Goal: Task Accomplishment & Management: Use online tool/utility

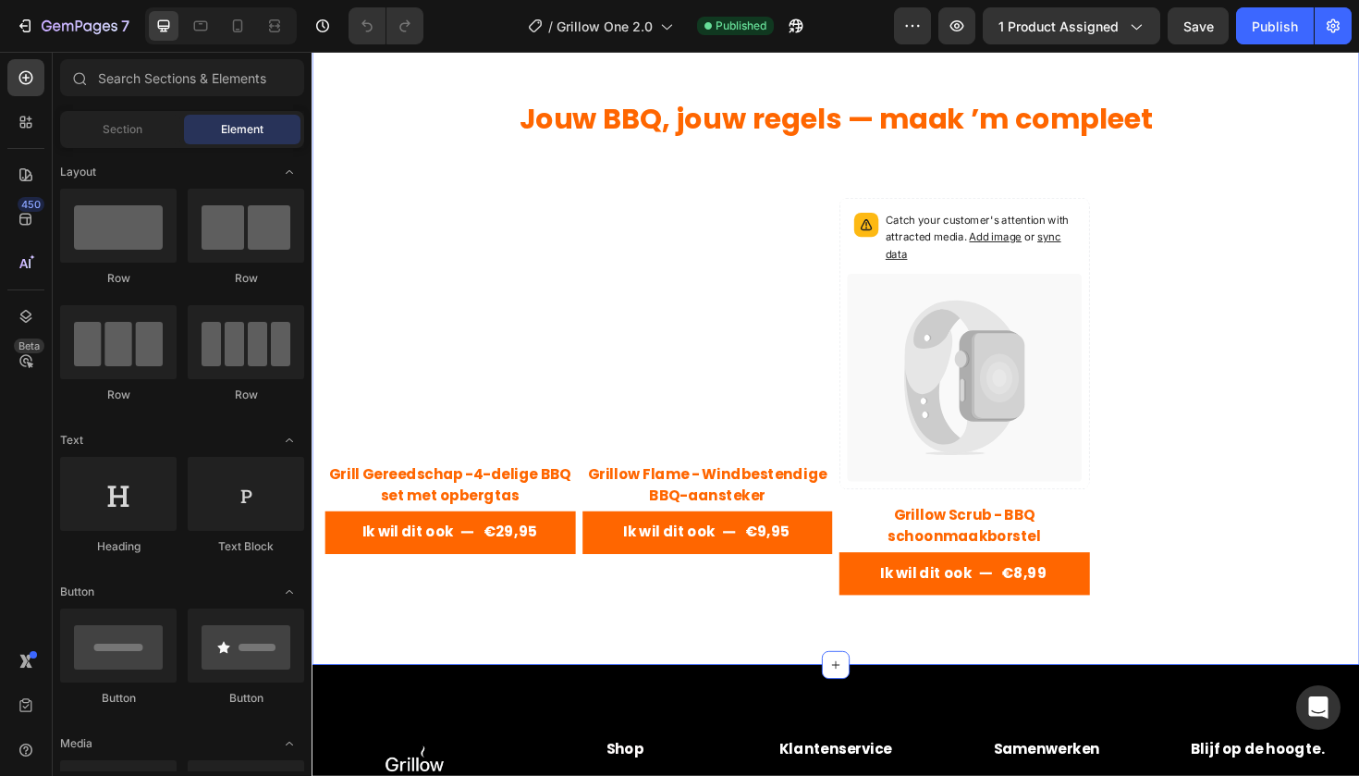
scroll to position [2024, 0]
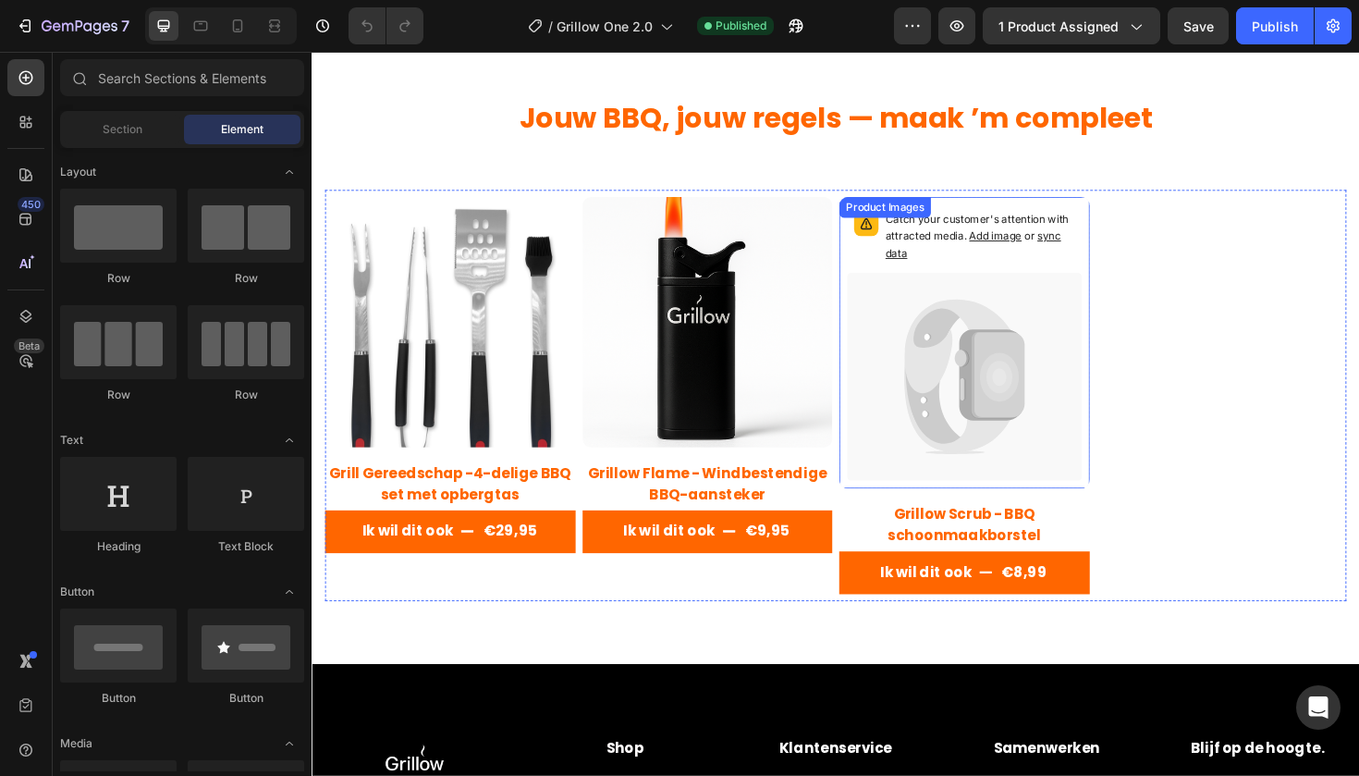
click at [1128, 255] on div "Catch your customer's attention with attracted media. Add image or sync data" at bounding box center [1002, 359] width 265 height 309
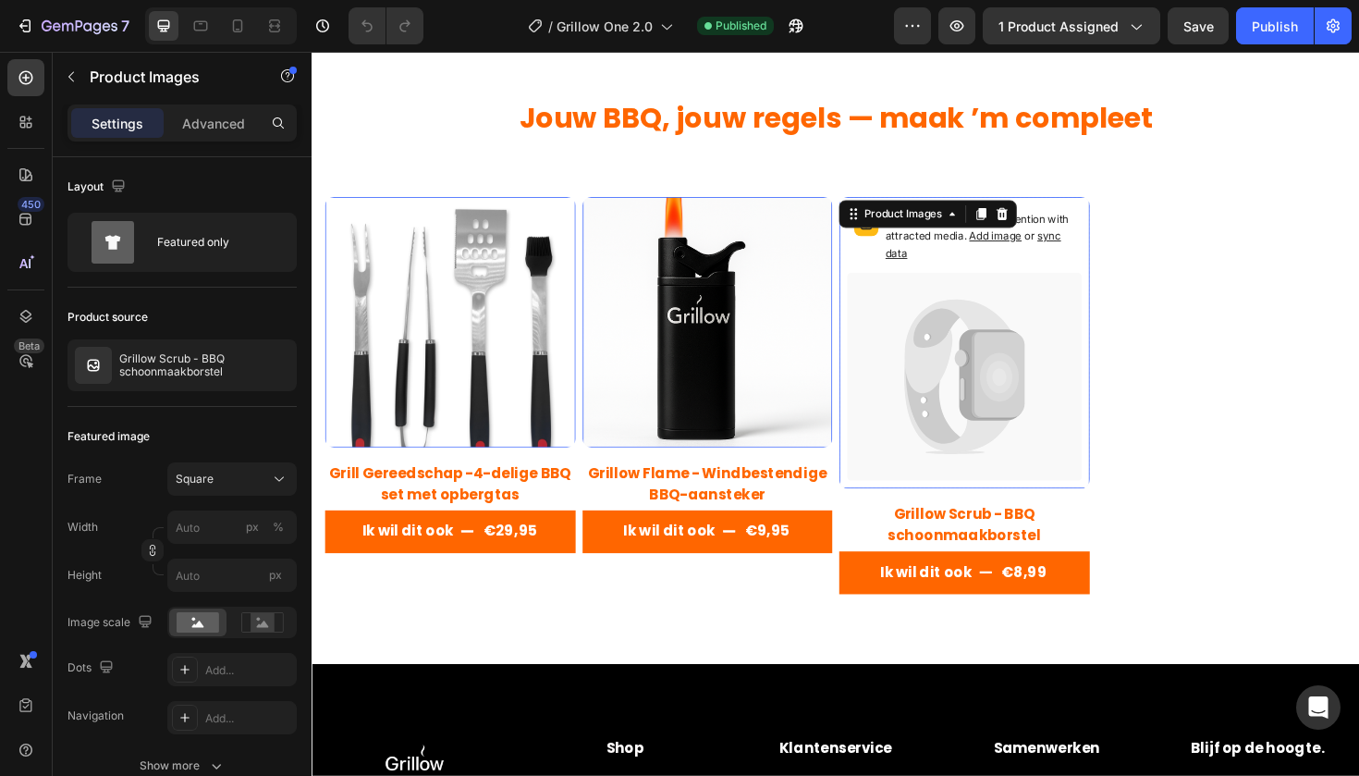
click at [1030, 399] on icon at bounding box center [1038, 394] width 56 height 91
click at [591, 534] on h2 "Grillow Scrub - BBQ schoonmaakborstel" at bounding box center [458, 509] width 265 height 48
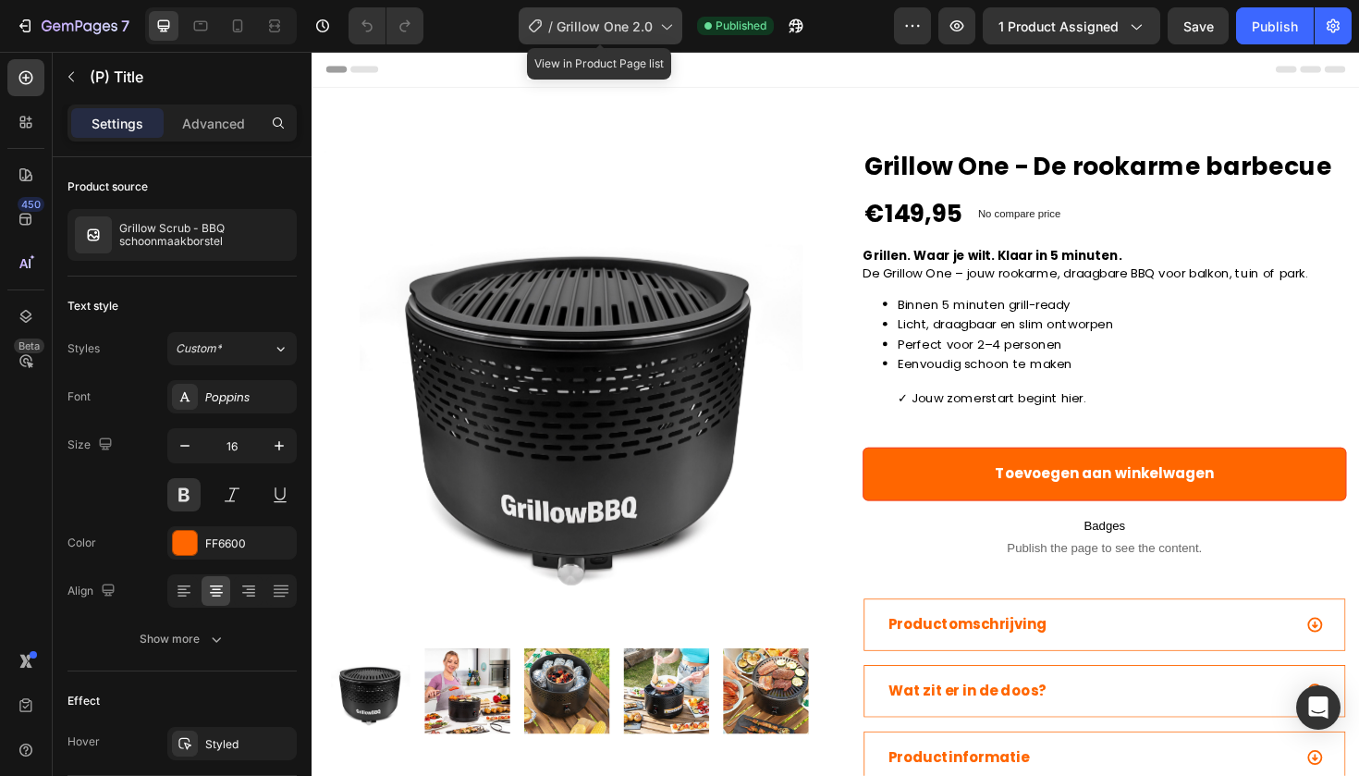
scroll to position [-1, 0]
click at [608, 41] on div "/ Grillow One 2.0" at bounding box center [601, 25] width 164 height 37
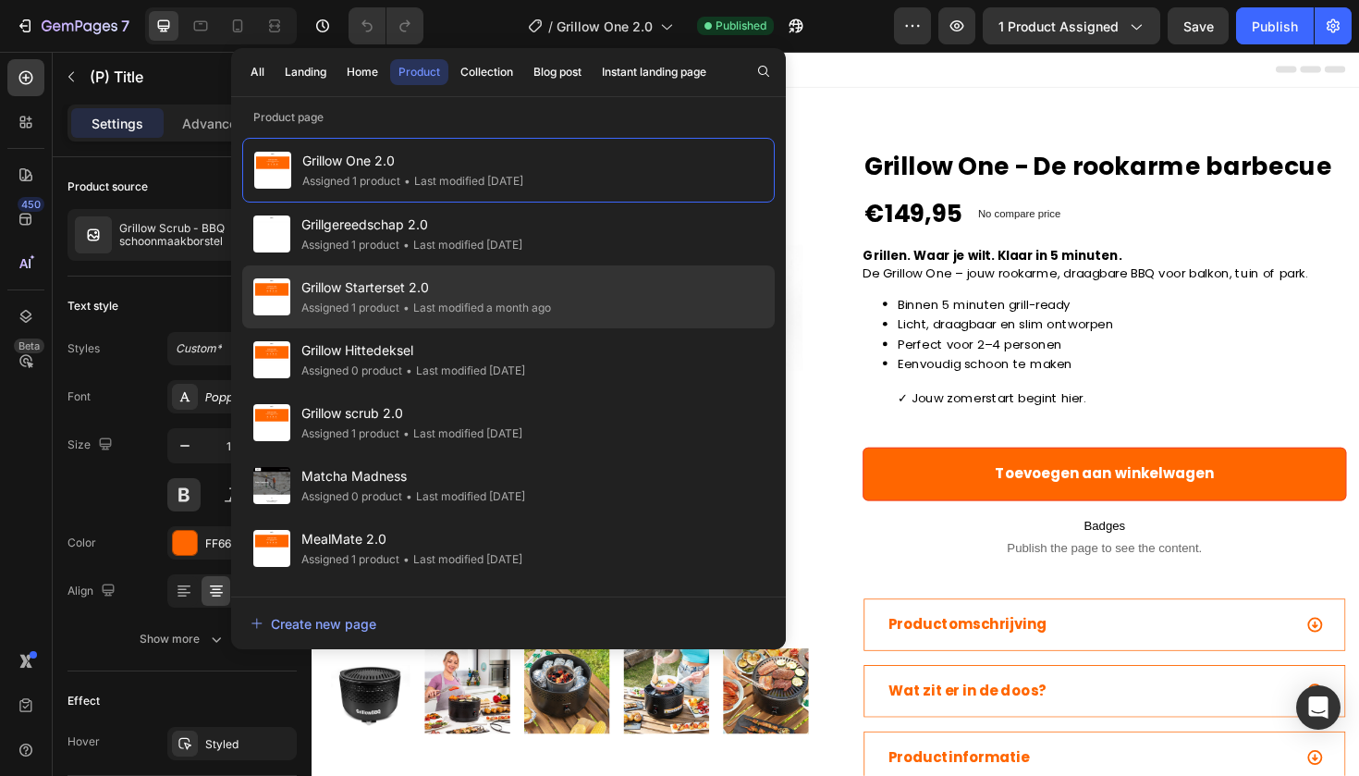
click at [510, 293] on span "Grillow Starterset 2.0" at bounding box center [426, 287] width 250 height 22
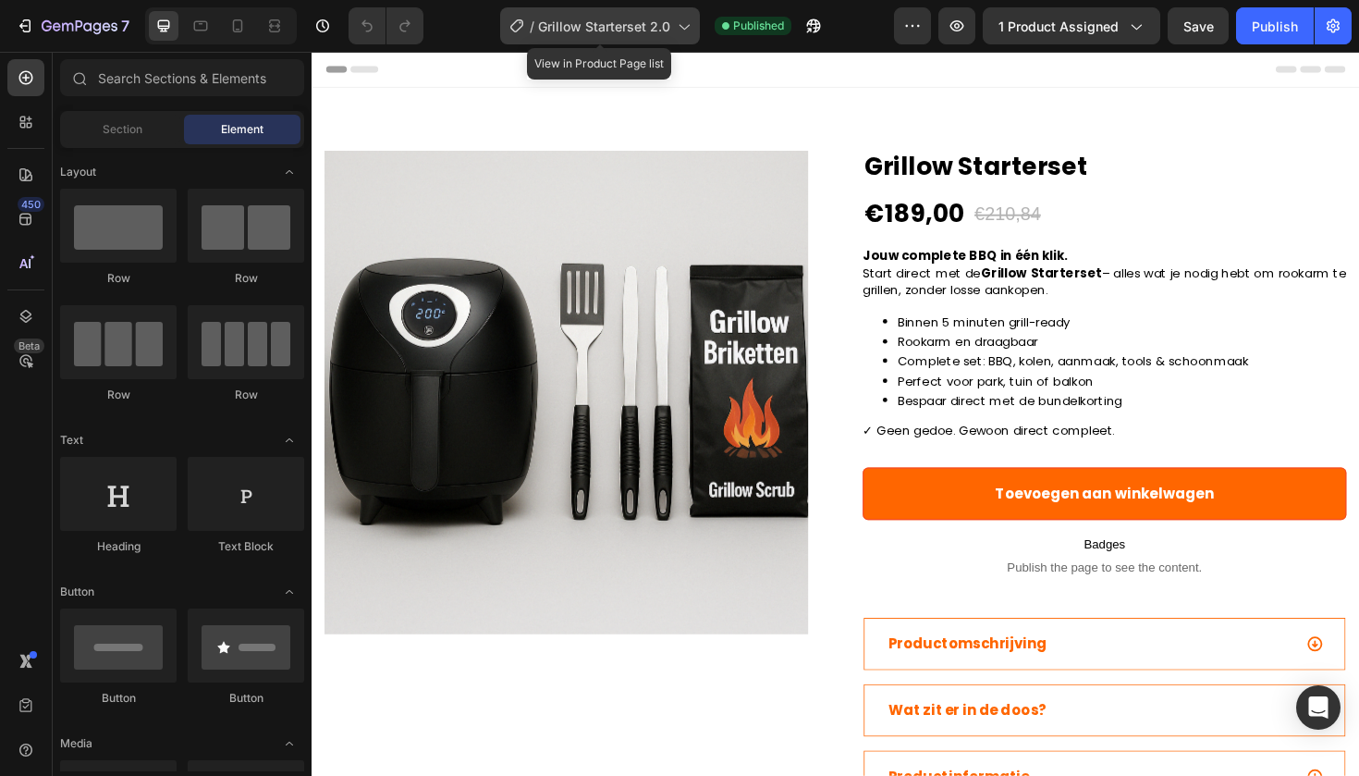
click at [683, 30] on icon at bounding box center [683, 26] width 18 height 18
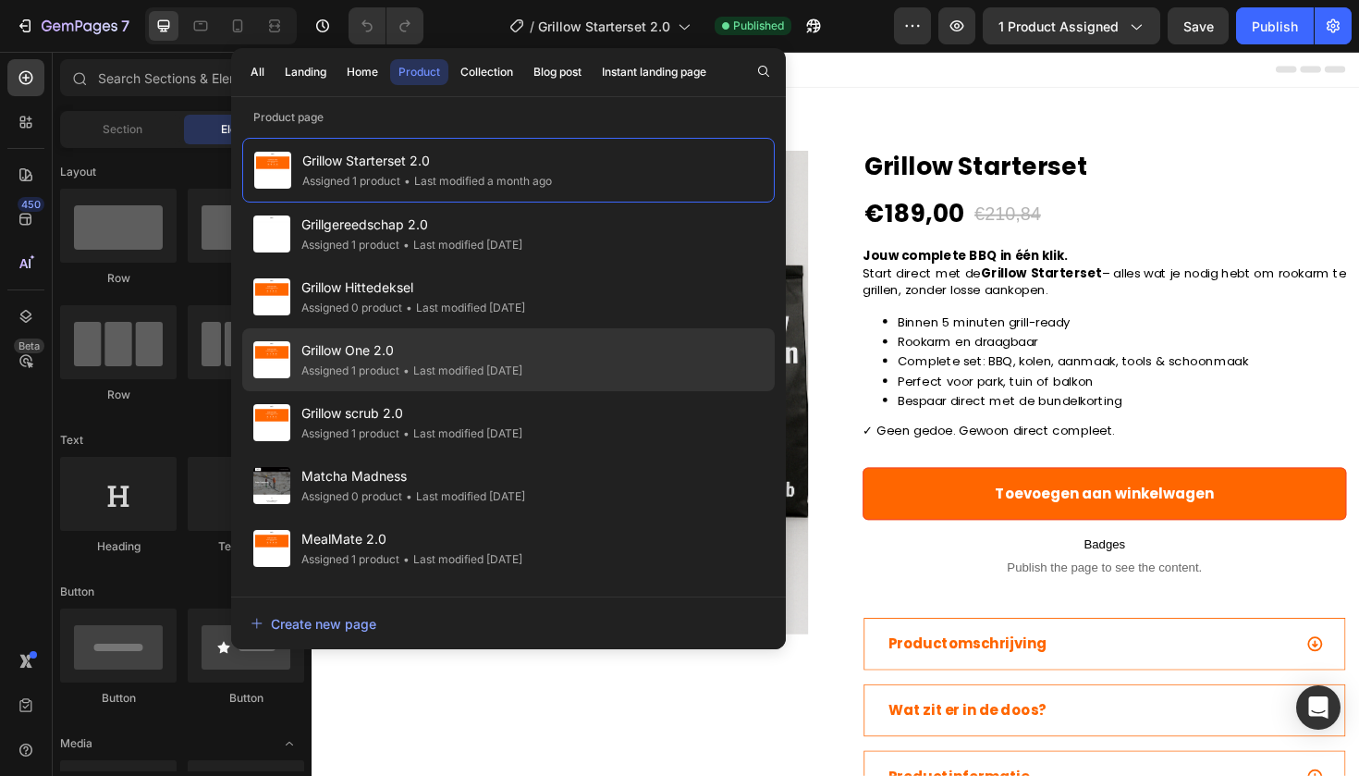
click at [437, 344] on span "Grillow One 2.0" at bounding box center [411, 350] width 221 height 22
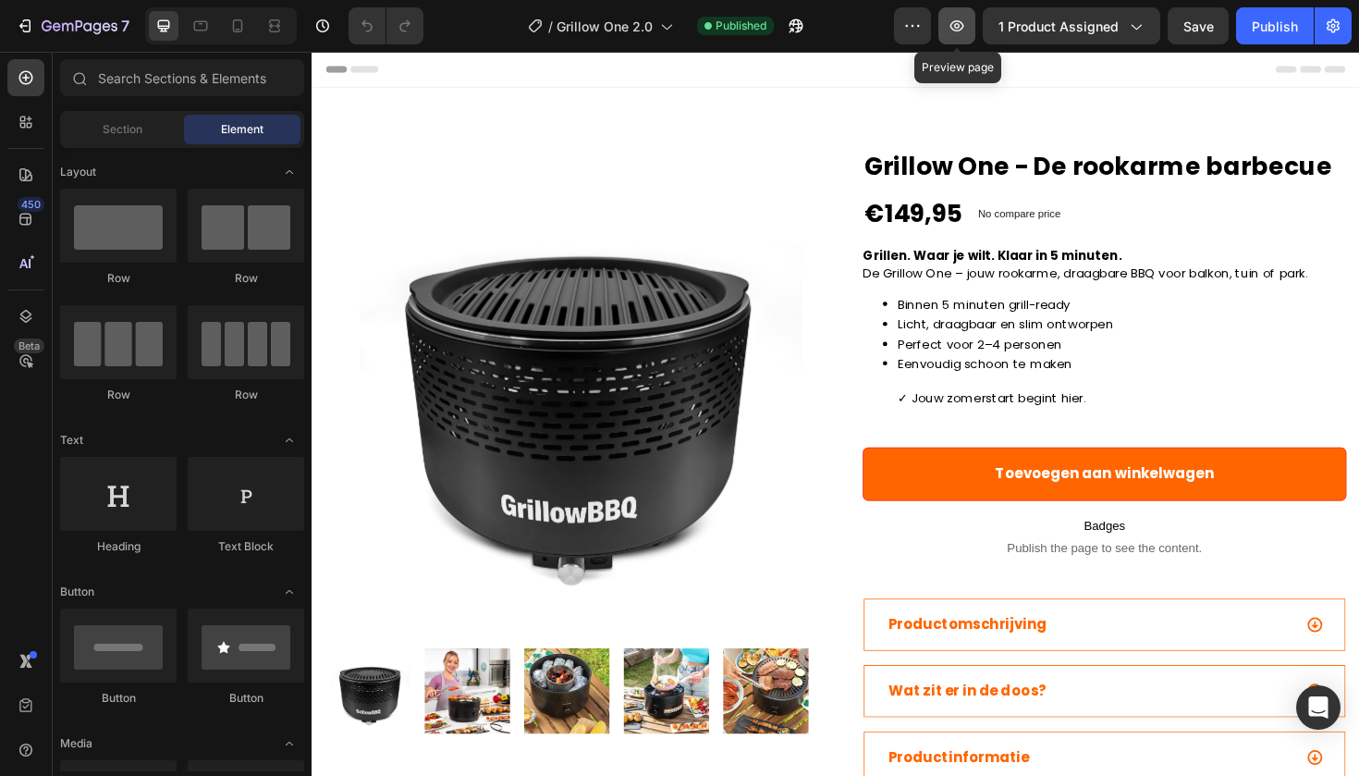
click at [953, 24] on icon "button" at bounding box center [958, 25] width 14 height 11
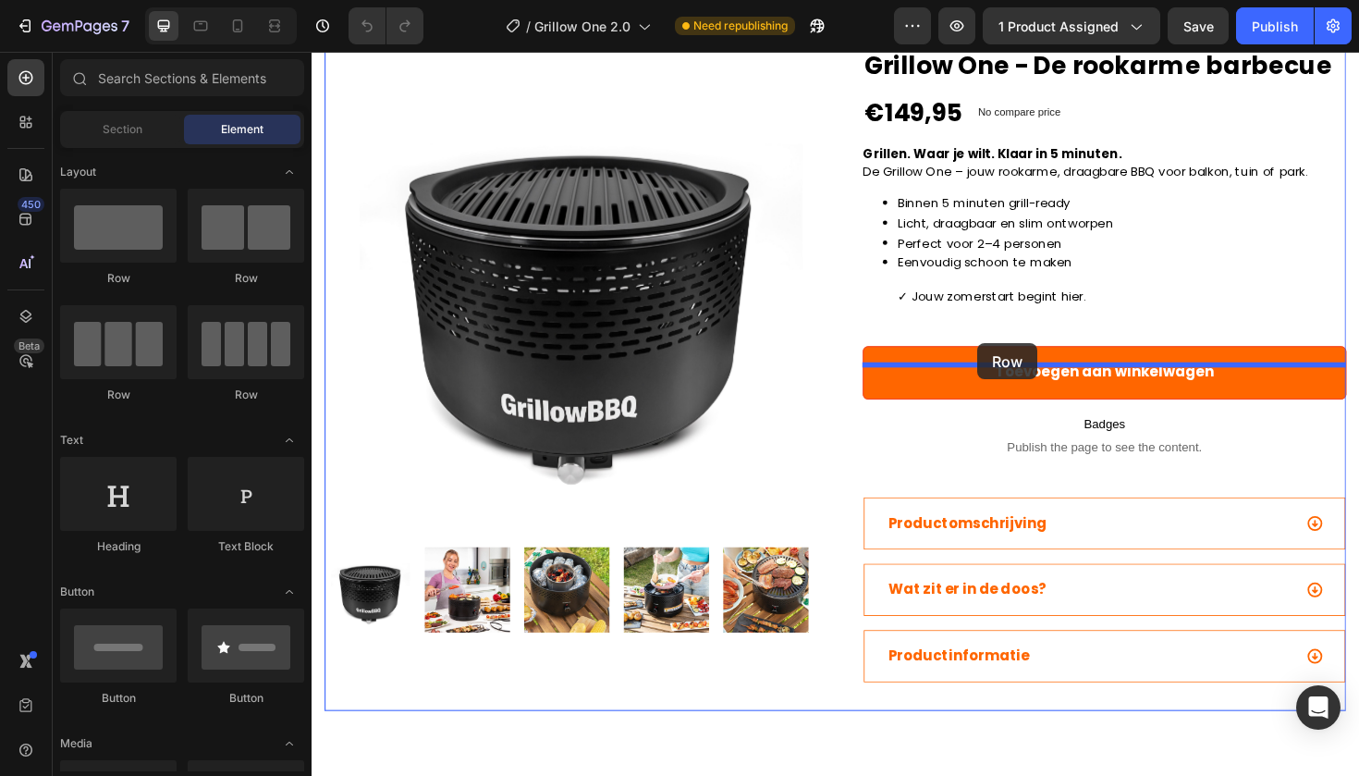
drag, startPoint x: 532, startPoint y: 301, endPoint x: 1017, endPoint y: 361, distance: 489.1
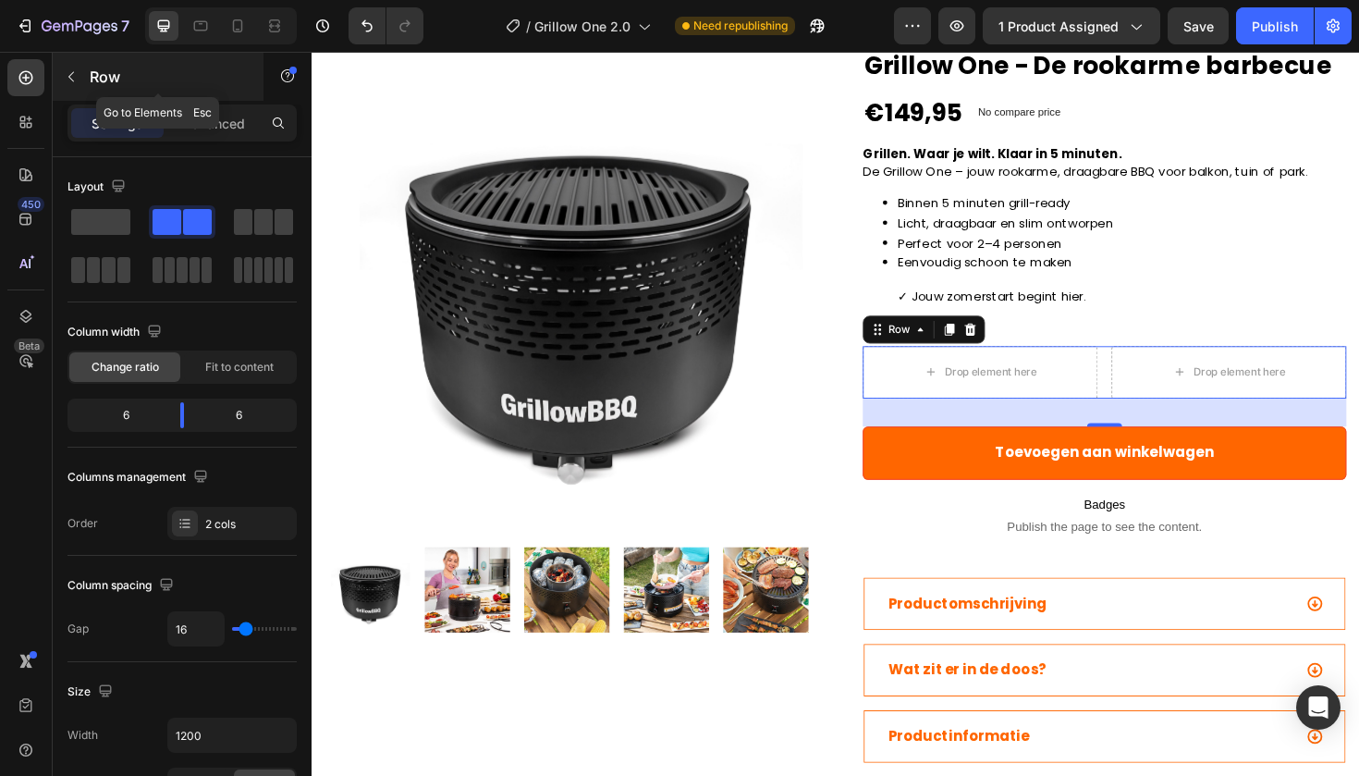
click at [68, 77] on icon "button" at bounding box center [71, 77] width 6 height 10
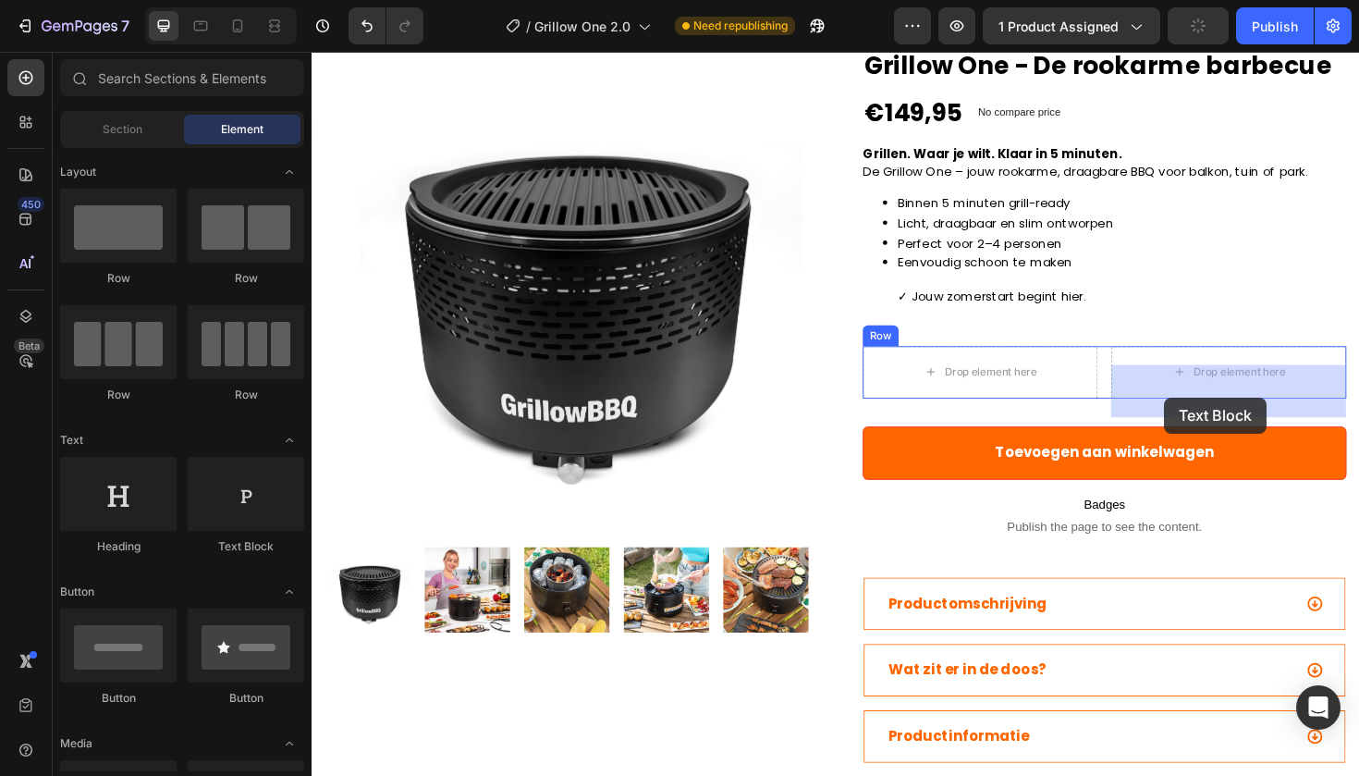
drag, startPoint x: 534, startPoint y: 534, endPoint x: 1215, endPoint y: 418, distance: 691.3
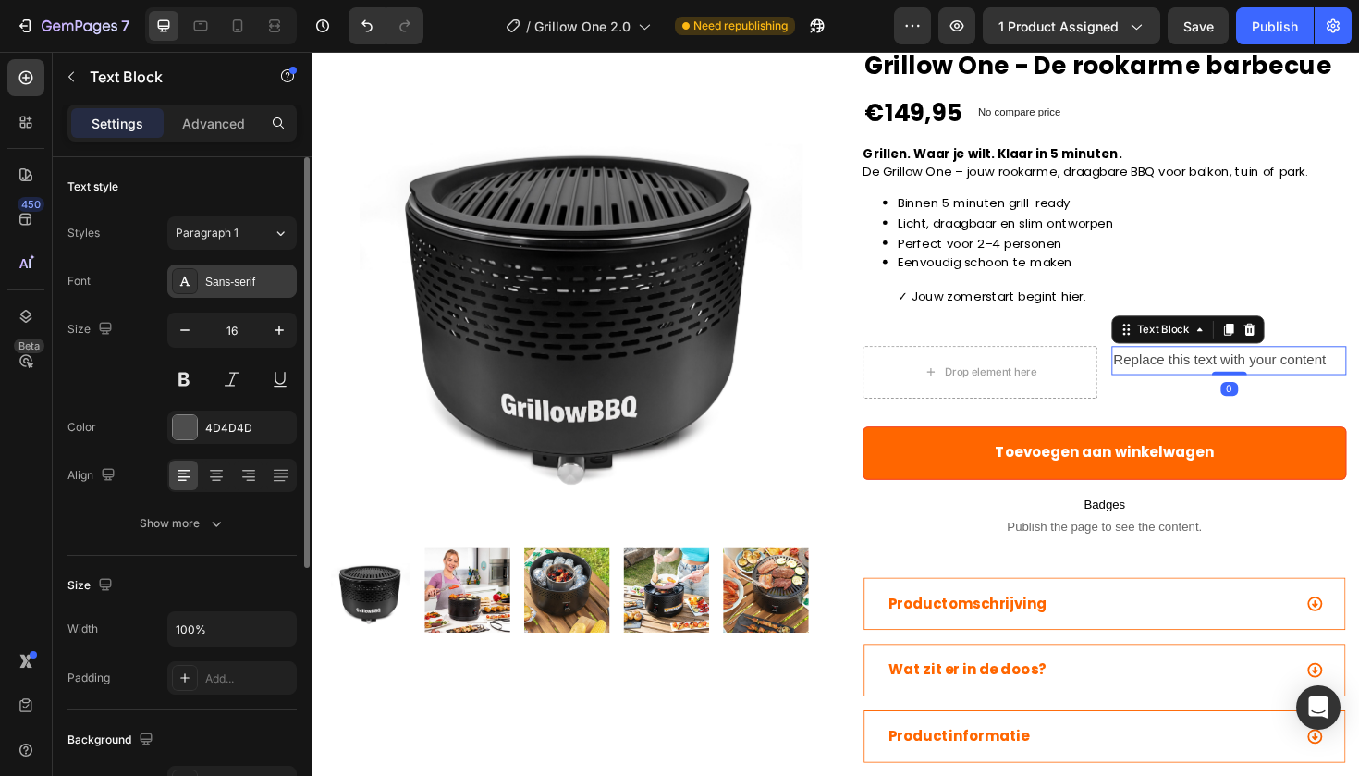
click at [227, 279] on div "Sans-serif" at bounding box center [248, 282] width 87 height 17
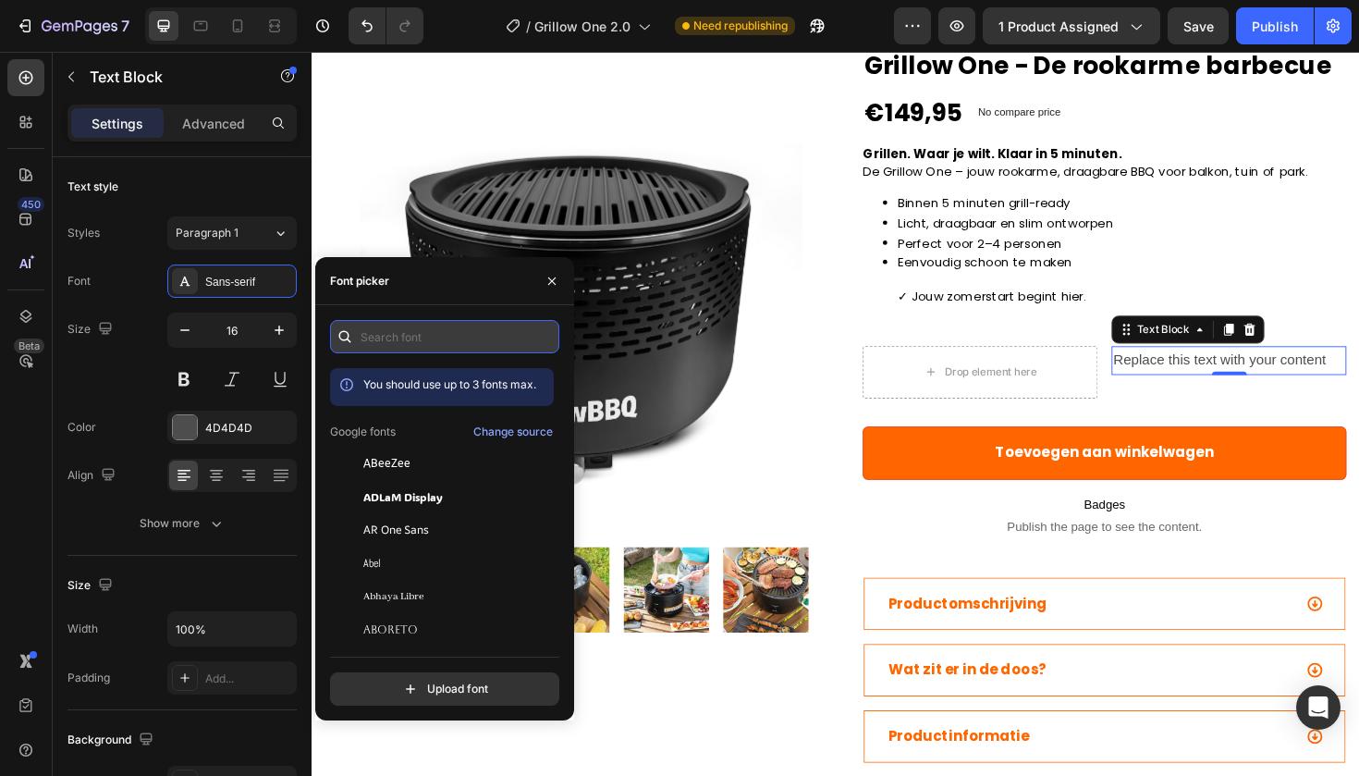
click at [386, 346] on input "text" at bounding box center [444, 336] width 229 height 33
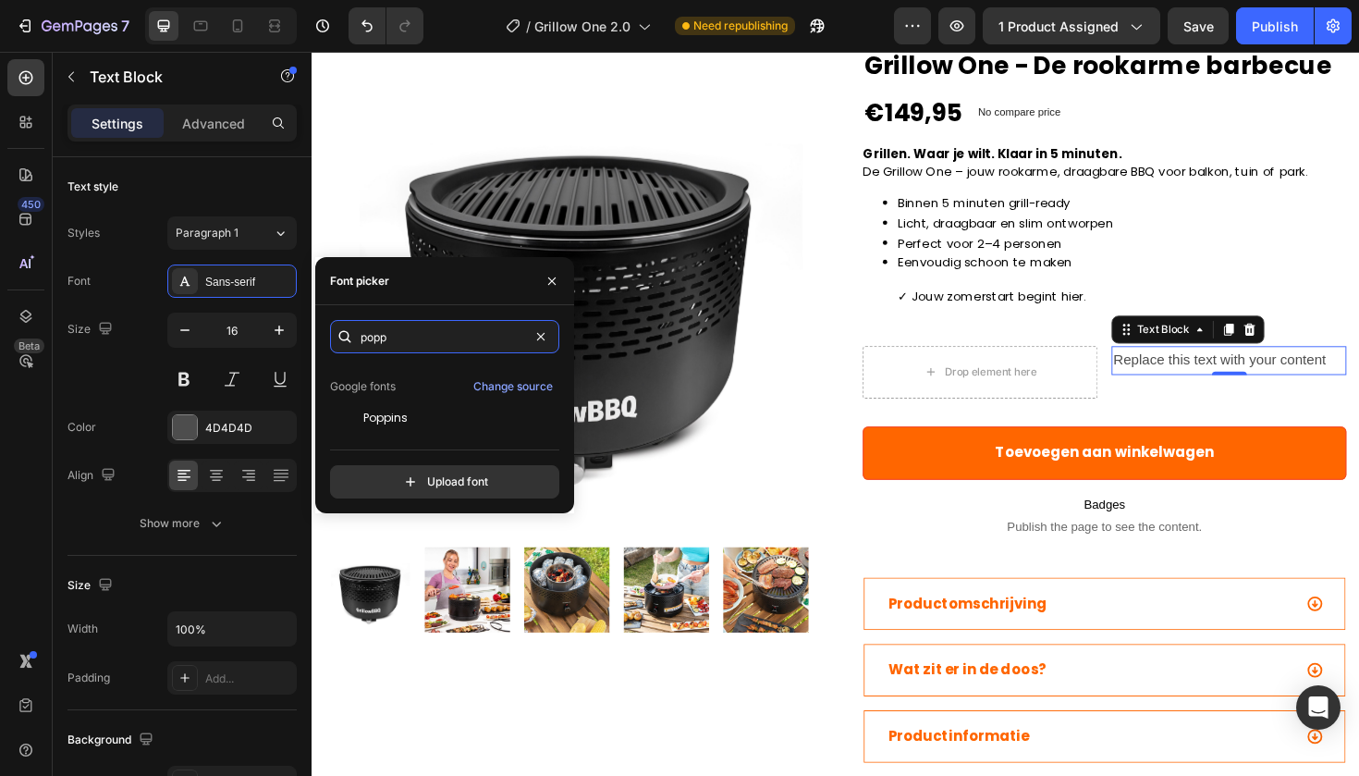
scroll to position [45, 0]
type input "popp"
click at [393, 417] on span "Poppins" at bounding box center [385, 418] width 44 height 17
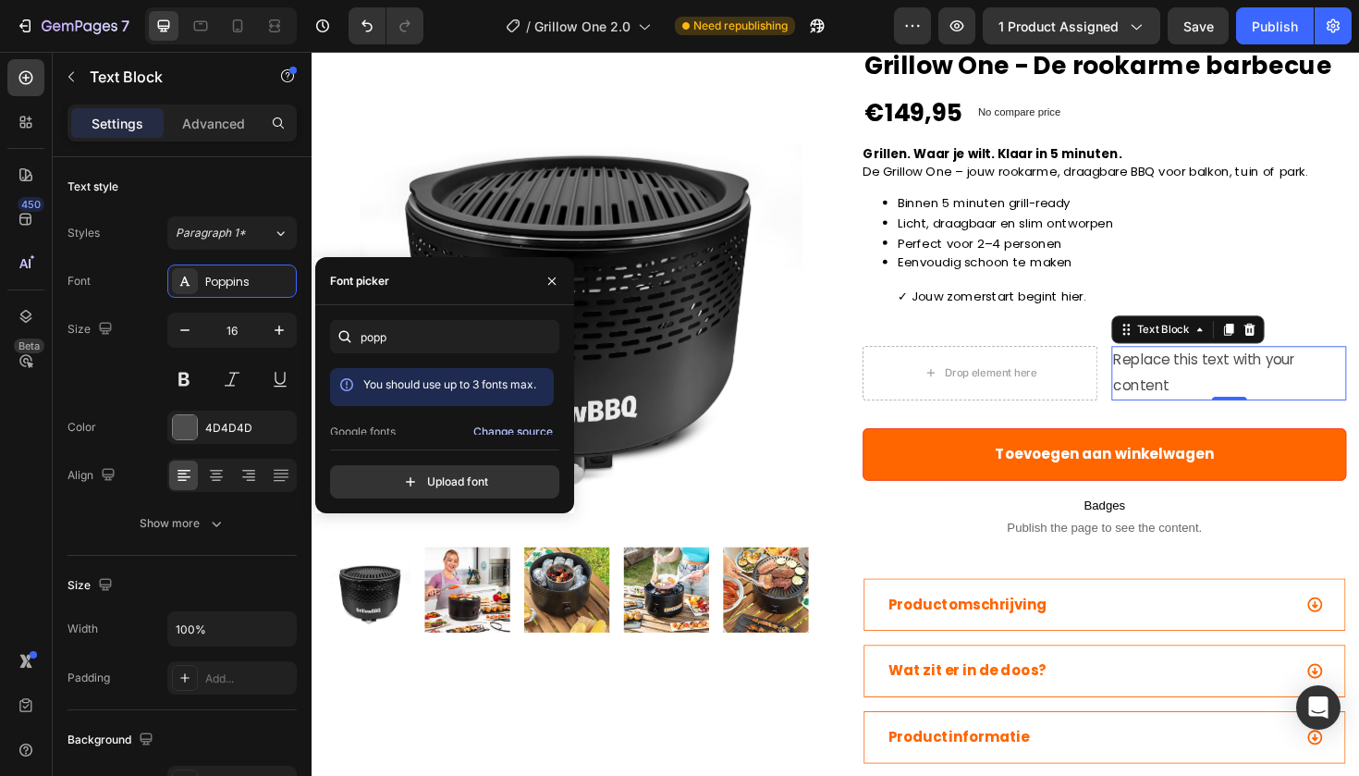
scroll to position [0, 0]
click at [206, 424] on div "4D4D4D" at bounding box center [232, 428] width 54 height 17
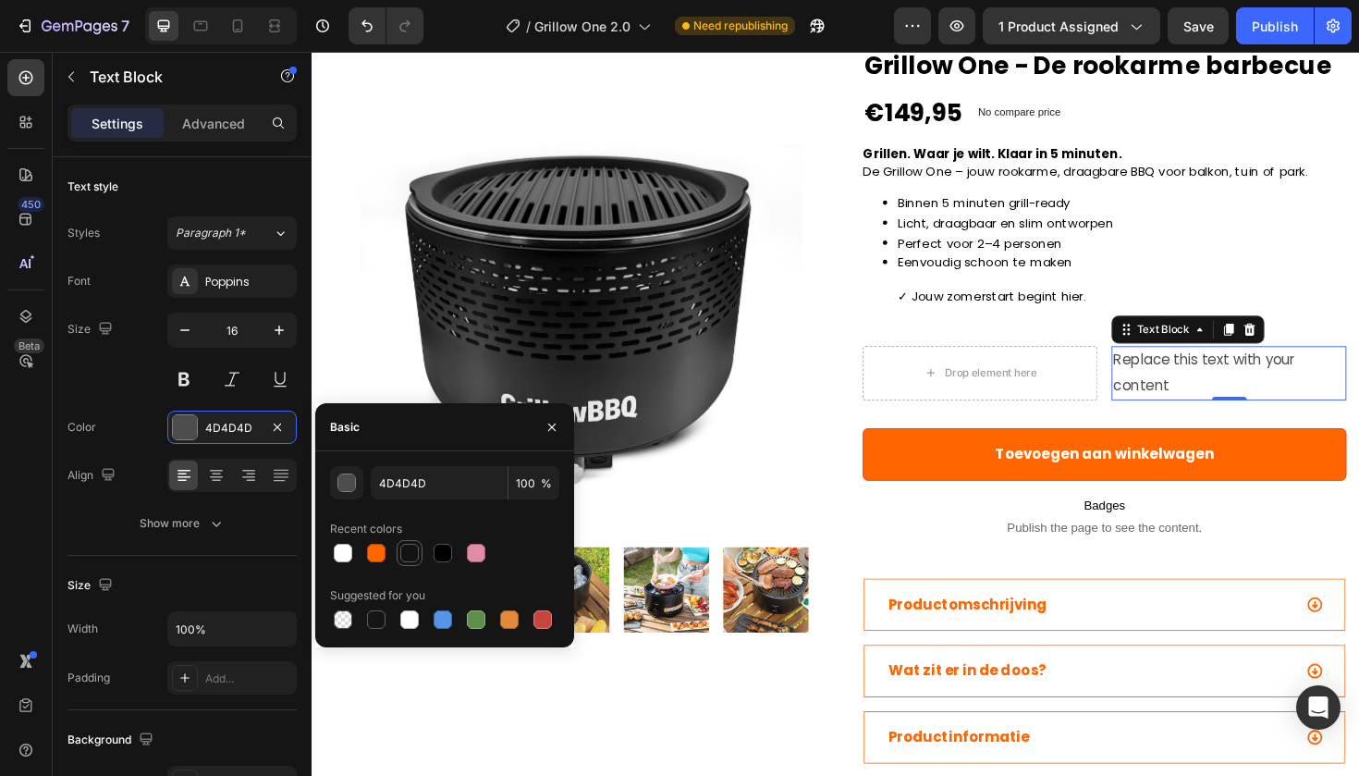
click at [410, 551] on div at bounding box center [409, 553] width 18 height 18
click at [439, 552] on div at bounding box center [443, 553] width 18 height 18
type input "000000"
click at [1158, 421] on div "Drop element here Replace this text with your content Text Block 0 Row" at bounding box center [1151, 391] width 512 height 57
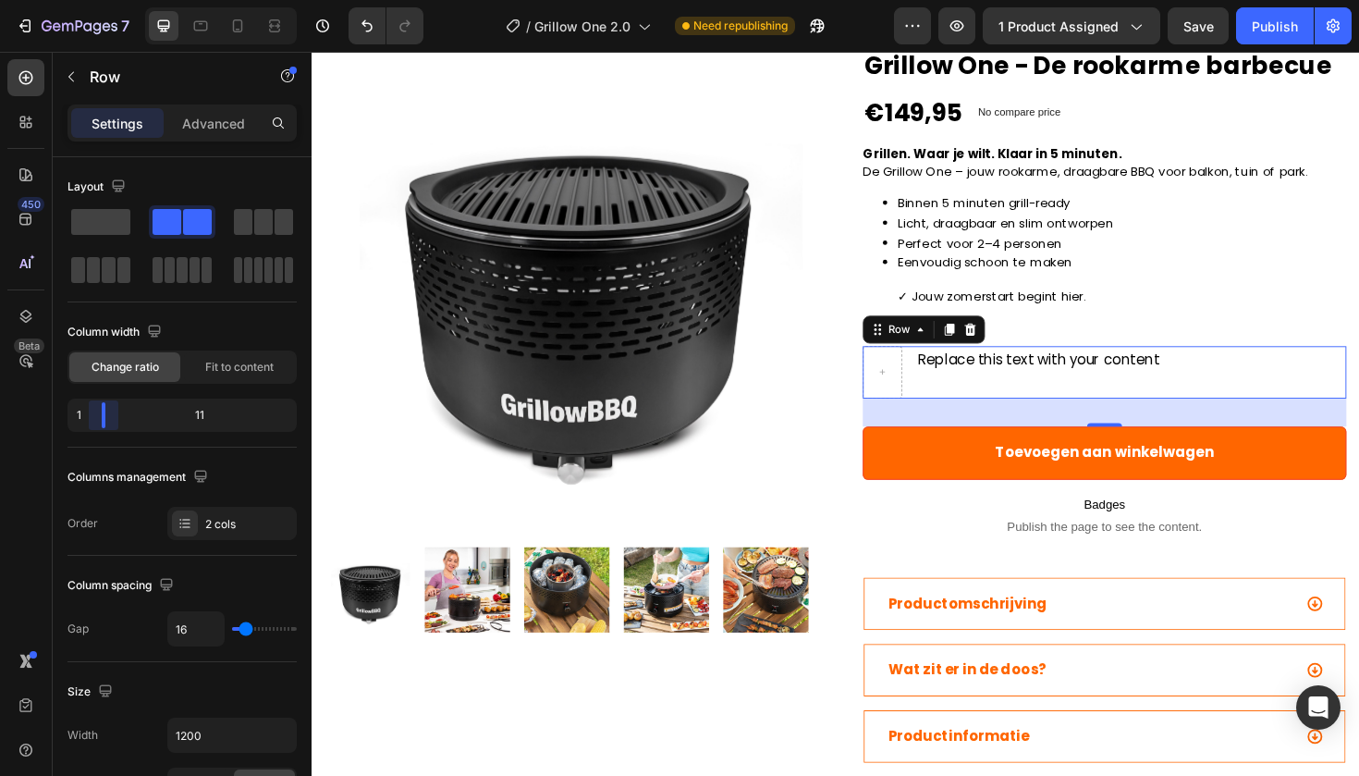
drag, startPoint x: 186, startPoint y: 423, endPoint x: 74, endPoint y: 420, distance: 111.9
click at [74, 0] on body "7 Version history / Grillow One 2.0 Need republishing Preview 1 product assigne…" at bounding box center [679, 0] width 1359 height 0
click at [1046, 394] on div "Replace this text with your content" at bounding box center [1180, 378] width 456 height 31
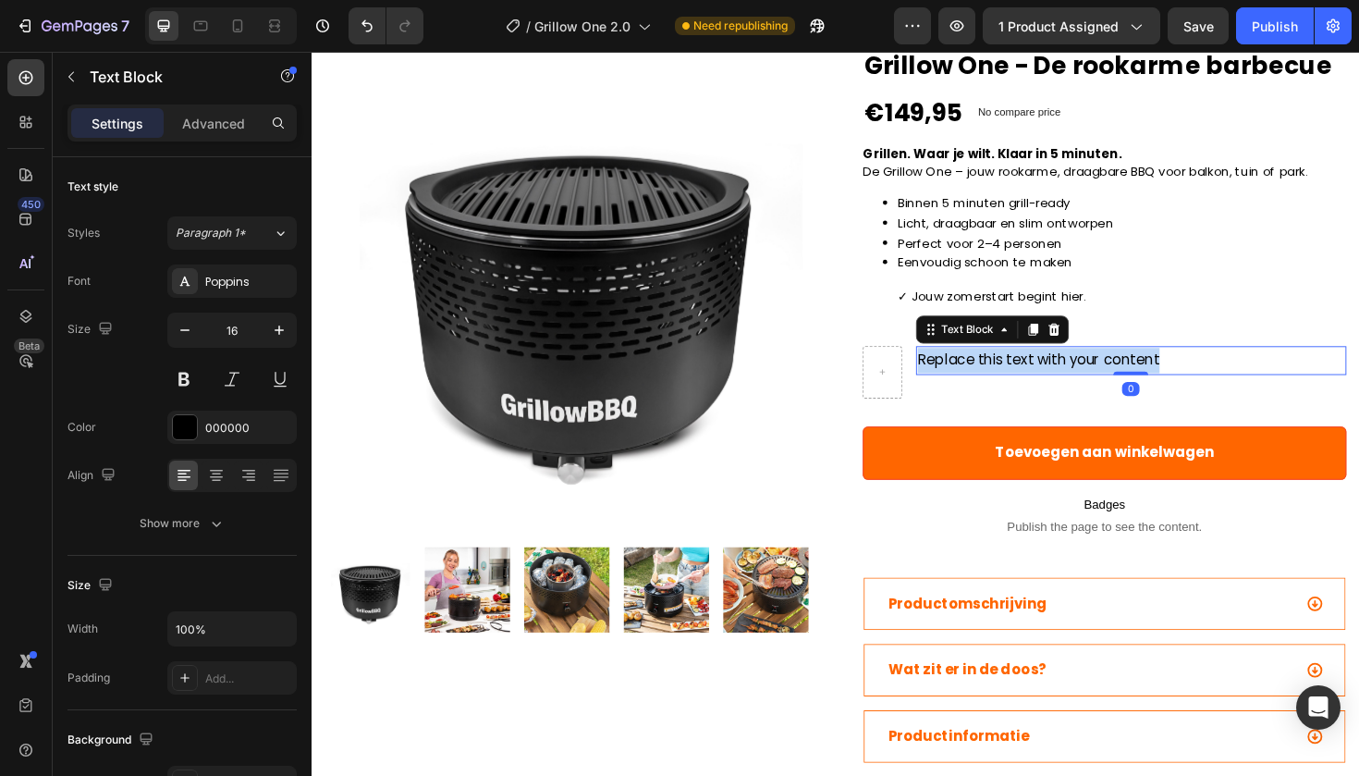
click at [1046, 392] on p "Replace this text with your content" at bounding box center [1179, 378] width 452 height 27
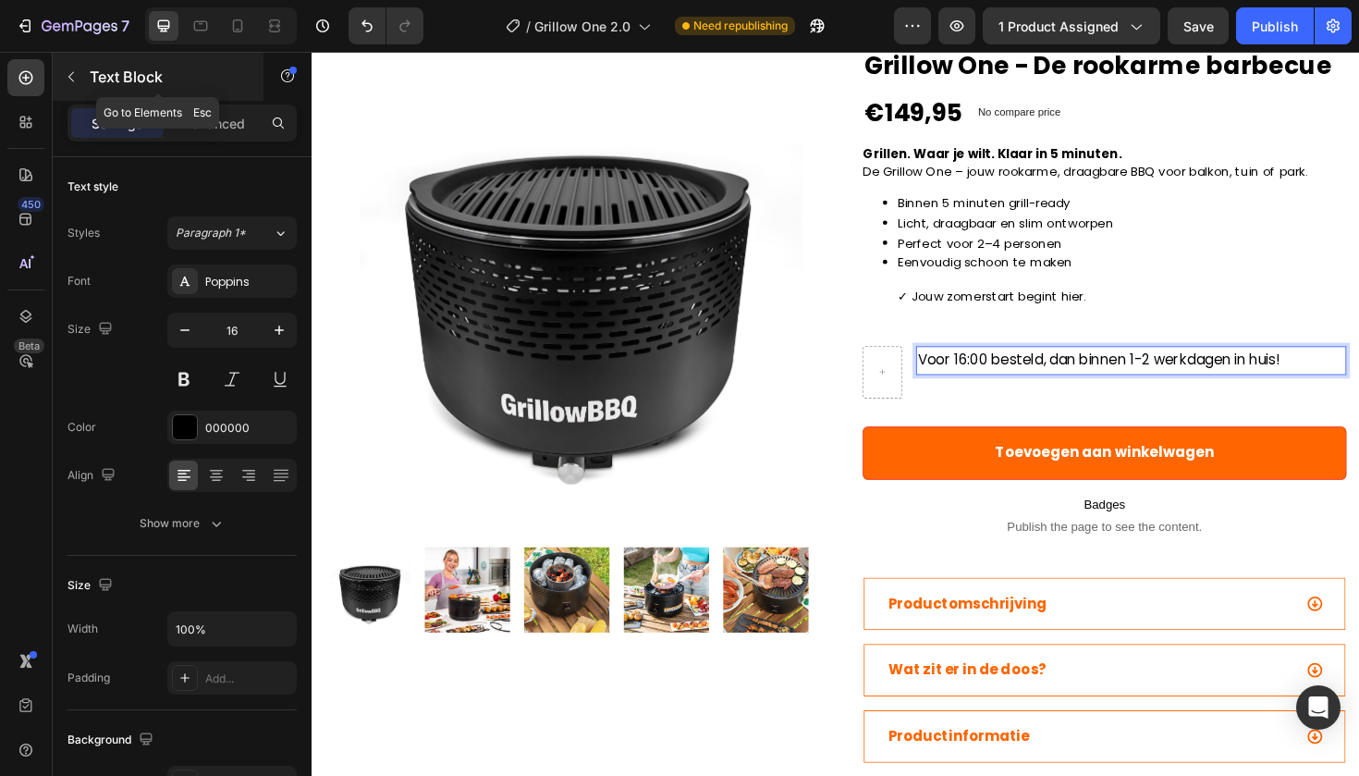
click at [56, 83] on button "button" at bounding box center [71, 77] width 30 height 30
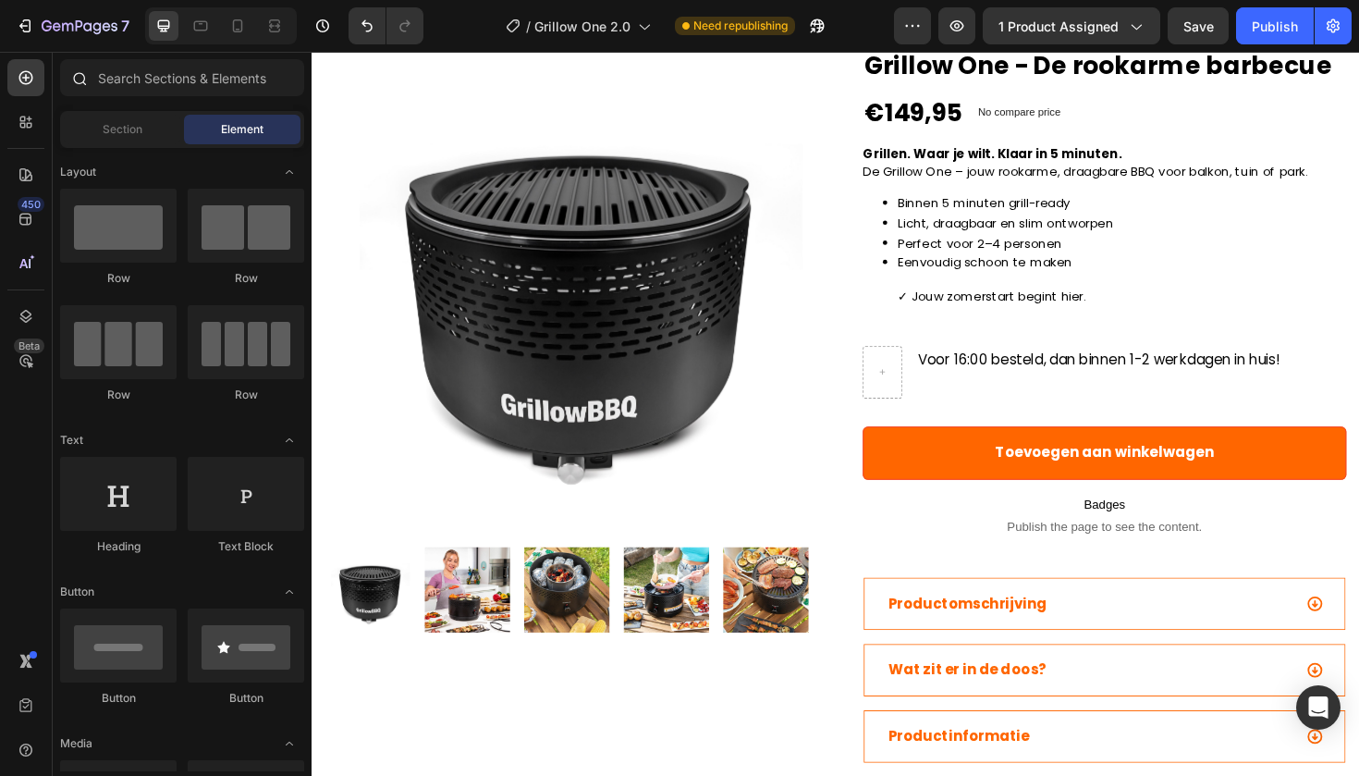
click at [131, 97] on div at bounding box center [182, 81] width 259 height 44
click at [128, 77] on input "text" at bounding box center [182, 77] width 244 height 37
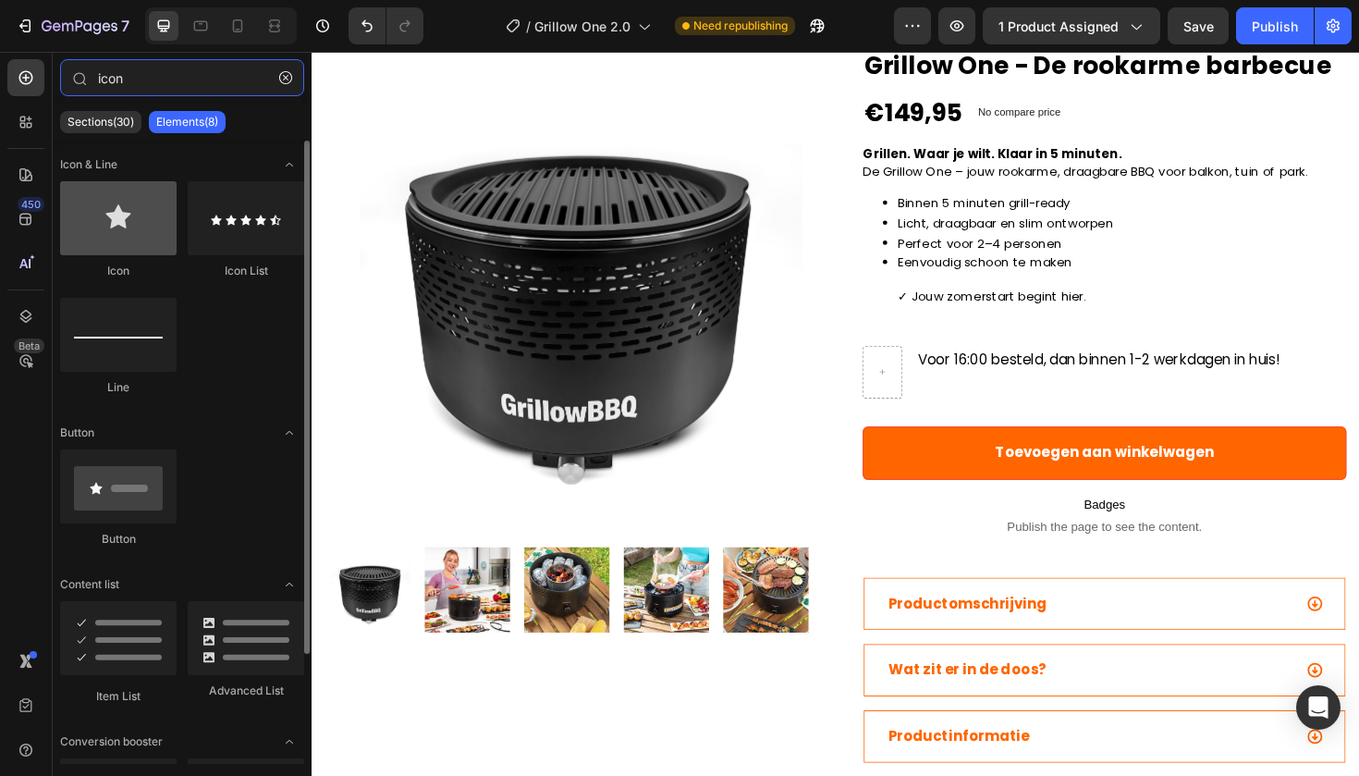
type input "icon"
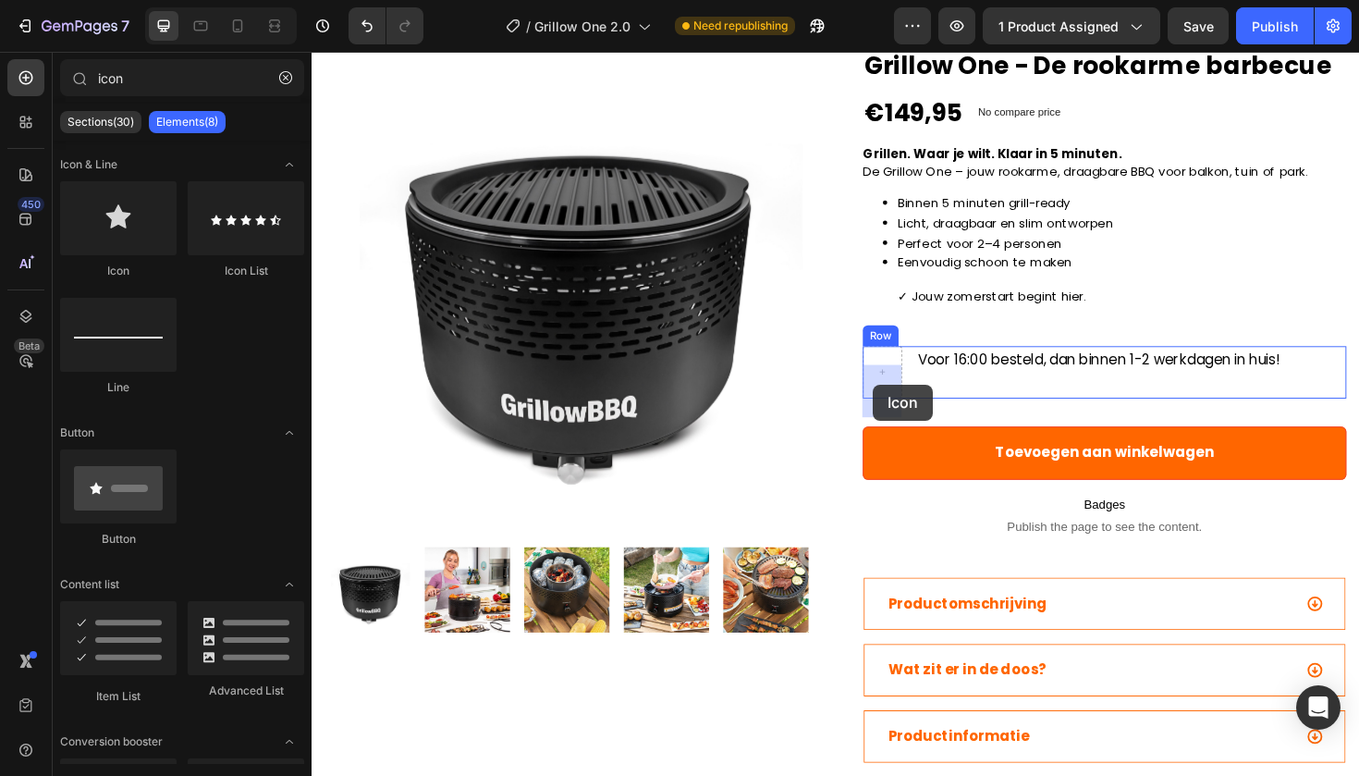
drag, startPoint x: 396, startPoint y: 274, endPoint x: 906, endPoint y: 404, distance: 526.8
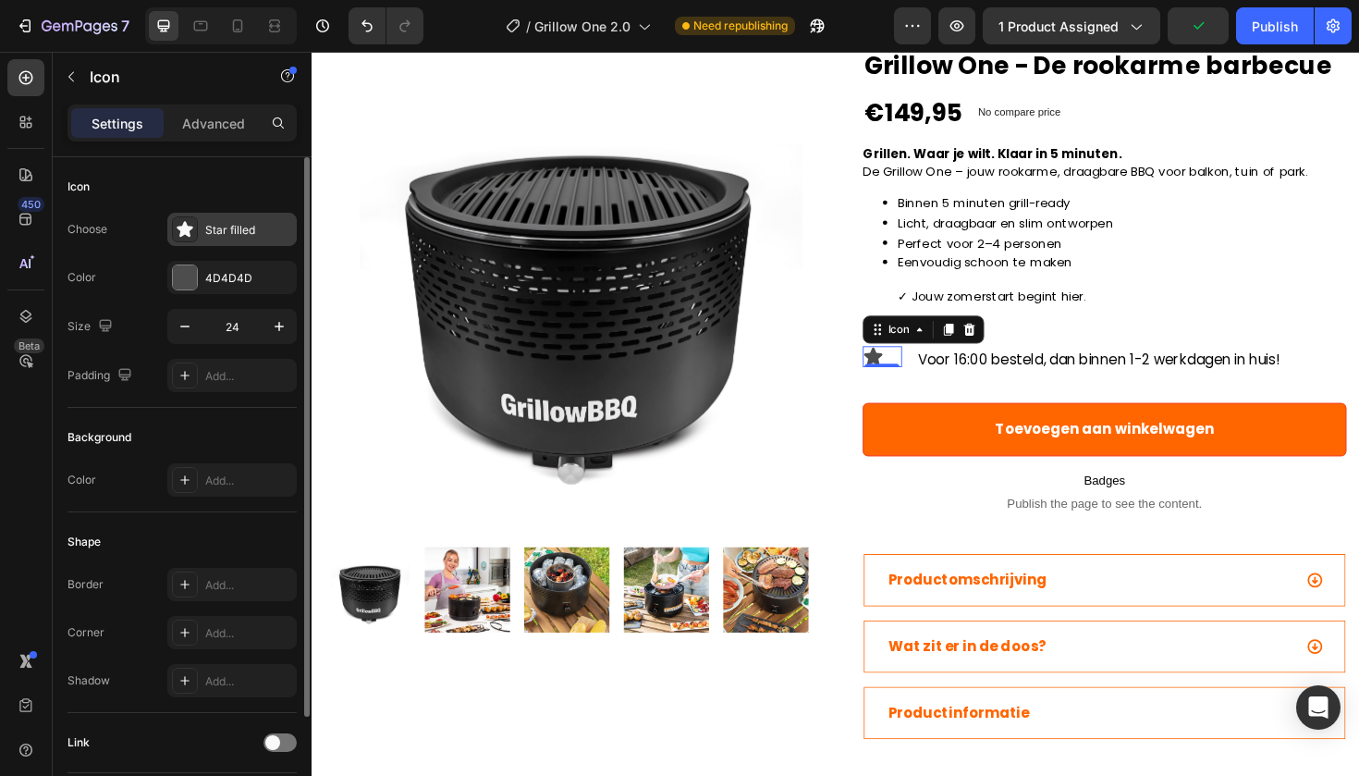
click at [232, 239] on div "Star filled" at bounding box center [231, 229] width 129 height 33
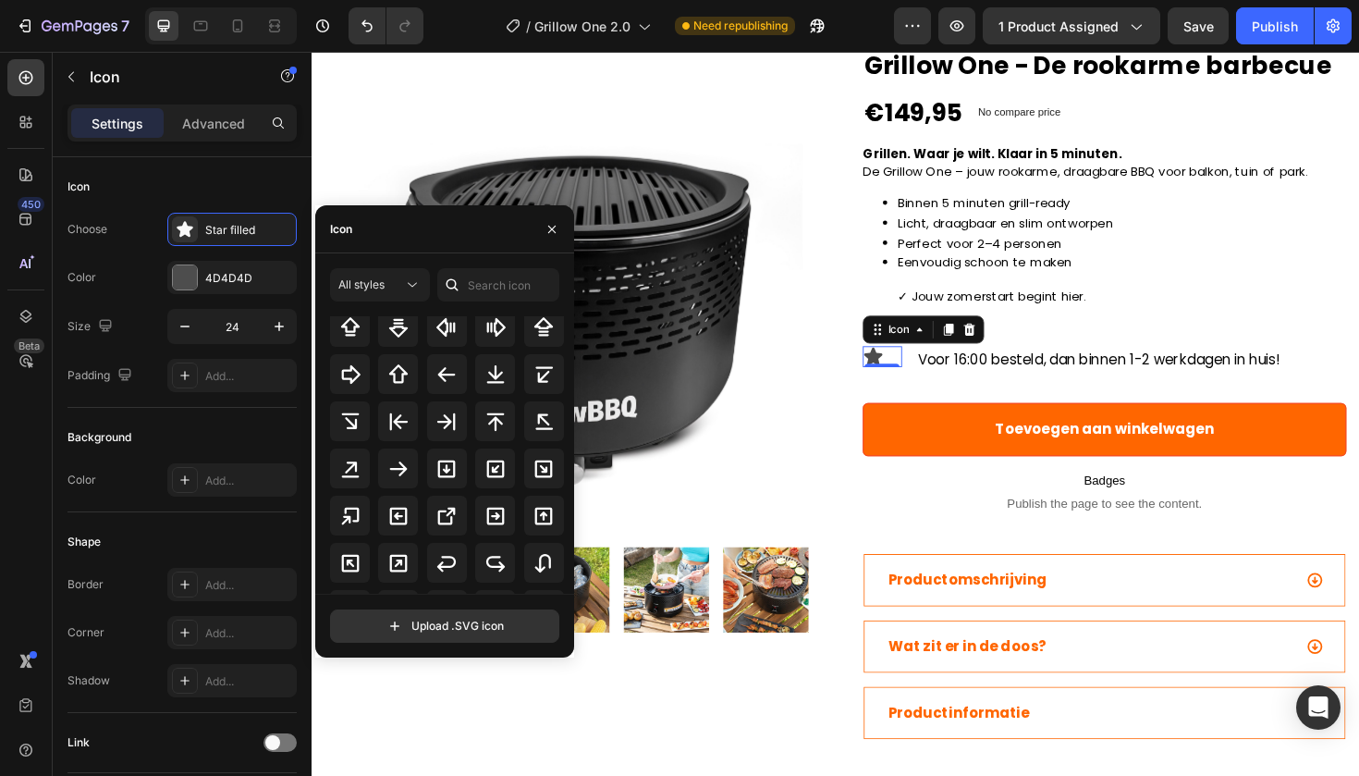
scroll to position [704, 0]
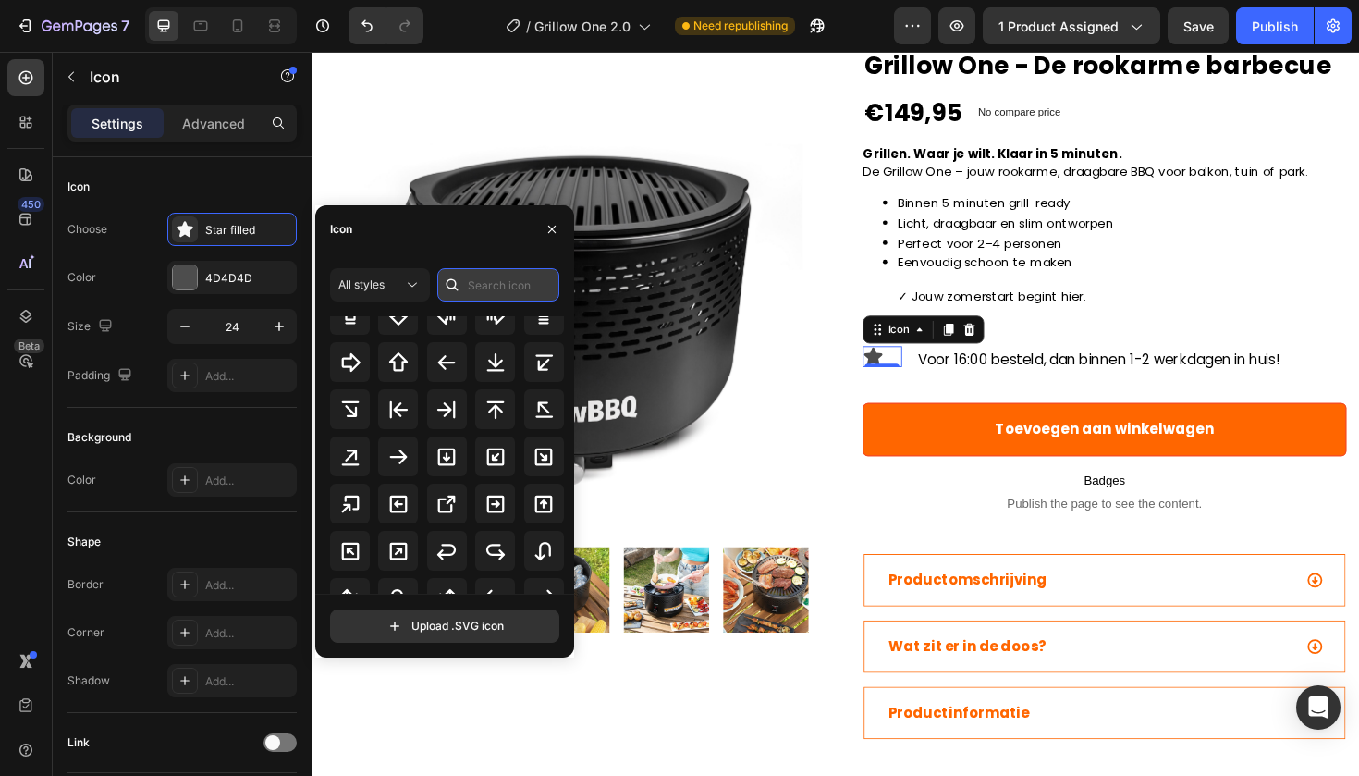
click at [499, 278] on input "text" at bounding box center [498, 284] width 122 height 33
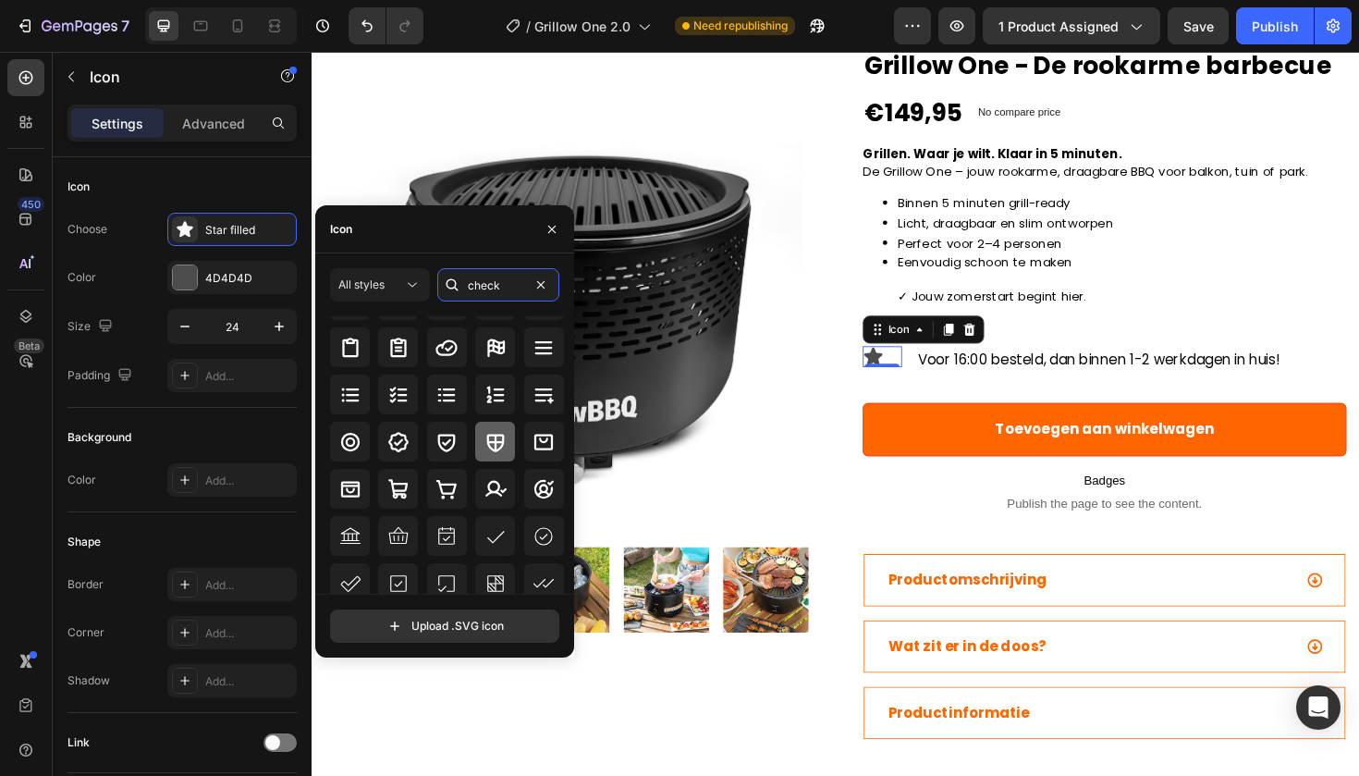
scroll to position [153, 0]
type input "check"
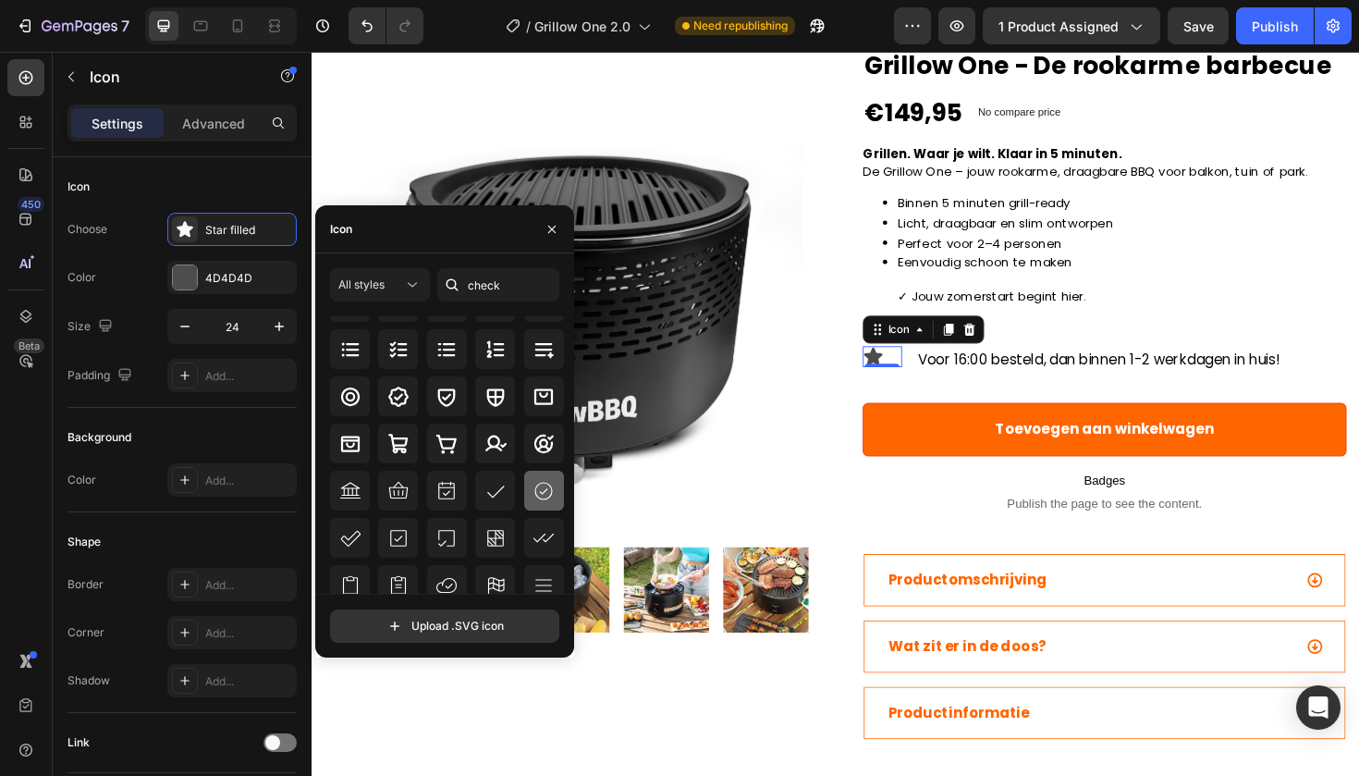
click at [539, 486] on icon at bounding box center [544, 491] width 22 height 22
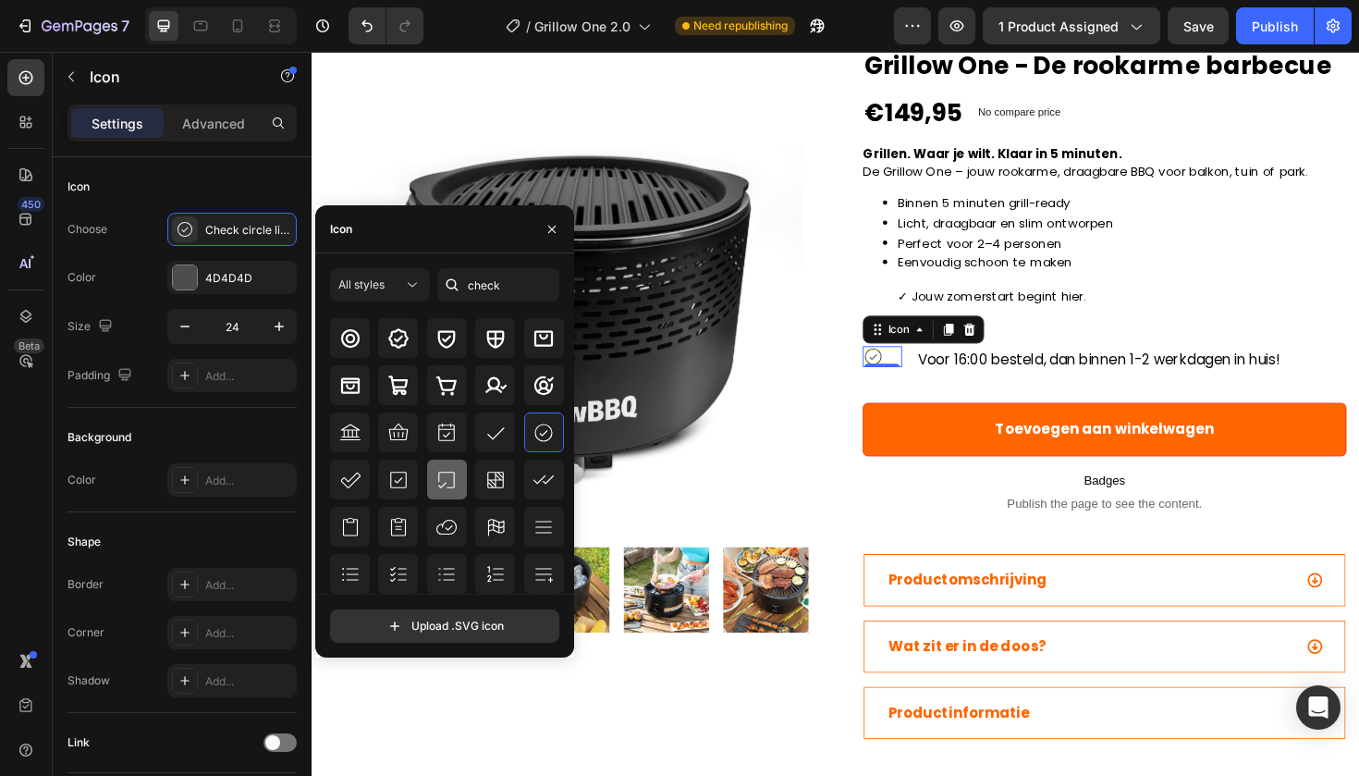
scroll to position [203, 0]
click at [389, 288] on div "All styles" at bounding box center [370, 284] width 65 height 17
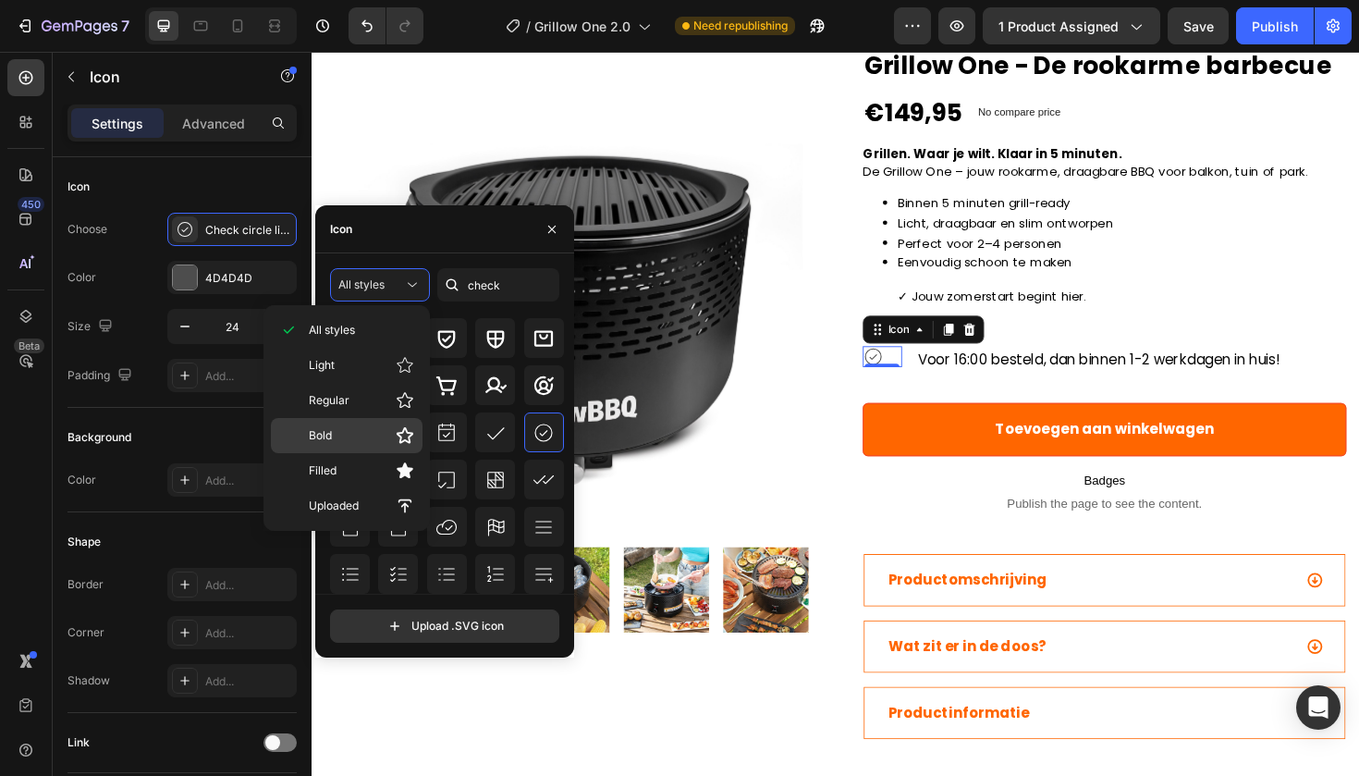
click at [391, 425] on div "Bold" at bounding box center [347, 435] width 152 height 35
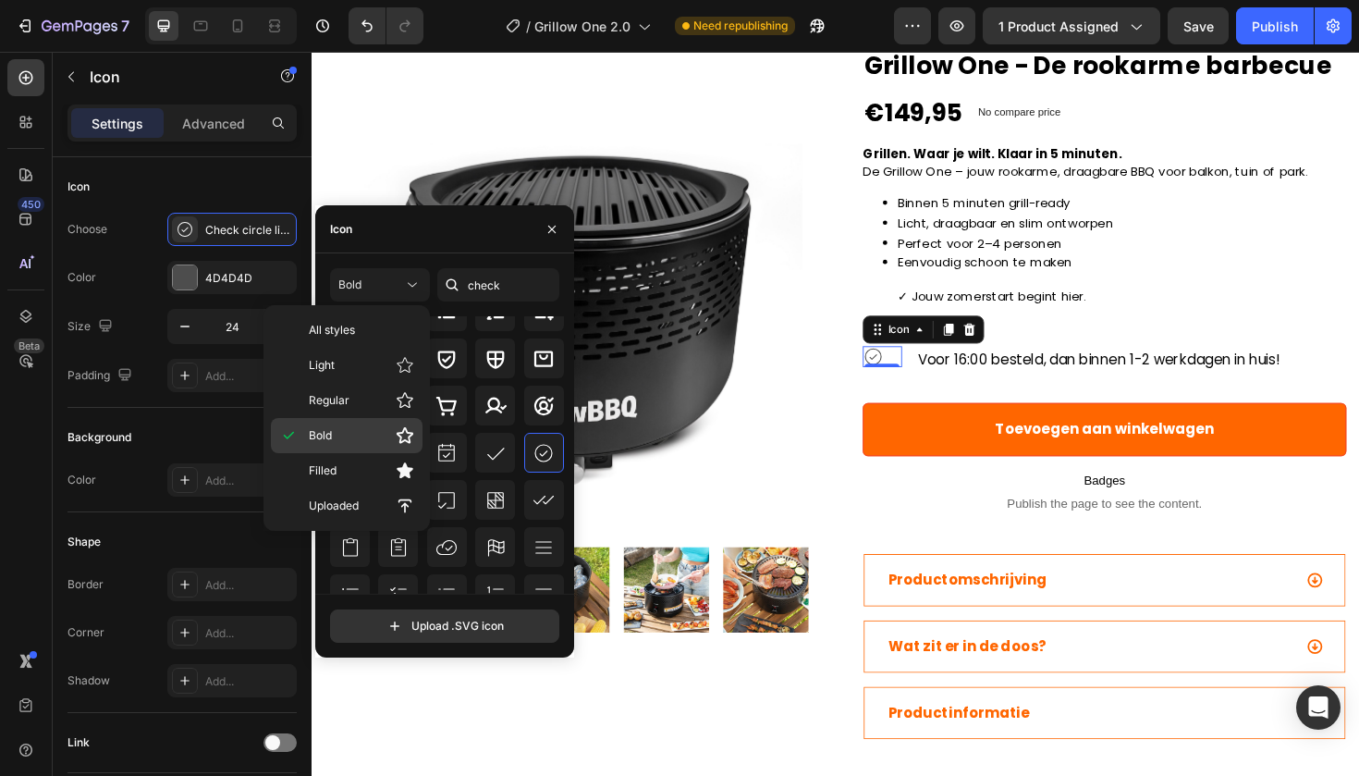
scroll to position [0, 0]
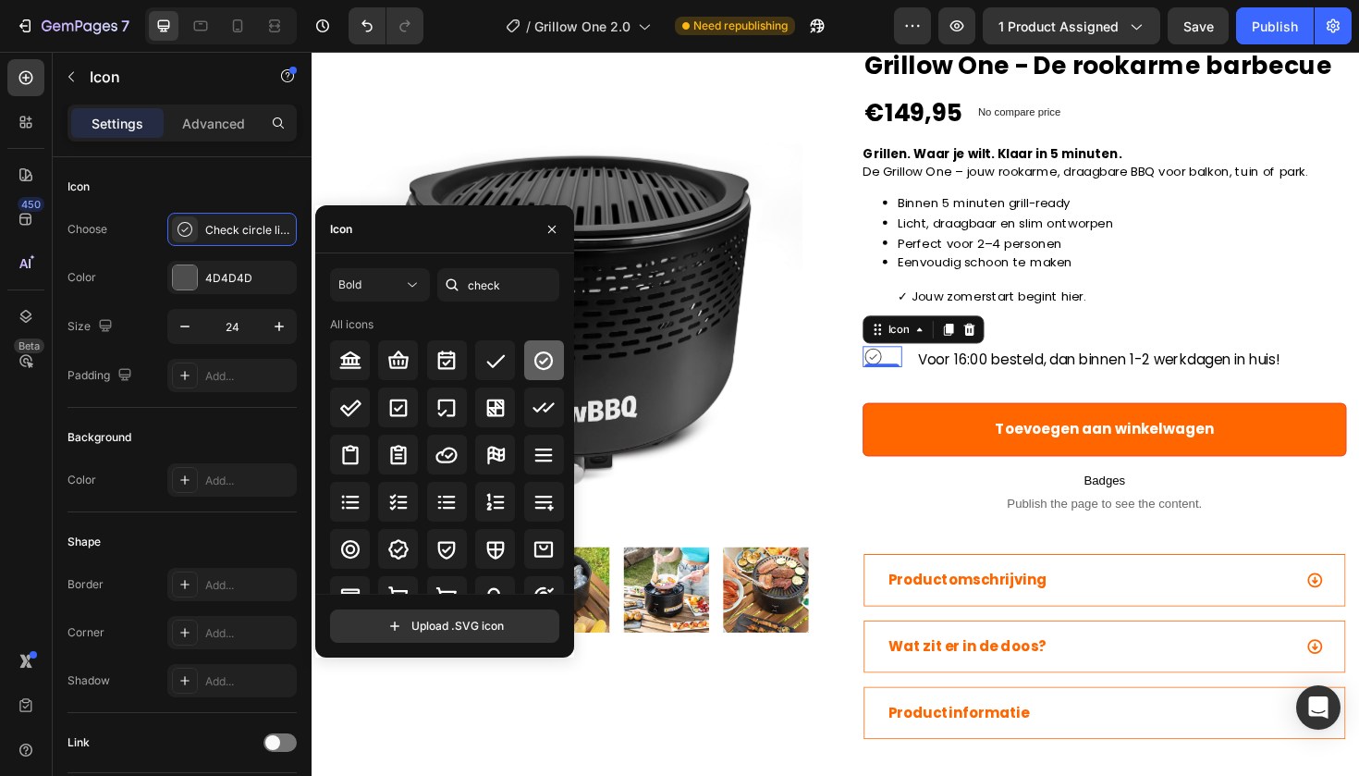
click at [535, 355] on icon at bounding box center [544, 359] width 18 height 18
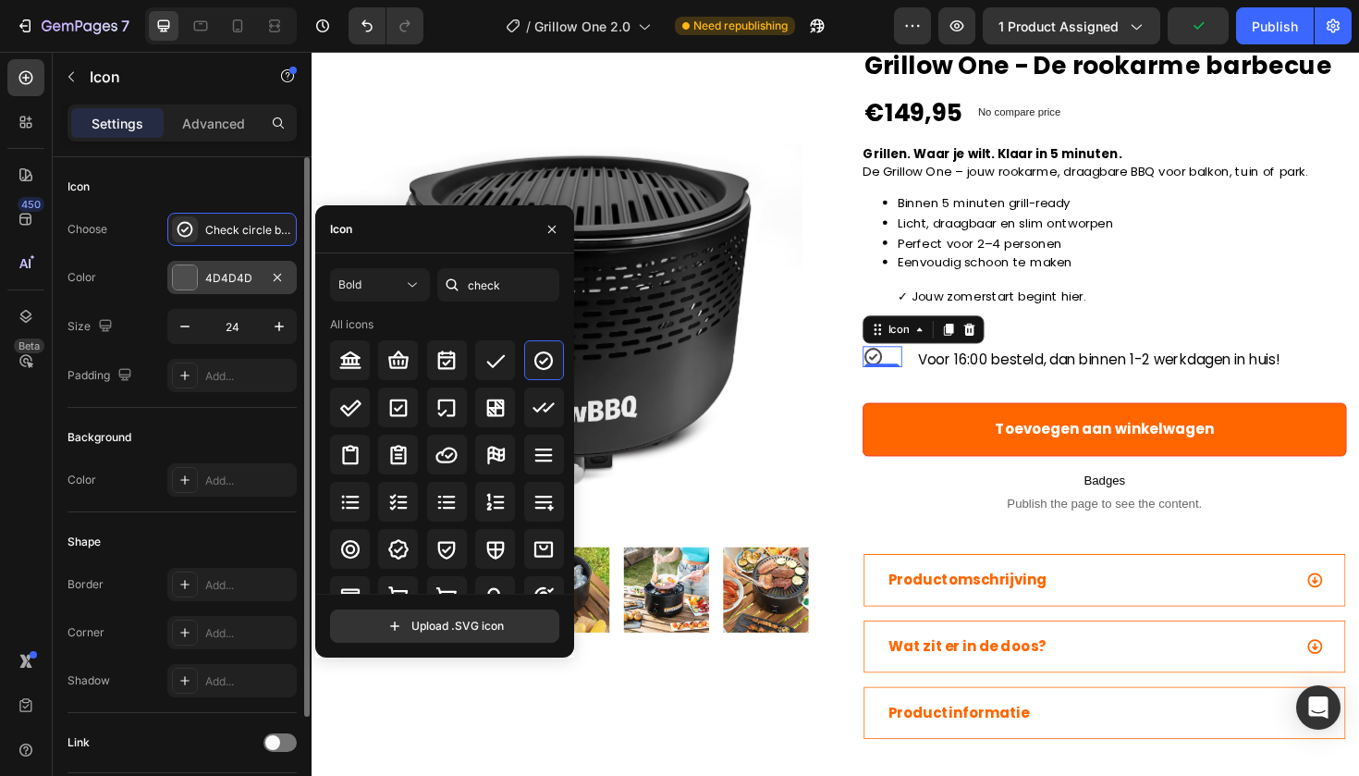
click at [194, 276] on div at bounding box center [185, 277] width 24 height 24
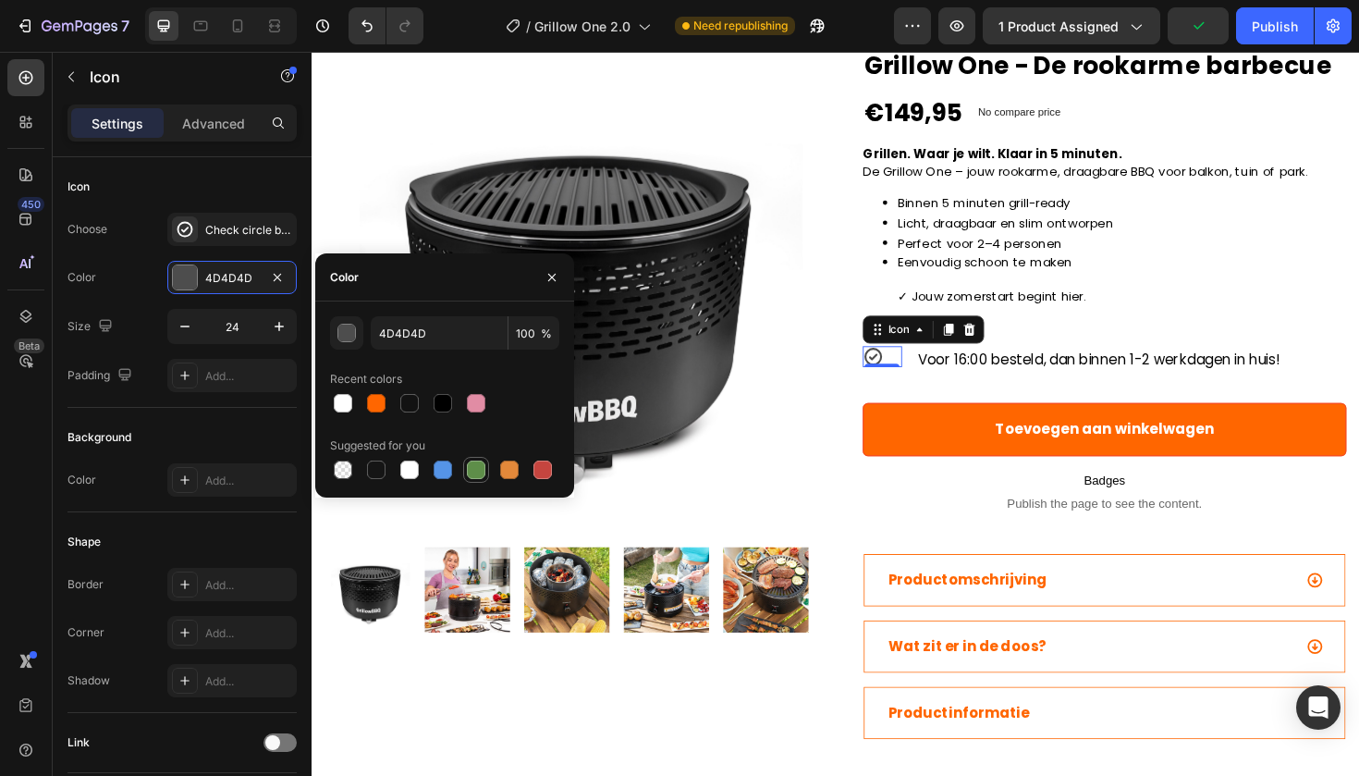
click at [479, 469] on div at bounding box center [476, 470] width 18 height 18
click at [416, 335] on input "5E8E49" at bounding box center [439, 332] width 137 height 33
paste input "28A745"
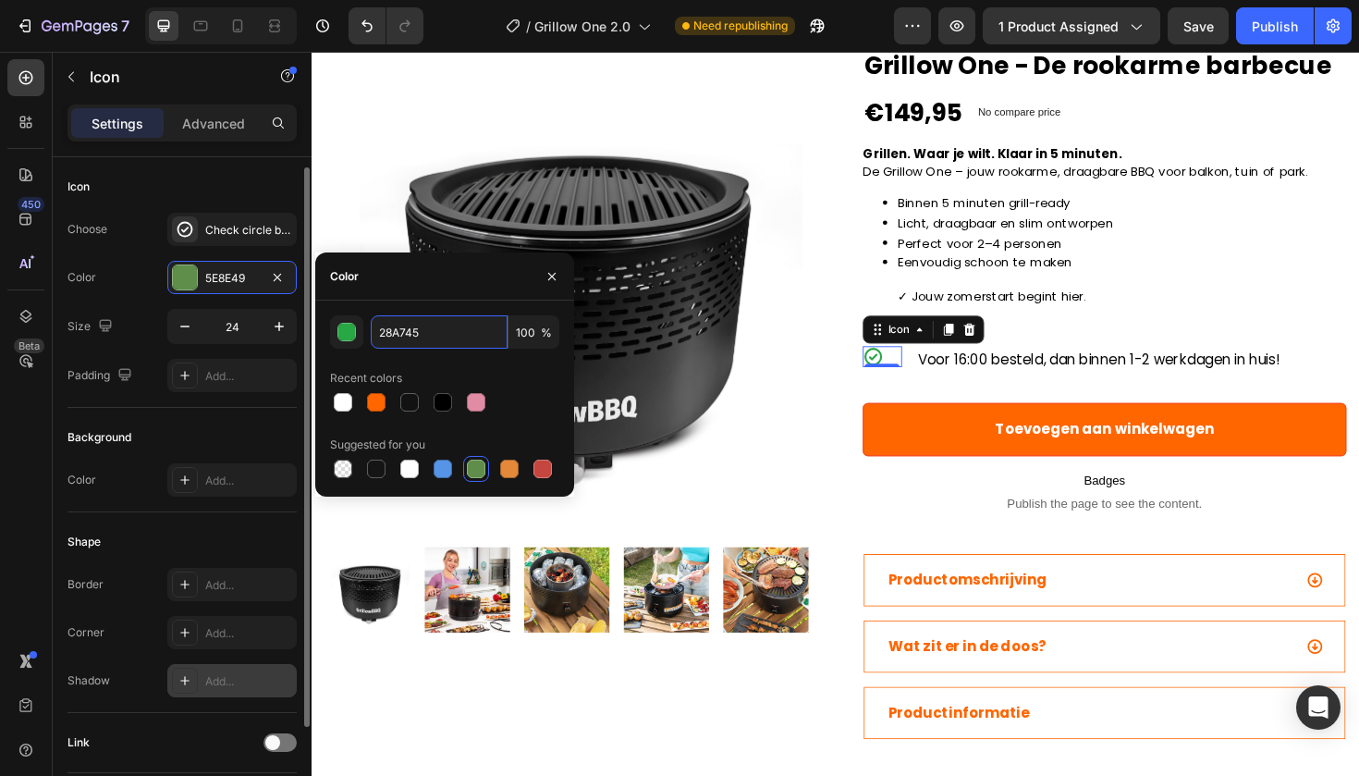
scroll to position [134, 0]
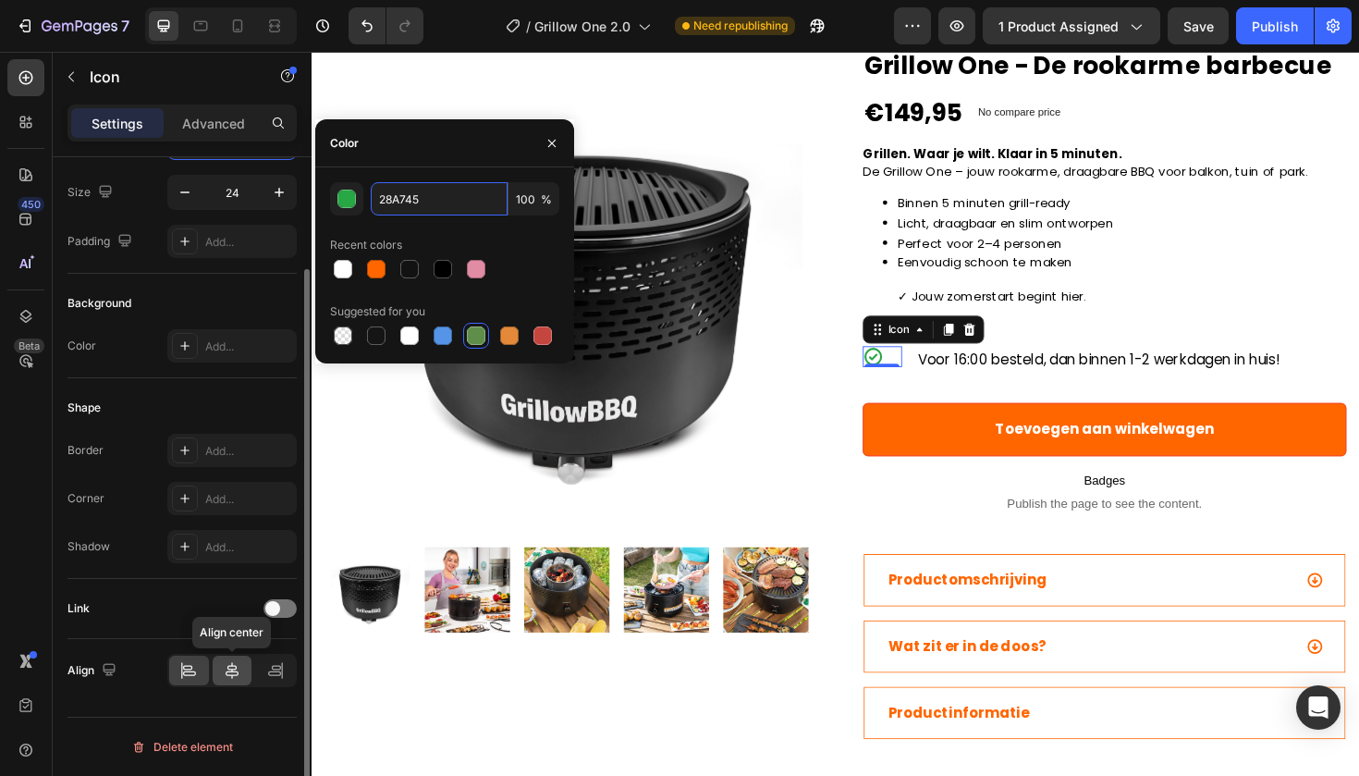
type input "28A745"
click at [234, 675] on icon at bounding box center [232, 670] width 13 height 17
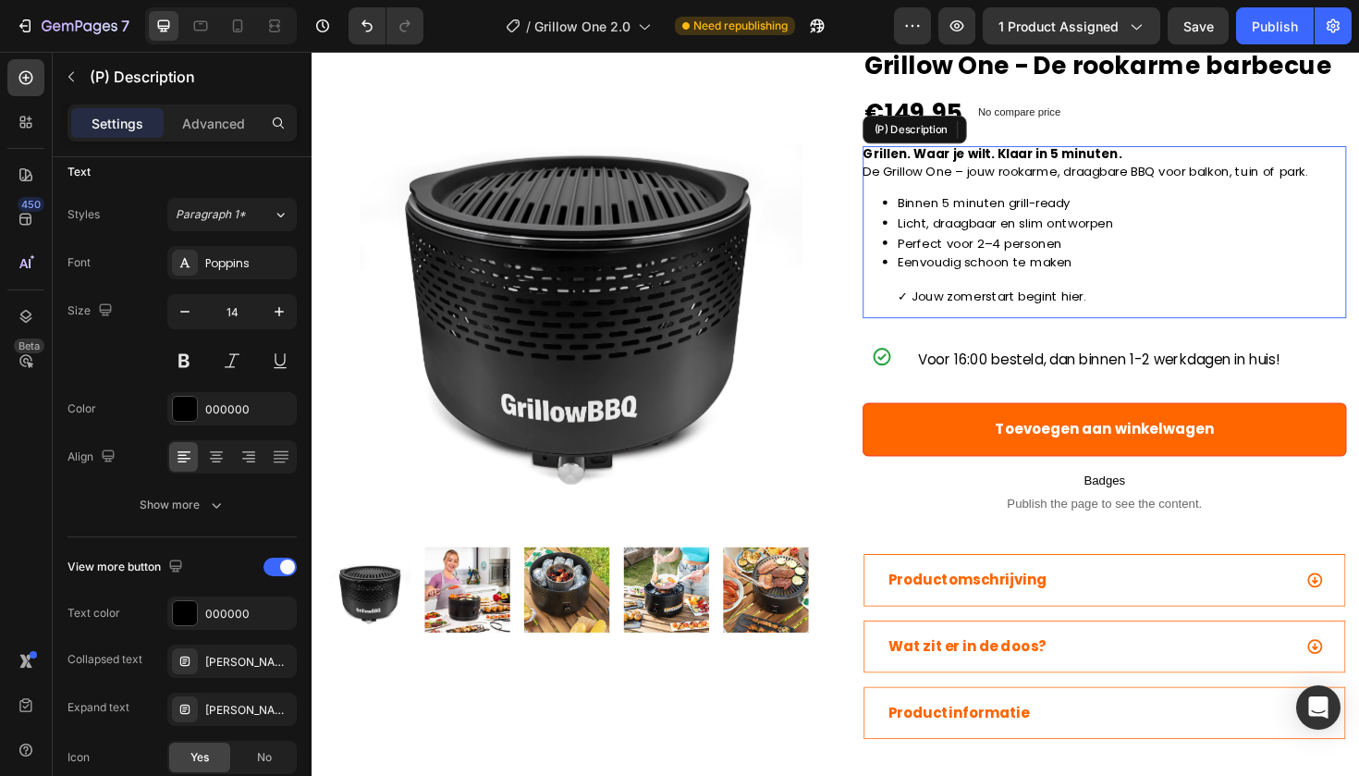
click at [1157, 243] on p "Licht, draagbaar en slim ontworpen" at bounding box center [1169, 234] width 475 height 18
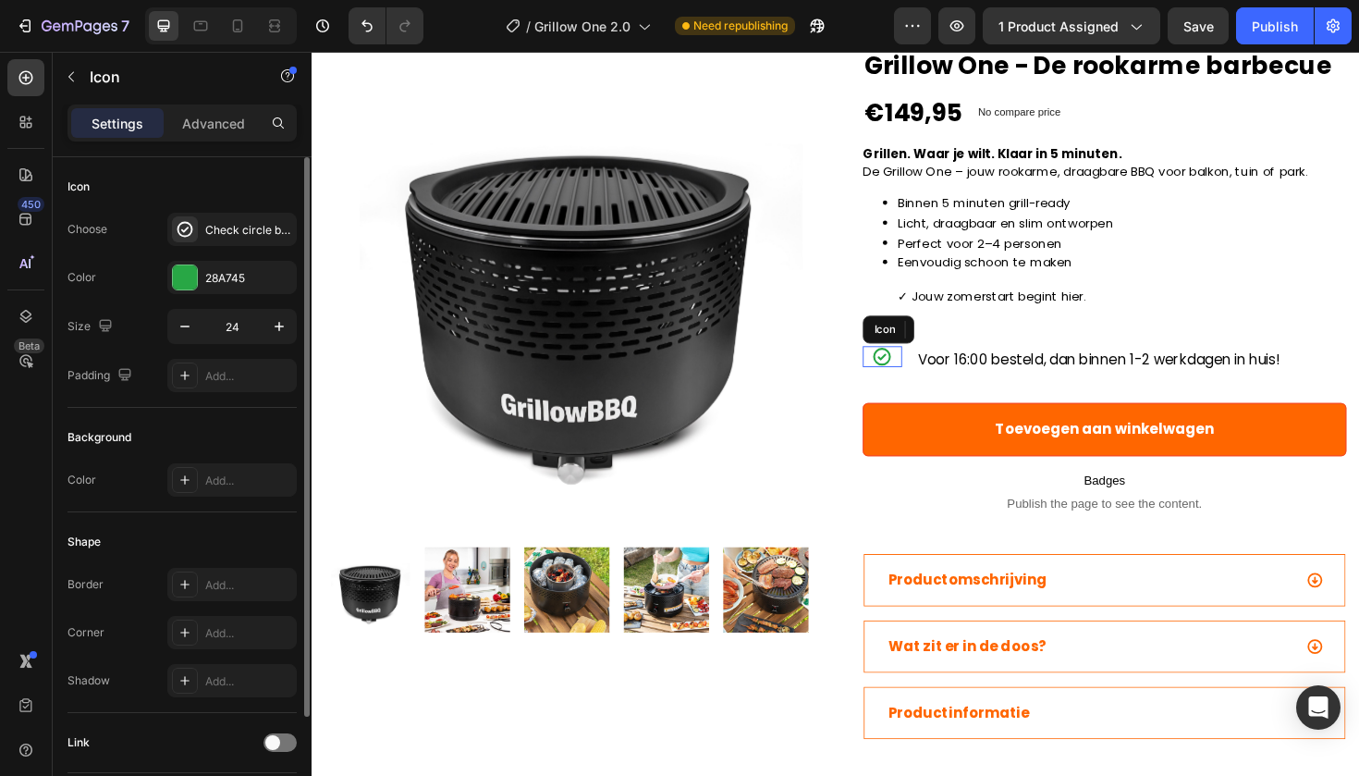
click at [931, 386] on div "Icon" at bounding box center [916, 374] width 42 height 22
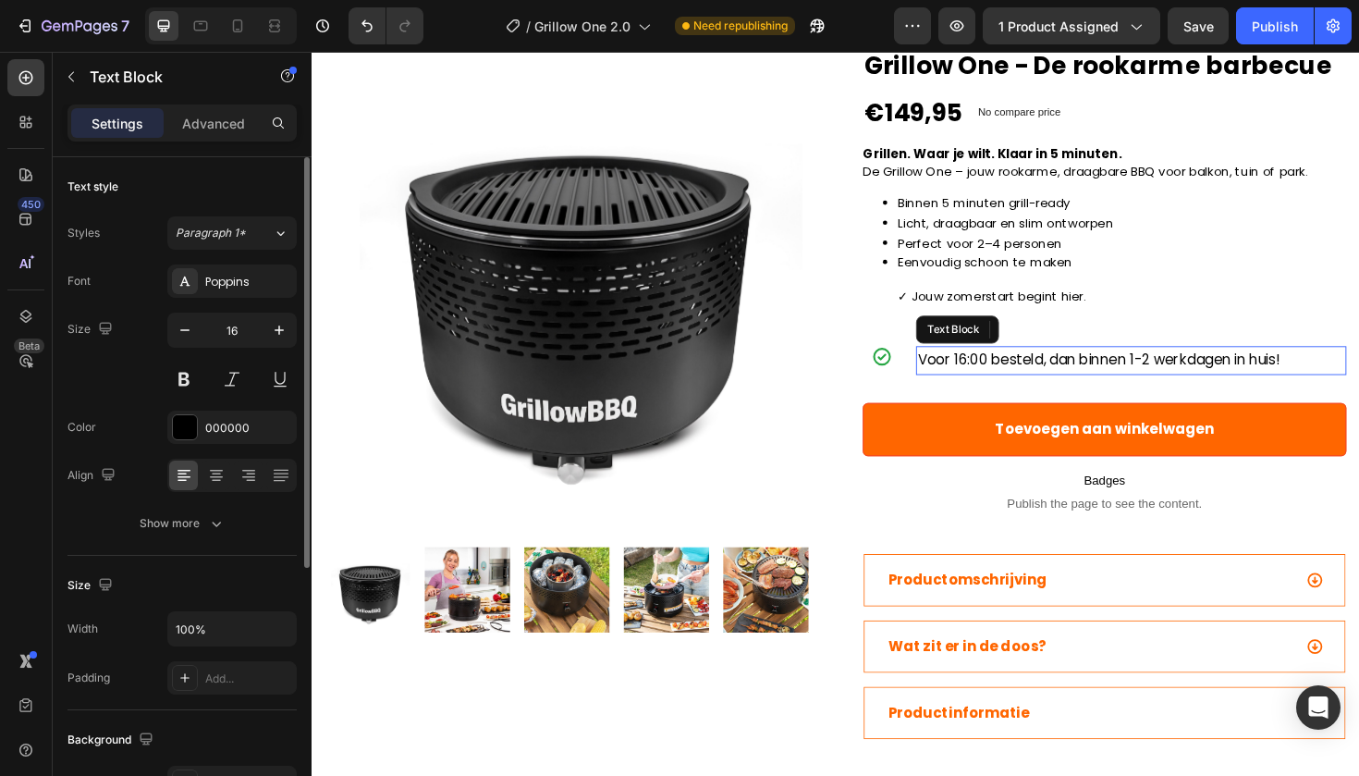
click at [955, 388] on span "Voor 16:00 besteld, dan binnen 1-2 werkdagen in huis!" at bounding box center [1145, 377] width 384 height 21
click at [952, 394] on div "Voor 16:00 besteld, dan binnen 1-2 werkdagen in huis!" at bounding box center [1180, 378] width 456 height 31
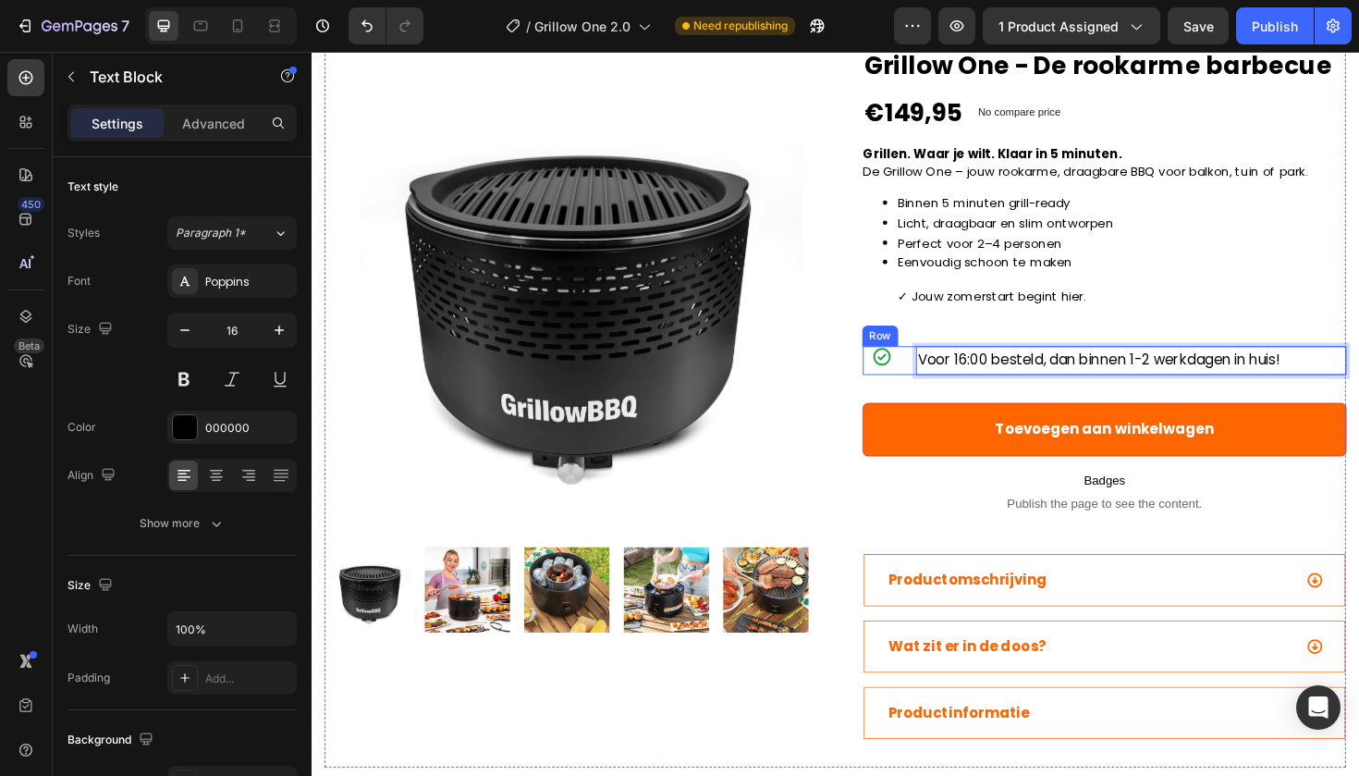
click at [946, 394] on div "Icon Voor 16:00 besteld, dan binnen 1-2 werkdagen in huis! Text Block 0 Row" at bounding box center [1151, 378] width 512 height 31
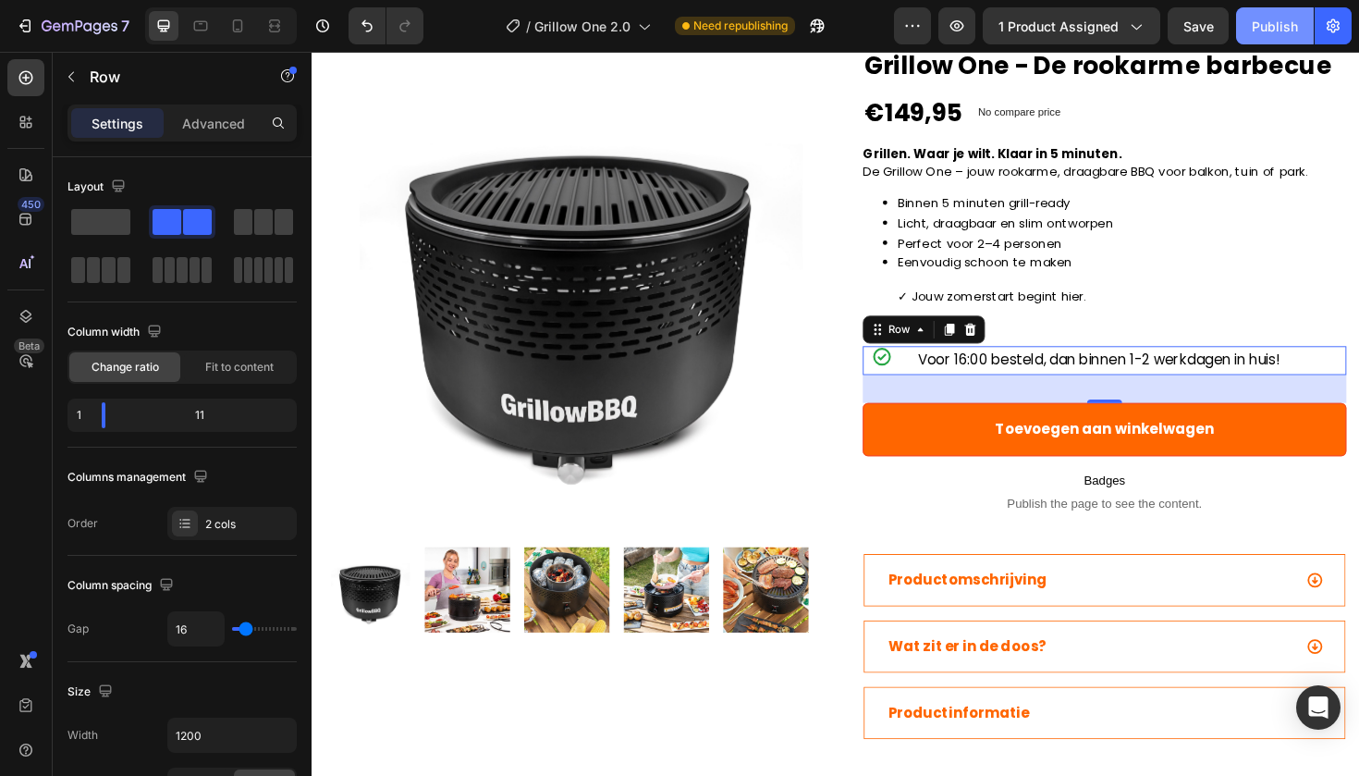
click at [1283, 35] on div "Publish" at bounding box center [1275, 26] width 46 height 19
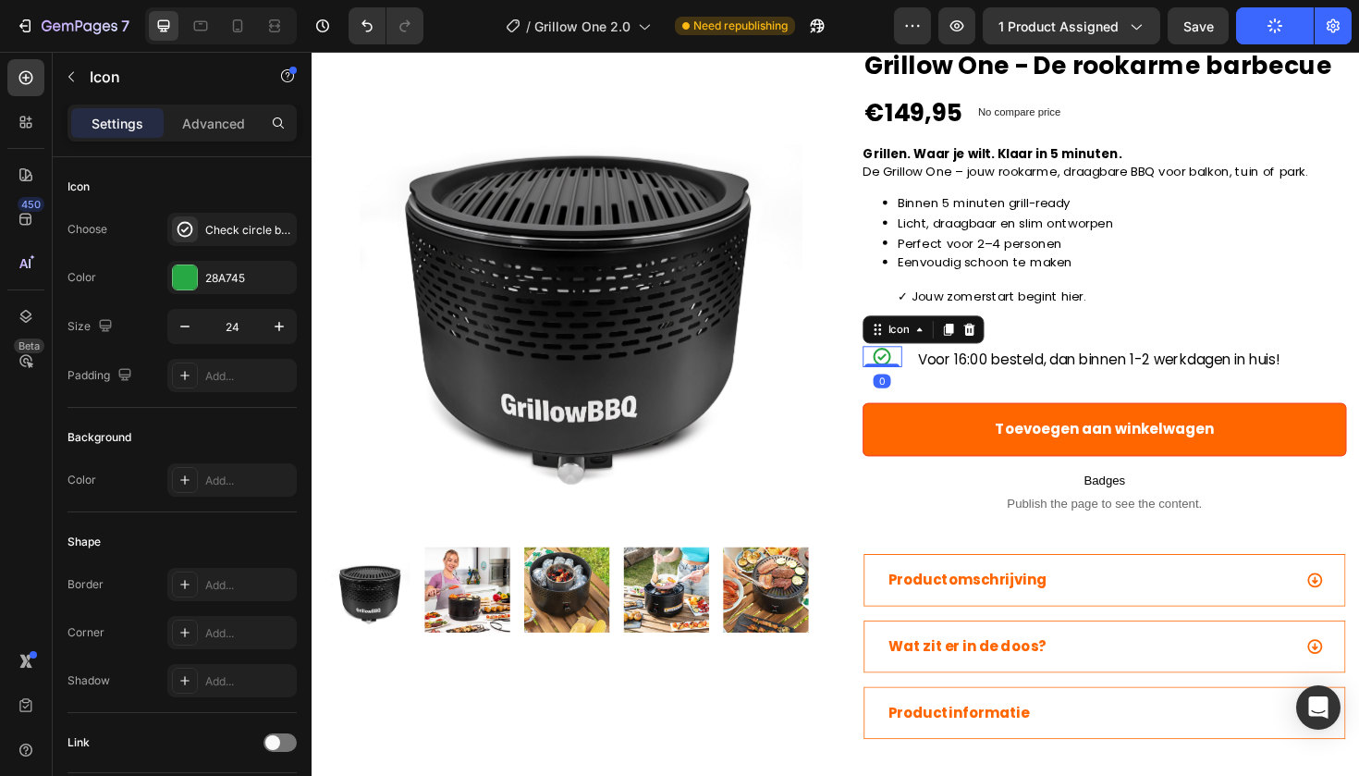
click at [919, 386] on icon at bounding box center [915, 374] width 22 height 22
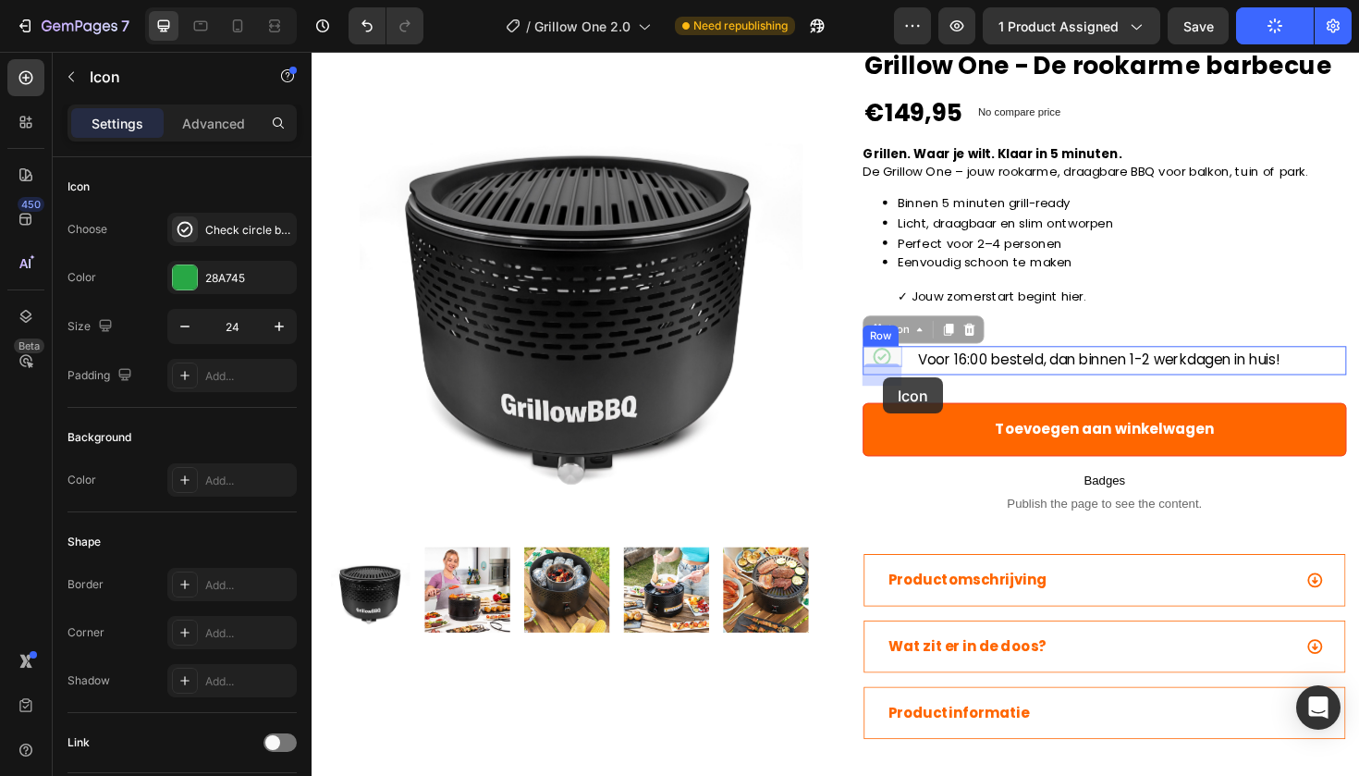
drag, startPoint x: 904, startPoint y: 362, endPoint x: 917, endPoint y: 397, distance: 36.6
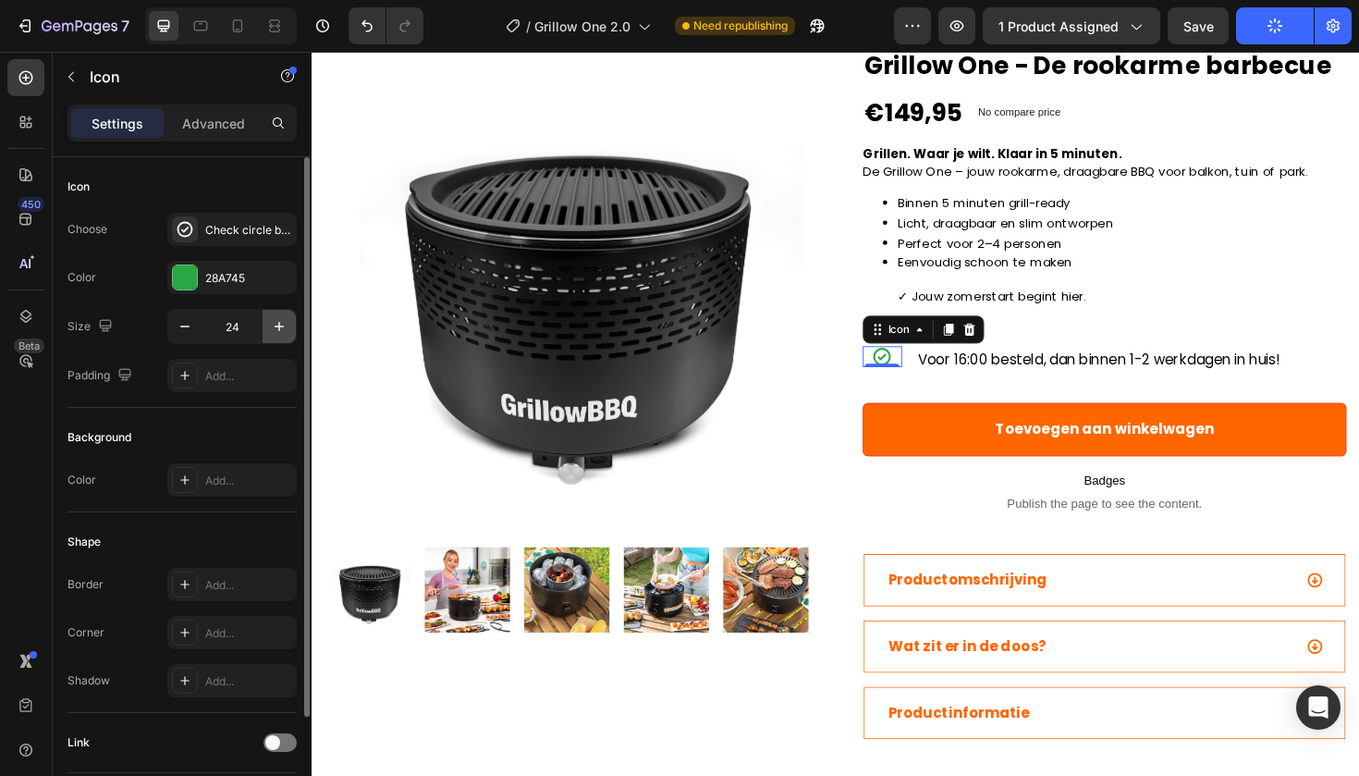
click at [276, 326] on icon "button" at bounding box center [279, 326] width 18 height 18
click at [279, 325] on icon "button" at bounding box center [279, 326] width 9 height 9
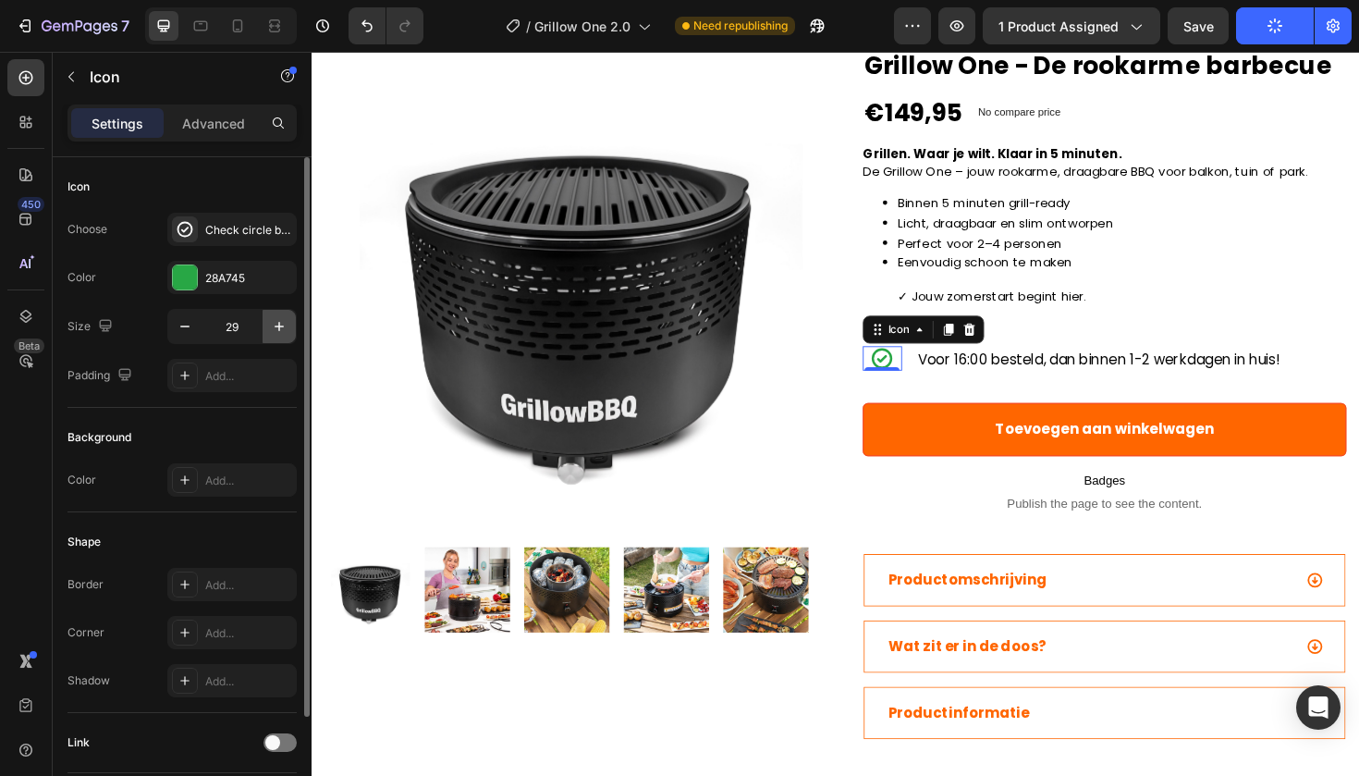
click at [279, 325] on icon "button" at bounding box center [279, 326] width 9 height 9
click at [196, 332] on button "button" at bounding box center [184, 326] width 33 height 33
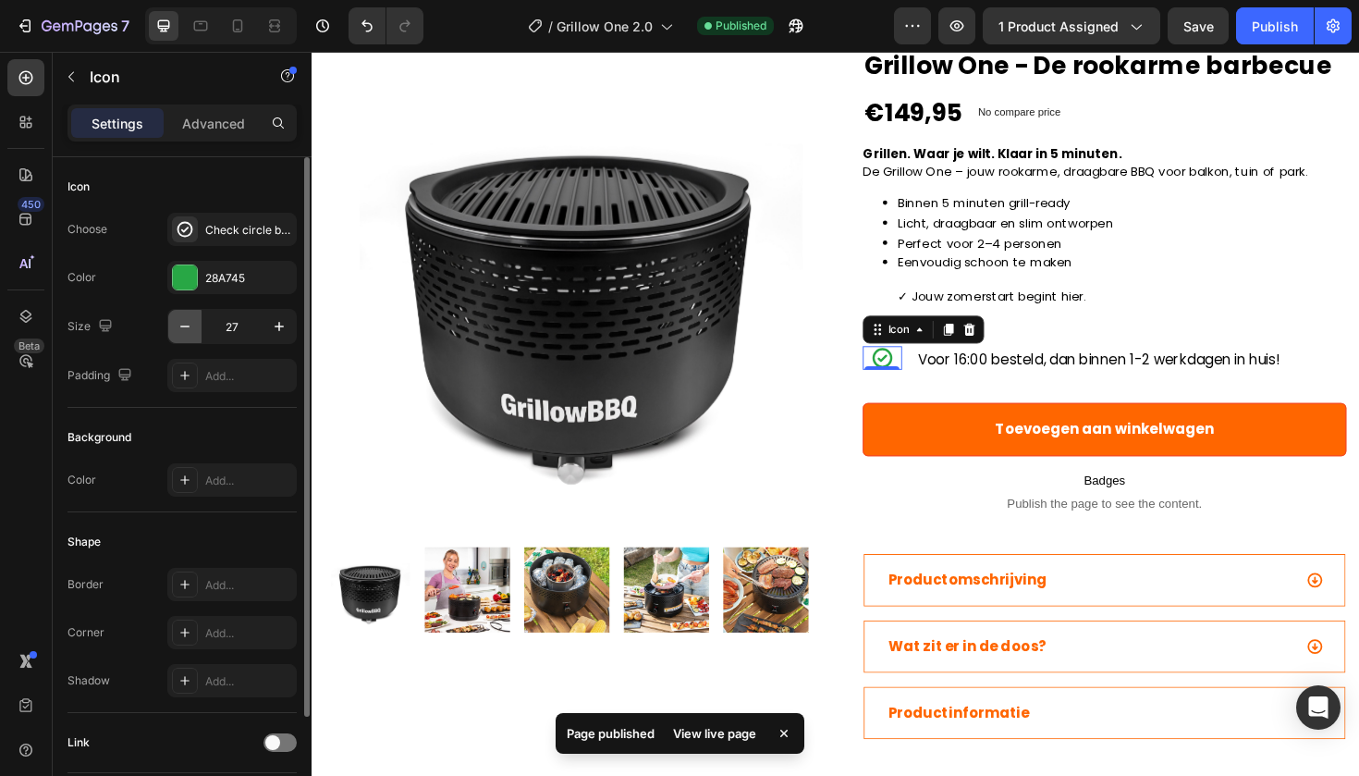
click at [189, 326] on icon "button" at bounding box center [184, 327] width 9 height 2
type input "25"
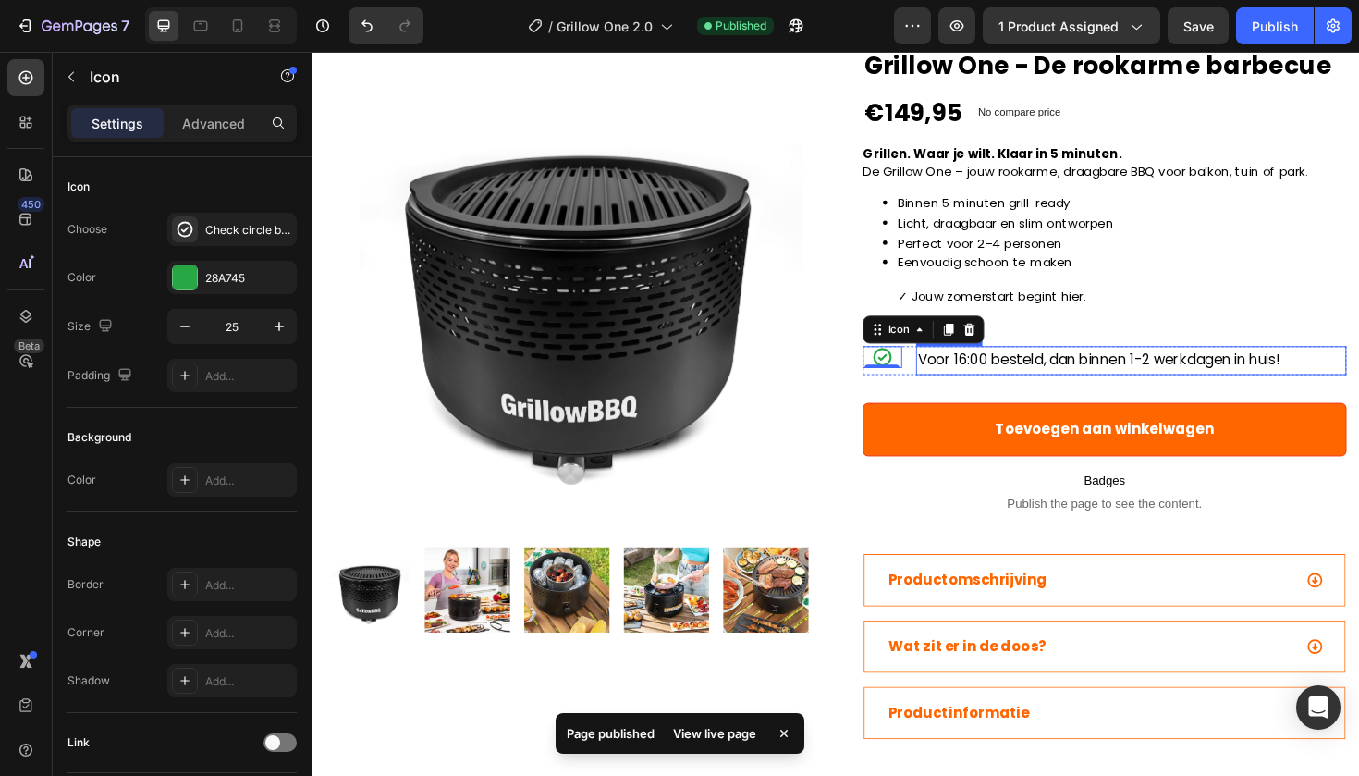
click at [1007, 388] on span "Voor 16:00 besteld, dan binnen 1-2 werkdagen in huis!" at bounding box center [1145, 377] width 384 height 21
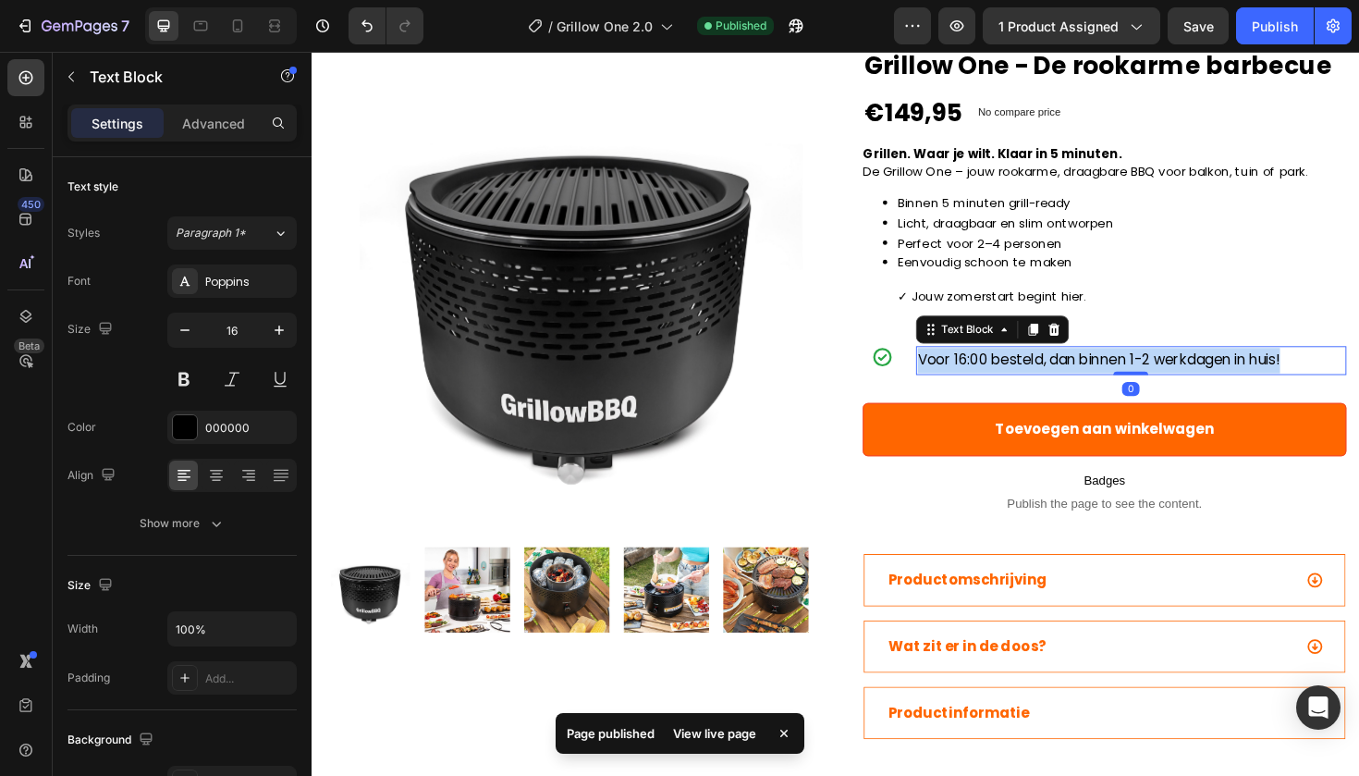
click at [1007, 388] on span "Voor 16:00 besteld, dan binnen 1-2 werkdagen in huis!" at bounding box center [1145, 377] width 384 height 21
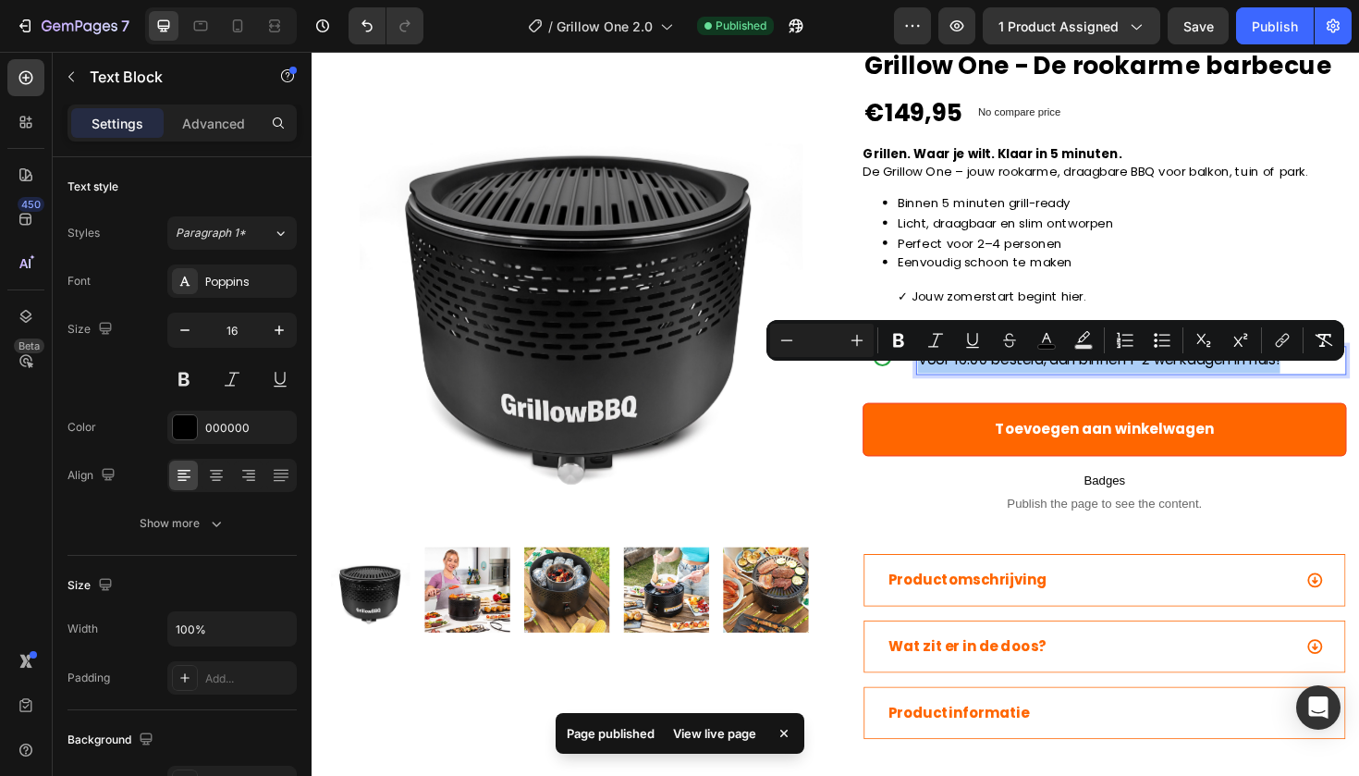
click at [822, 340] on input "Editor contextual toolbar" at bounding box center [822, 340] width 37 height 22
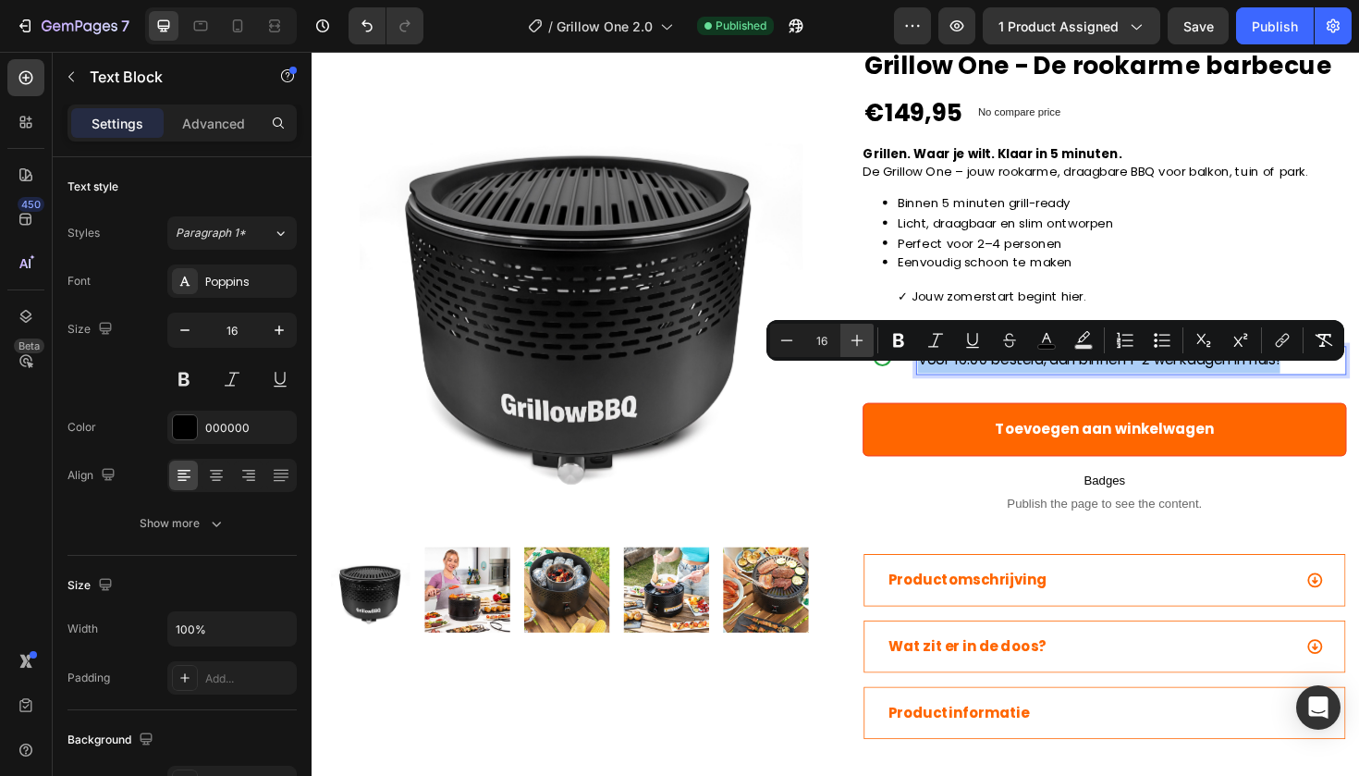
type input "16"
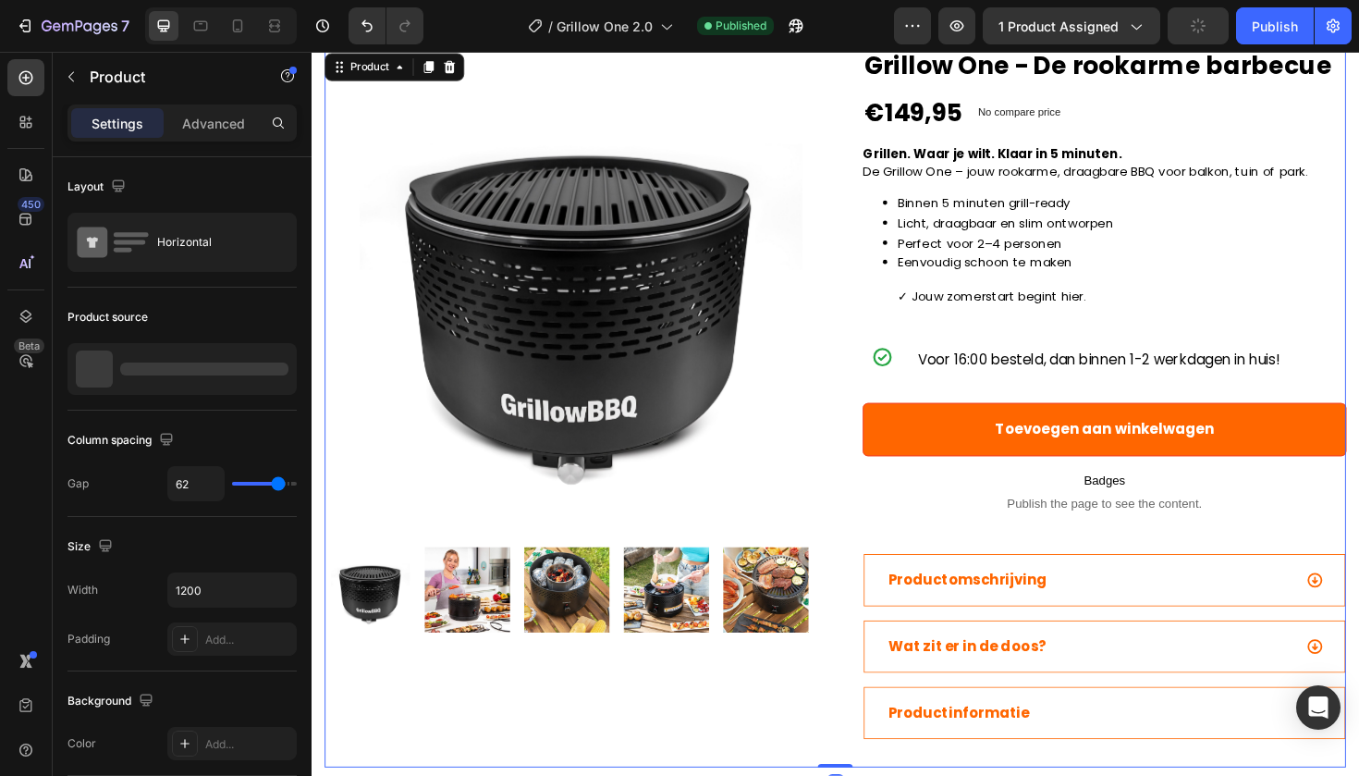
click at [884, 282] on div "Product Images Grillow One - De rookarme barbecue (P) Title €149,95 (P) Price (…" at bounding box center [867, 429] width 1082 height 760
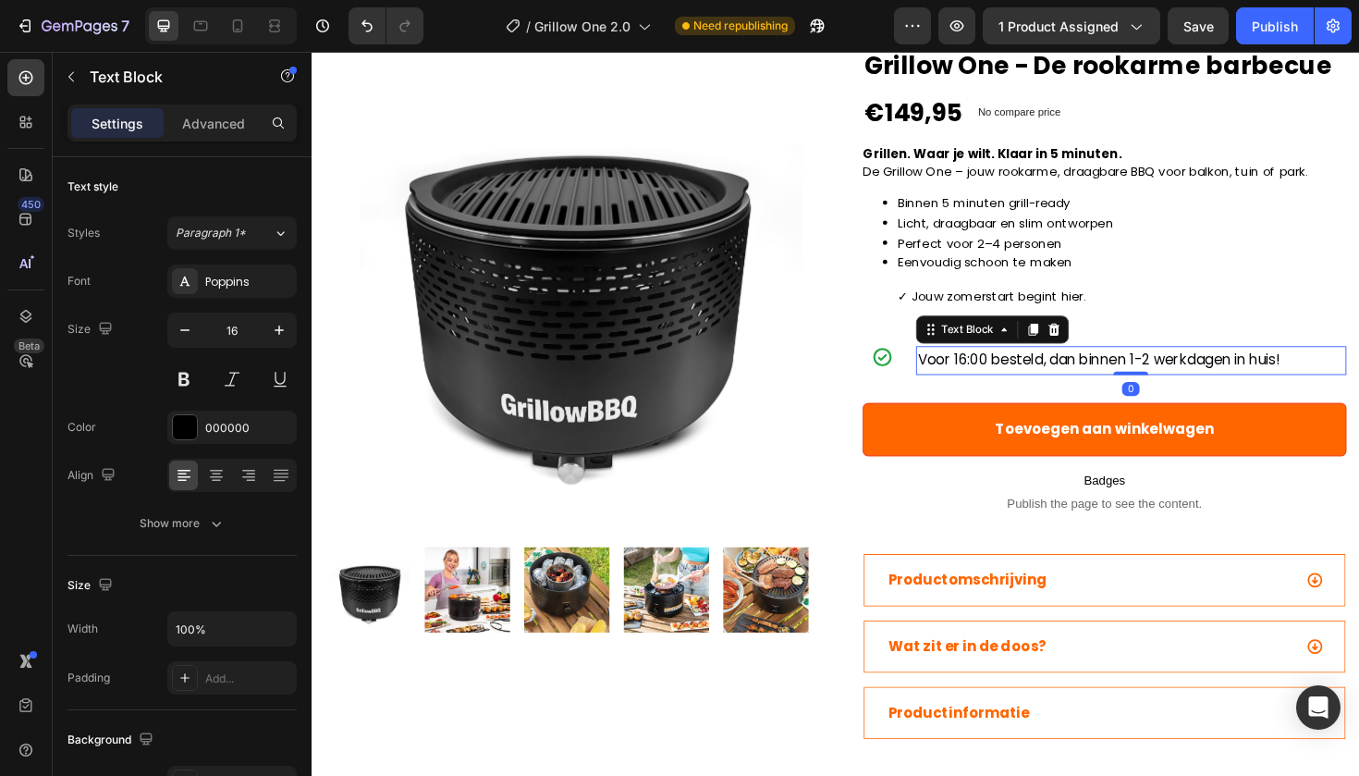
click at [1043, 388] on span "Voor 16:00 besteld, dan binnen 1-2 werkdagen in huis!" at bounding box center [1145, 377] width 384 height 21
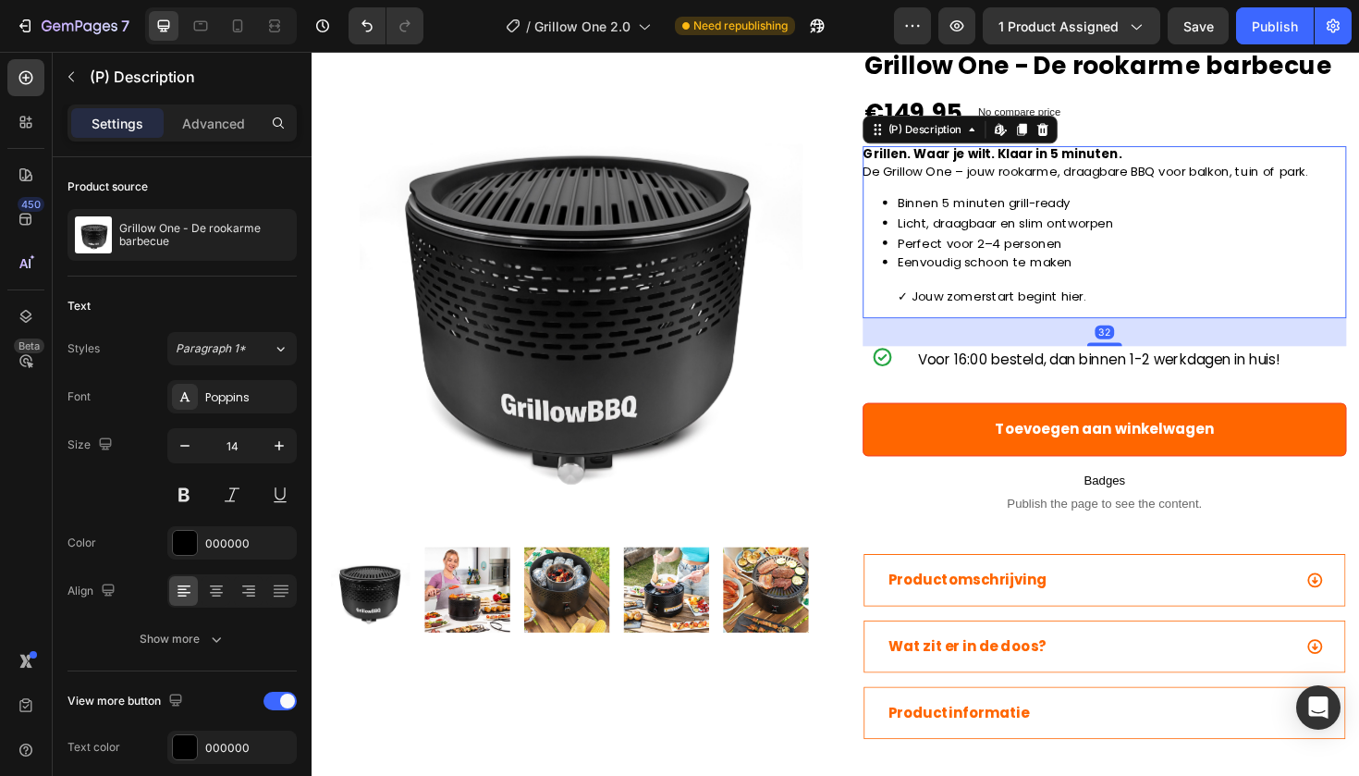
click at [1023, 260] on p "Perfect voor 2–4 personen" at bounding box center [1169, 255] width 475 height 18
click at [1026, 388] on span "Voor 16:00 besteld, dan binnen 1-2 werkdagen in huis!" at bounding box center [1145, 377] width 384 height 21
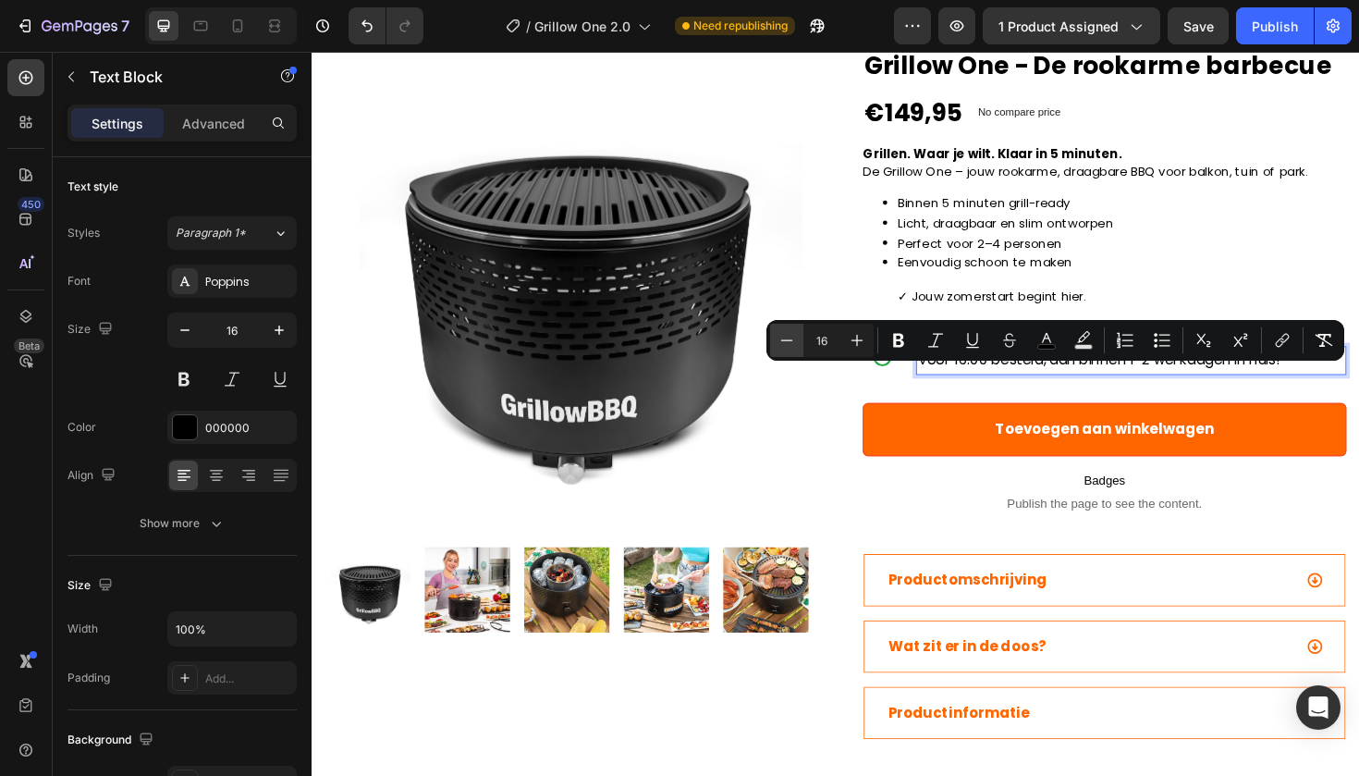
click at [791, 335] on icon "Editor contextual toolbar" at bounding box center [787, 340] width 18 height 18
click at [859, 344] on icon "Editor contextual toolbar" at bounding box center [857, 340] width 18 height 18
click at [776, 340] on button "Minus" at bounding box center [786, 340] width 33 height 33
type input "14"
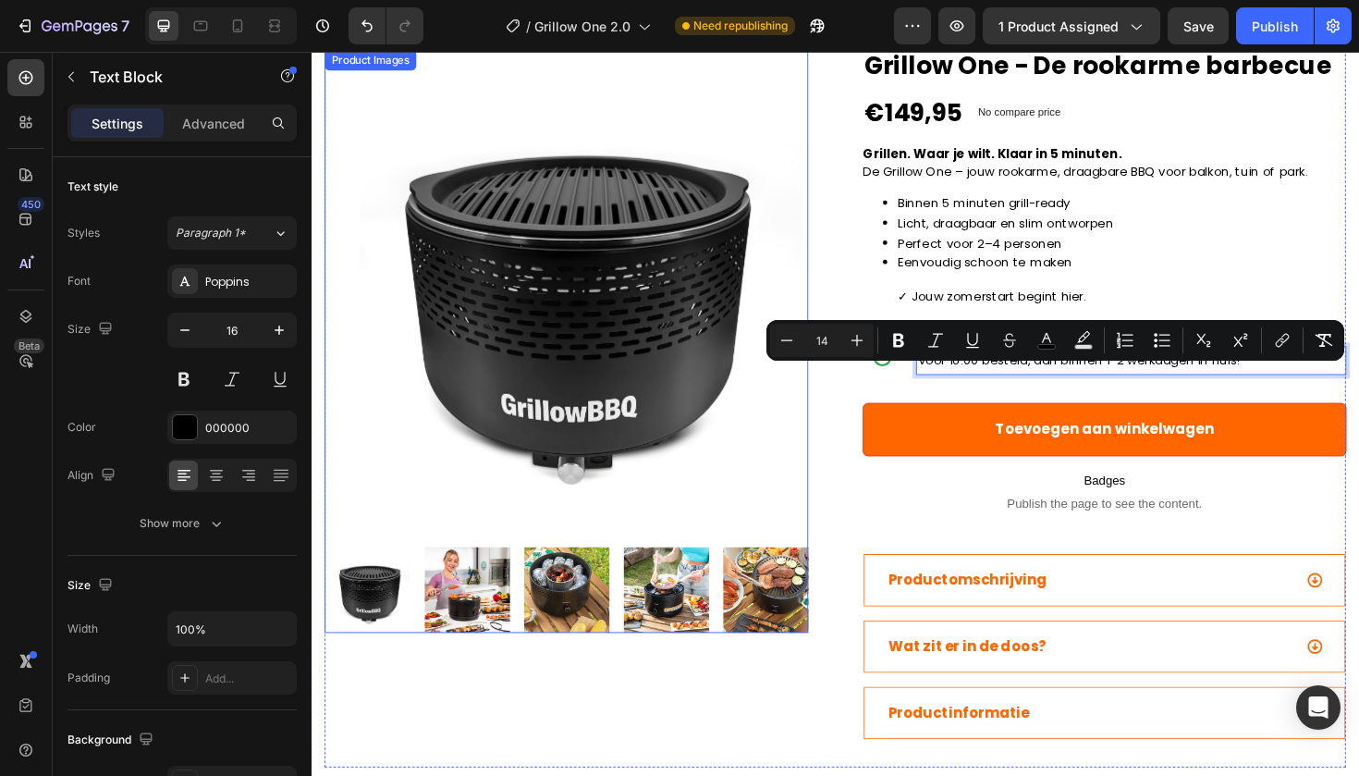
click at [738, 129] on img at bounding box center [582, 305] width 512 height 512
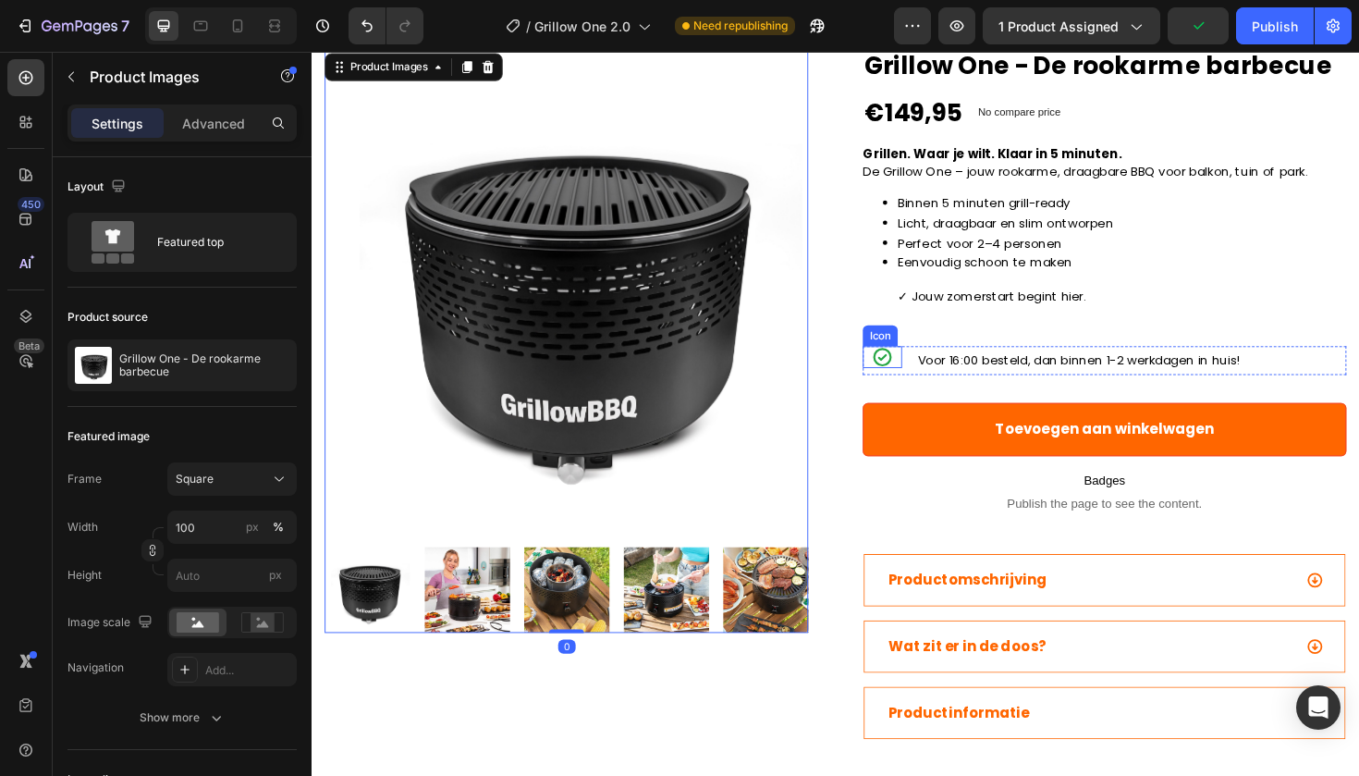
click at [913, 387] on icon at bounding box center [915, 374] width 23 height 23
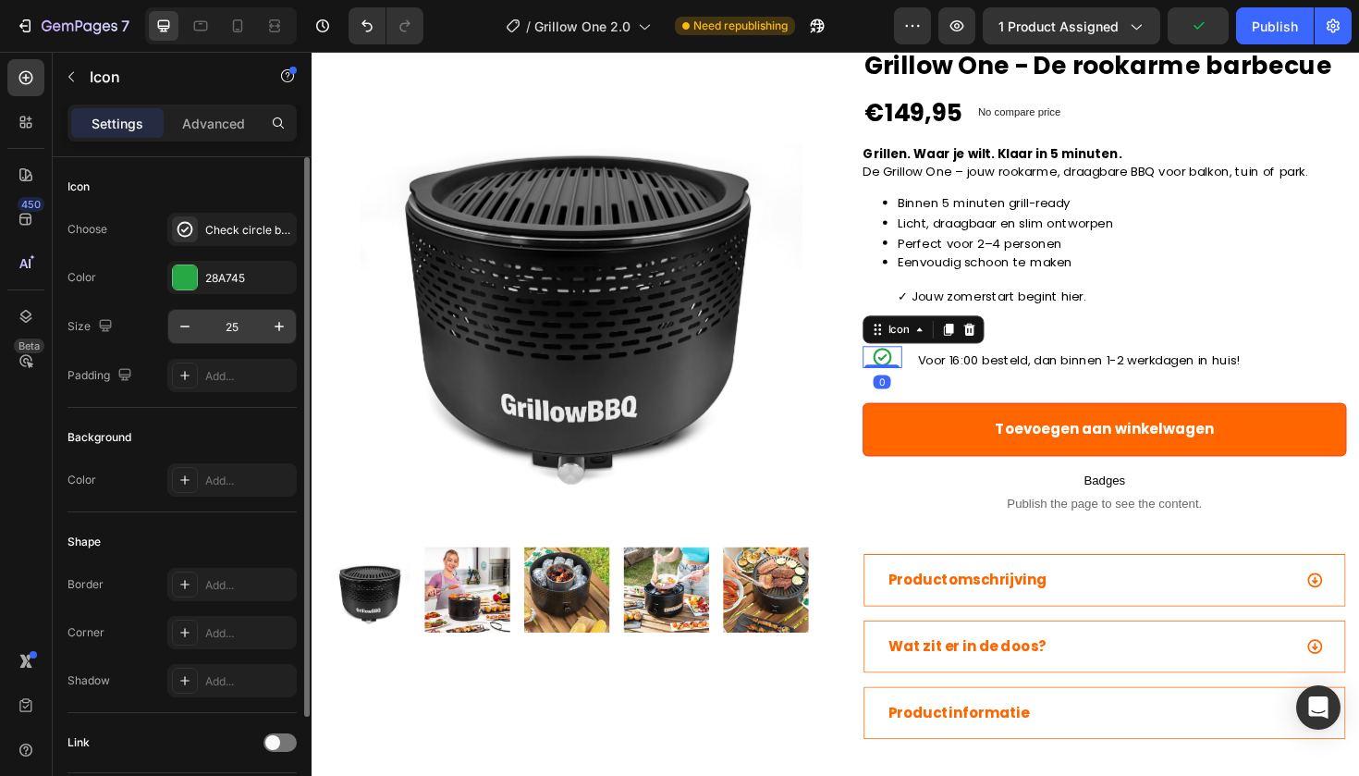
click at [243, 324] on input "25" at bounding box center [232, 326] width 61 height 33
click at [277, 323] on icon "button" at bounding box center [279, 326] width 18 height 18
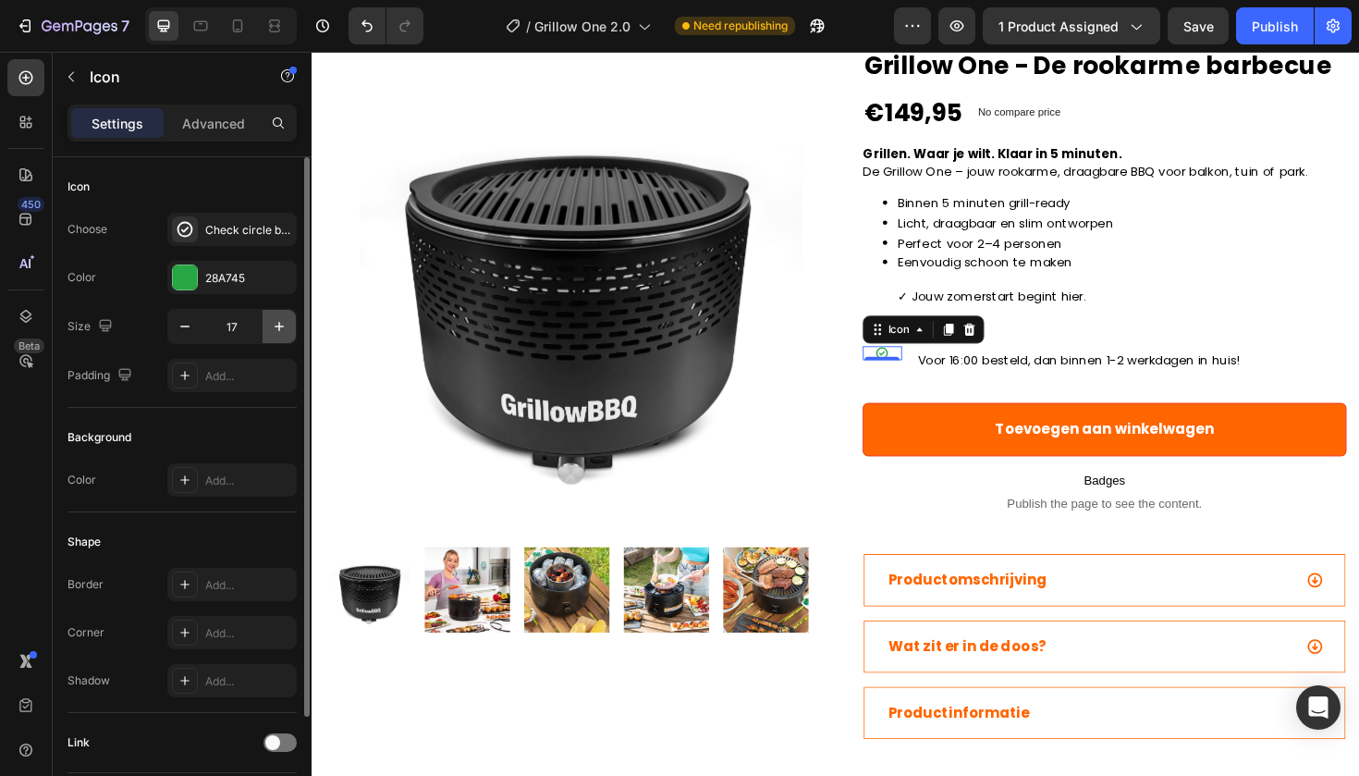
click at [277, 323] on icon "button" at bounding box center [279, 326] width 18 height 18
click at [196, 331] on button "button" at bounding box center [184, 326] width 33 height 33
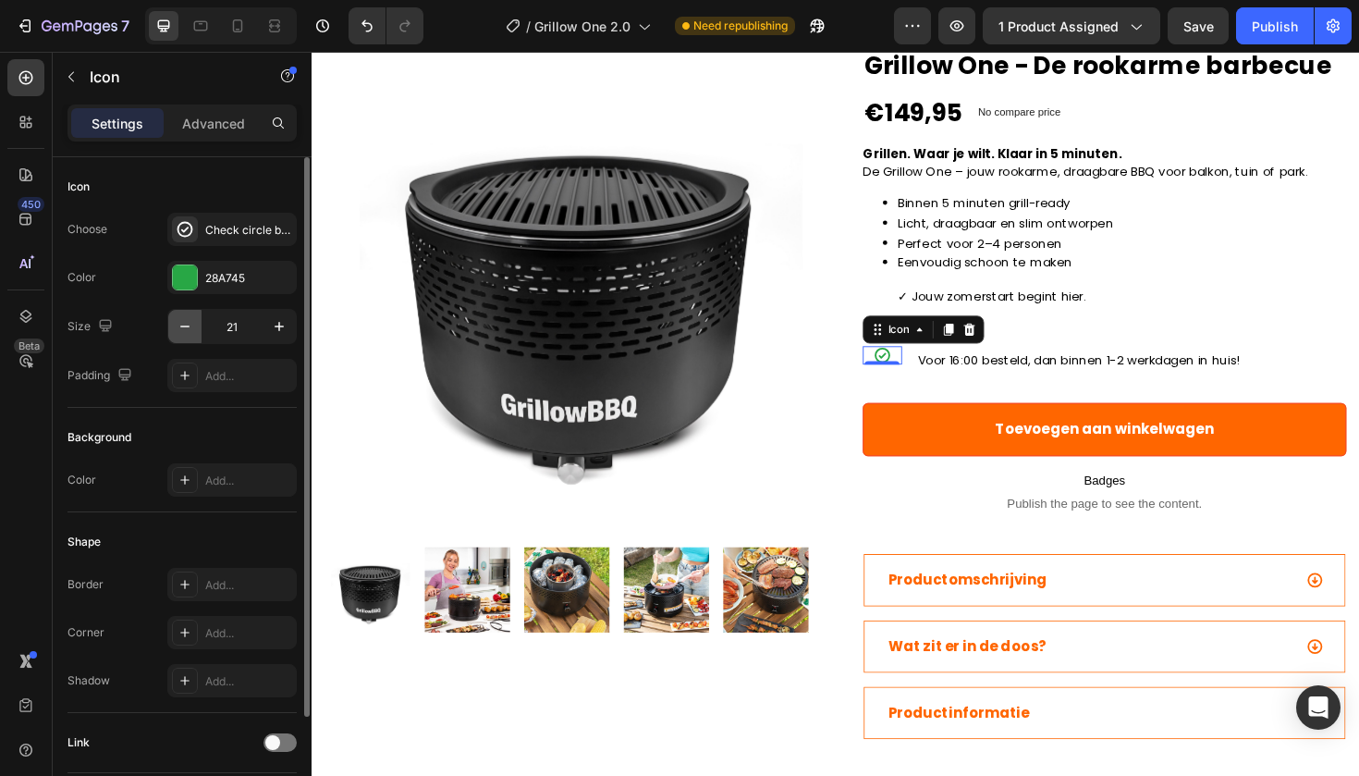
type input "20"
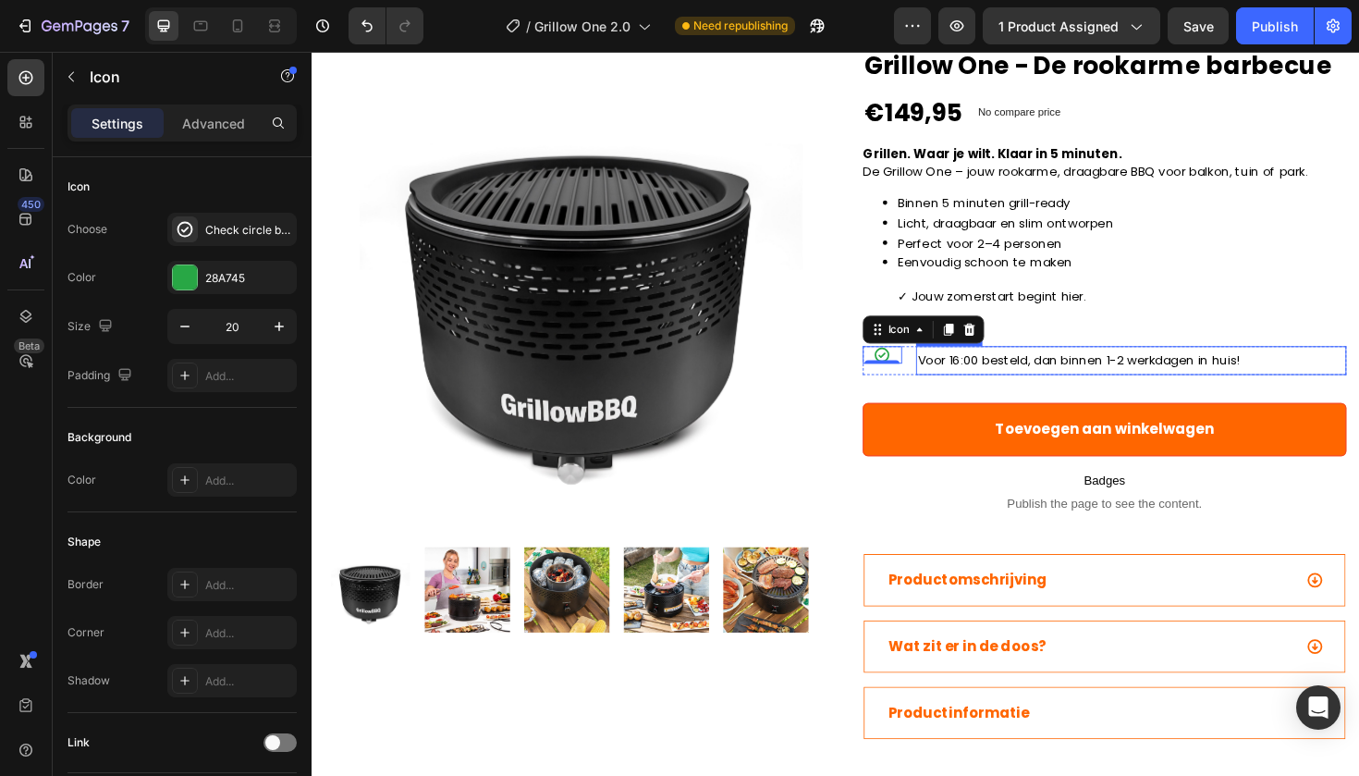
click at [1001, 387] on span "Voor 16:00 besteld, dan binnen 1-2 werkdagen in huis!" at bounding box center [1123, 378] width 341 height 18
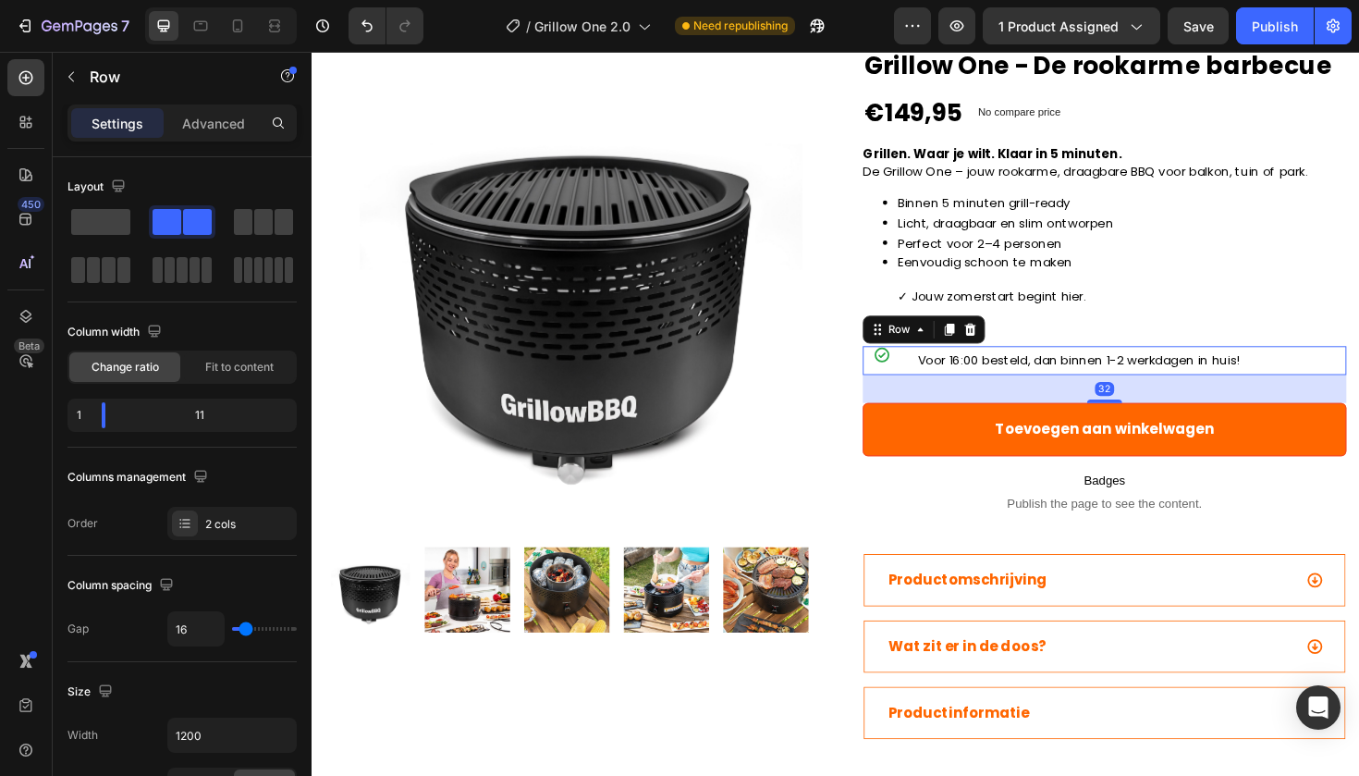
click at [948, 386] on div "Icon Voor 16:00 besteld, dan binnen 1-2 werkdagen in huis! Text Block Row 32" at bounding box center [1151, 378] width 512 height 31
click at [976, 387] on span "Voor 16:00 besteld, dan binnen 1-2 werkdagen in huis!" at bounding box center [1123, 378] width 341 height 18
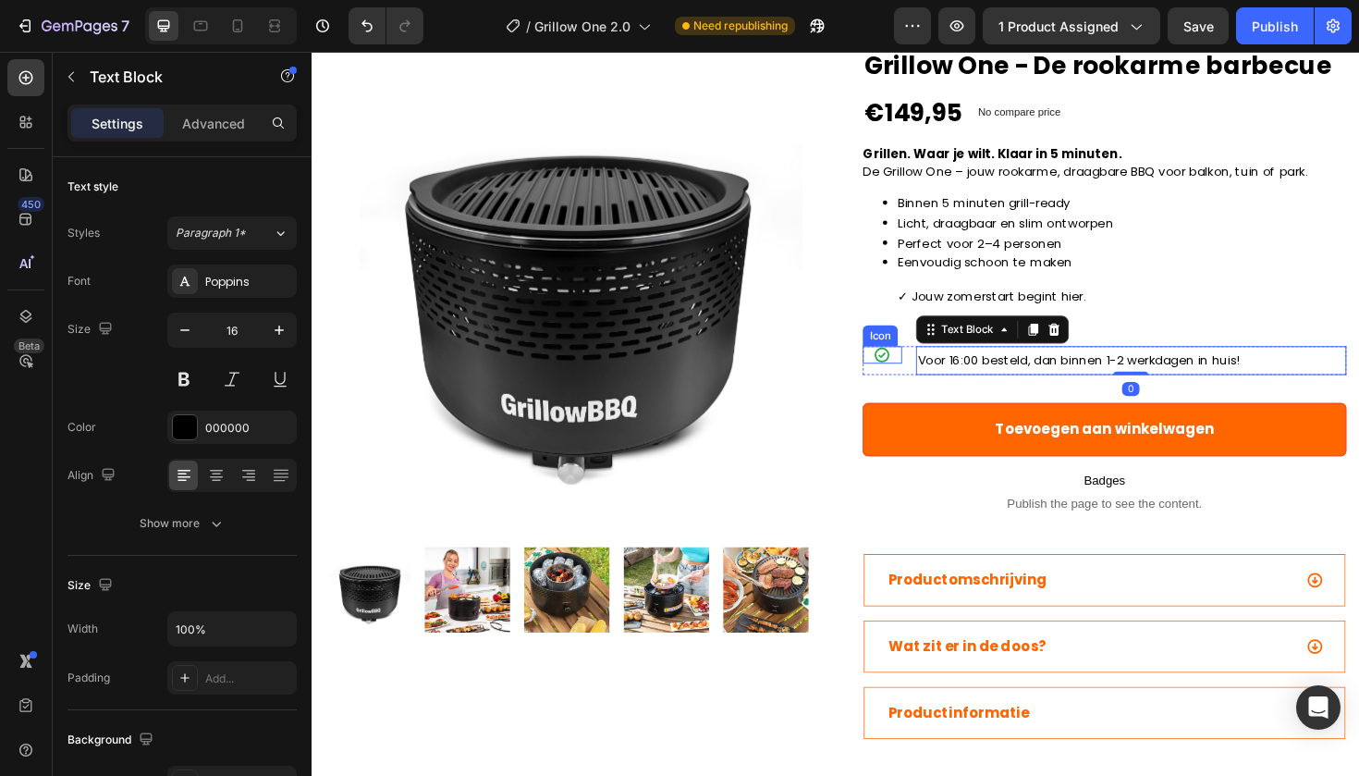
click at [917, 382] on icon at bounding box center [915, 372] width 18 height 18
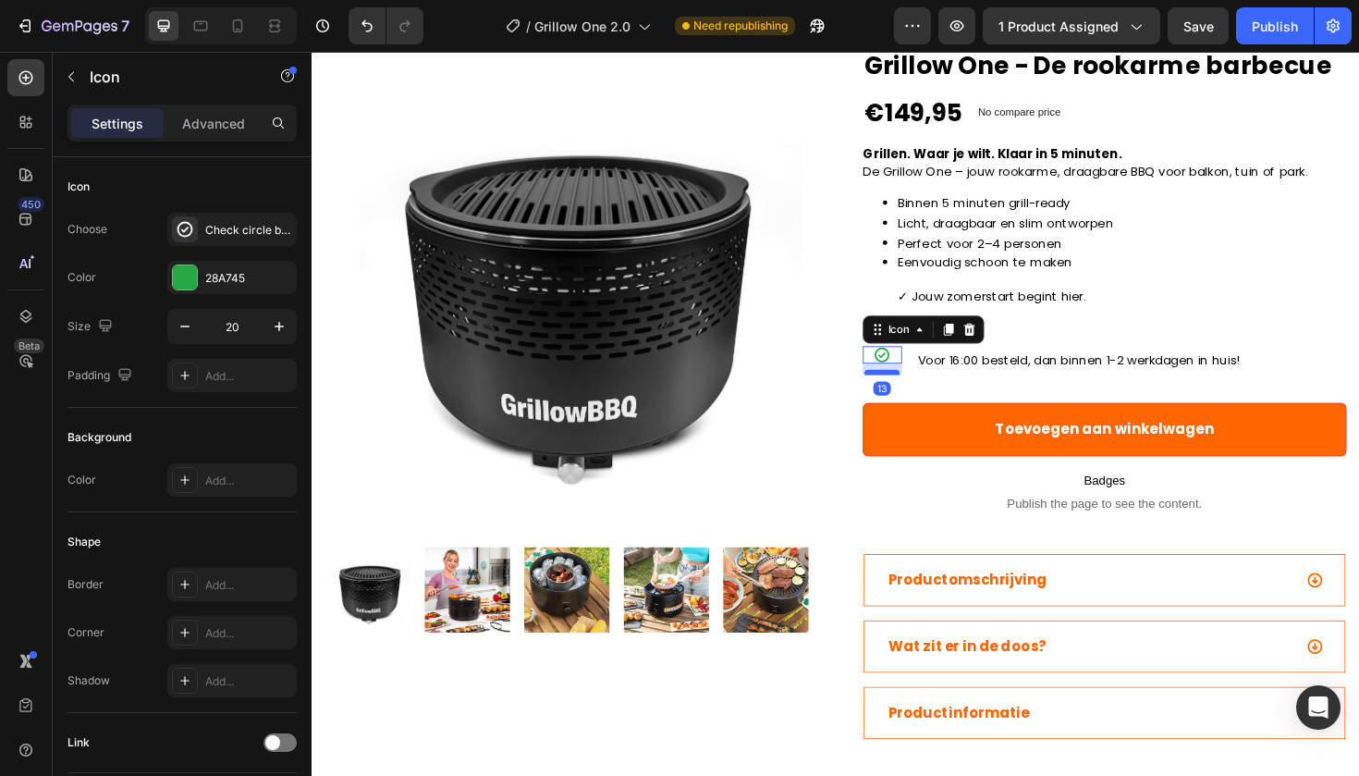
drag, startPoint x: 919, startPoint y: 399, endPoint x: 920, endPoint y: 411, distance: 11.1
click at [920, 394] on div at bounding box center [915, 391] width 37 height 6
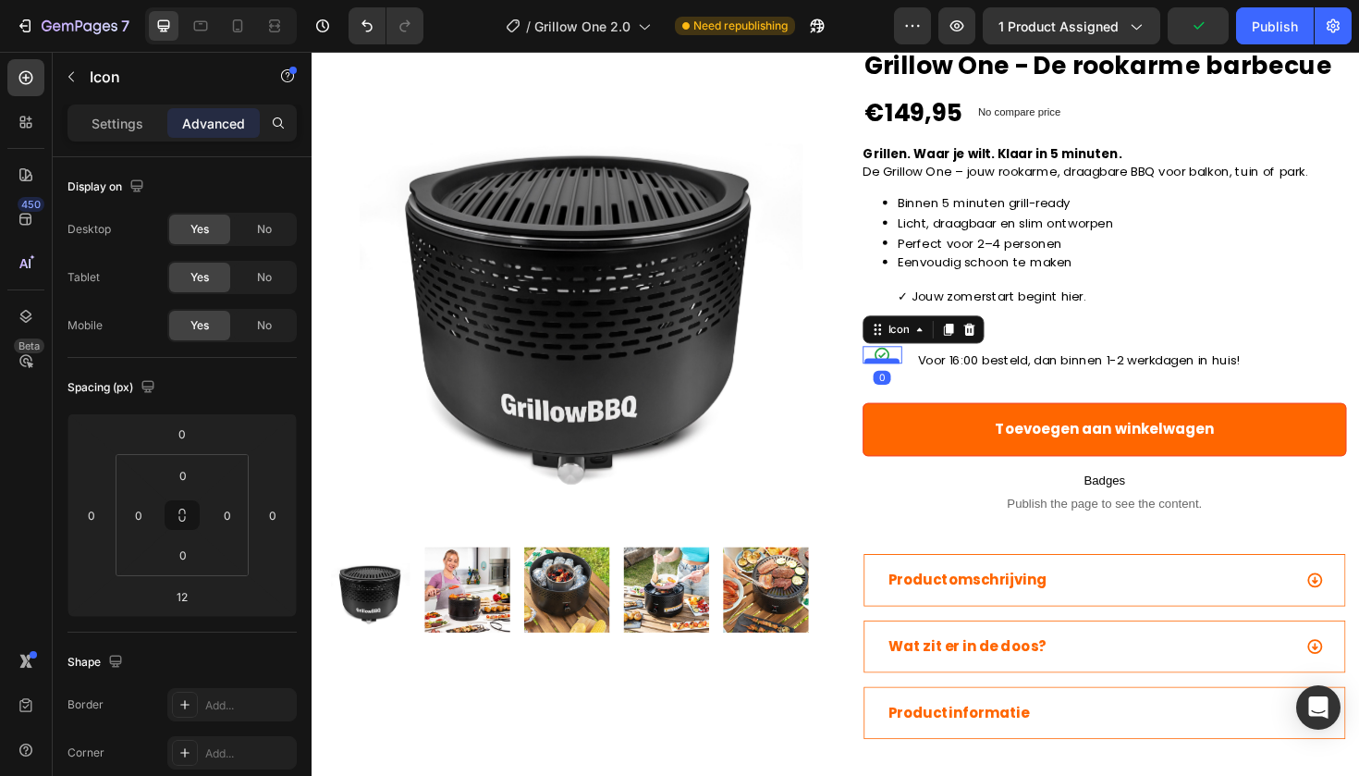
drag, startPoint x: 920, startPoint y: 412, endPoint x: 921, endPoint y: 397, distance: 14.8
click at [921, 382] on div at bounding box center [915, 379] width 37 height 6
type input "0"
click at [901, 382] on div "Icon 0" at bounding box center [916, 372] width 42 height 18
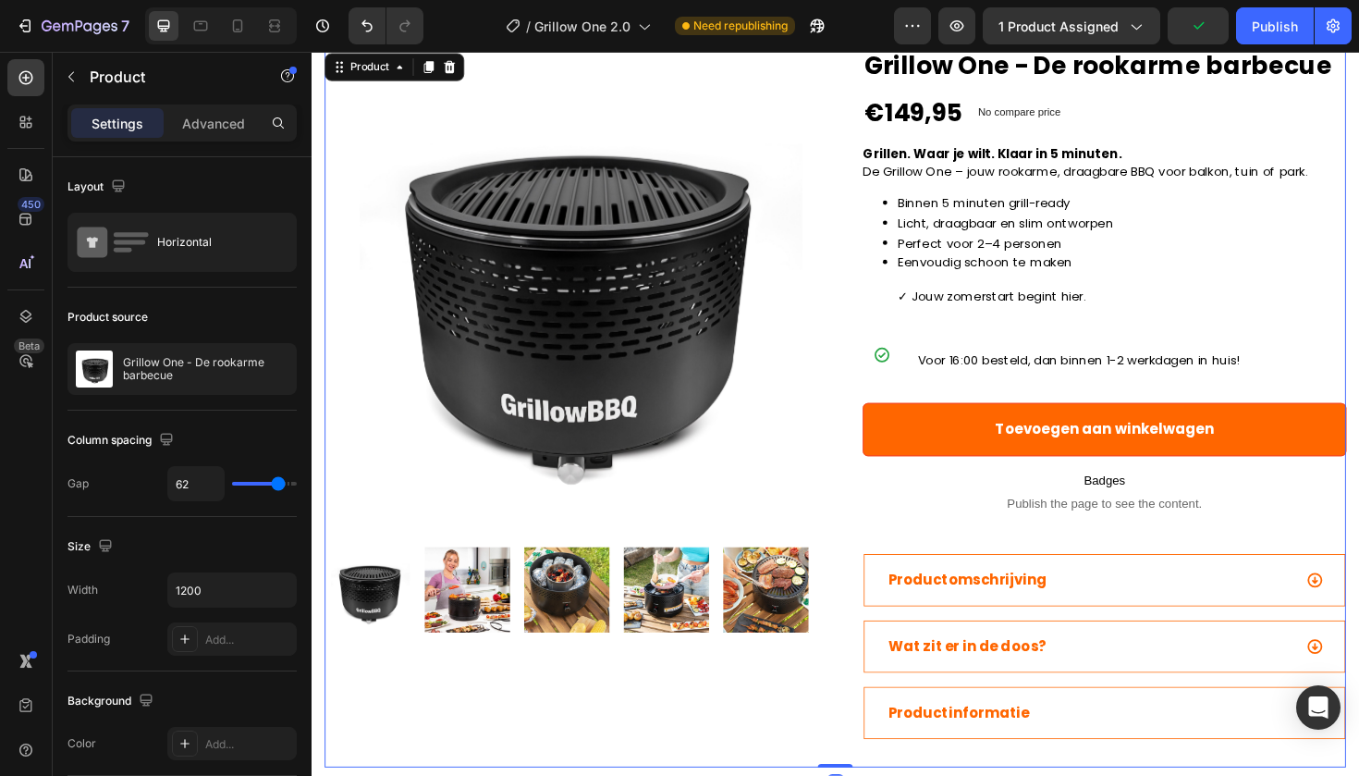
click at [937, 417] on div "Grillow One - De rookarme barbecue (P) Title €149,95 (P) Price (P) Price No com…" at bounding box center [1151, 429] width 512 height 760
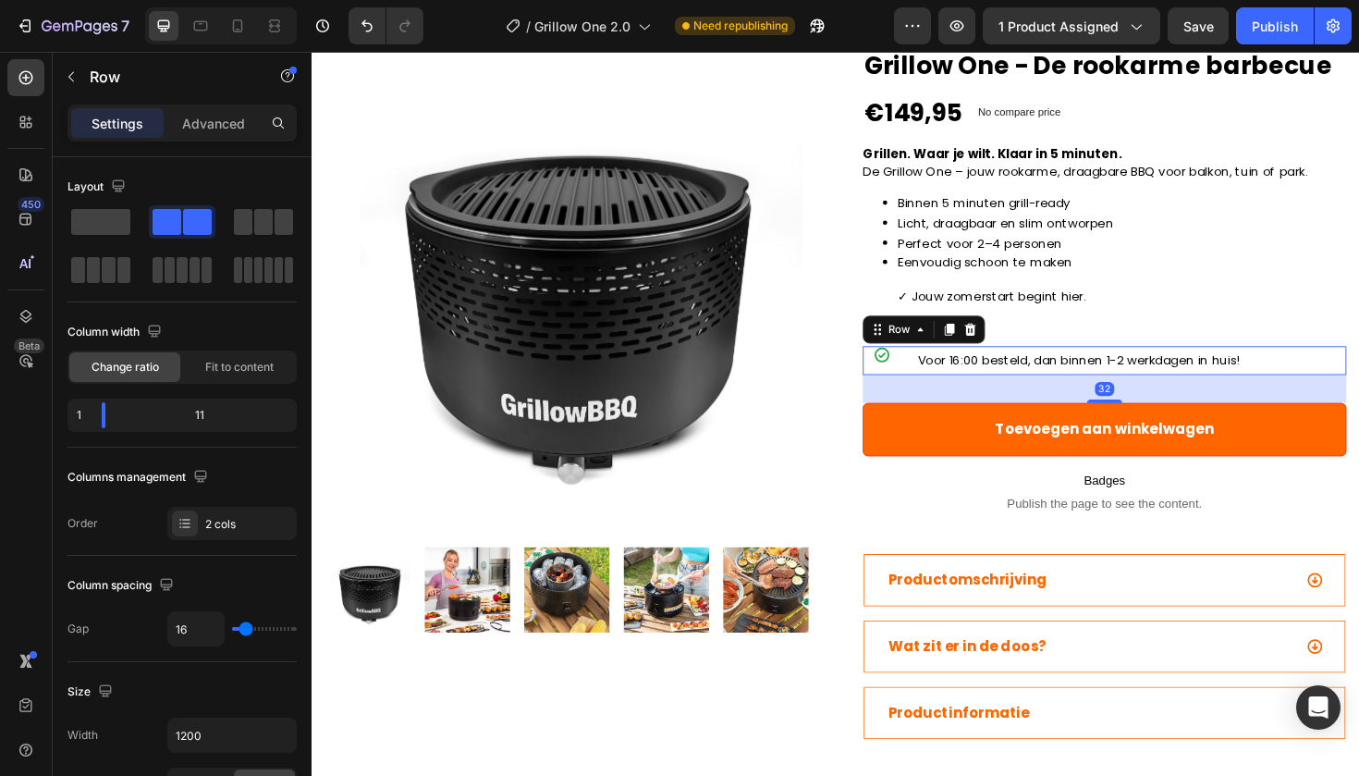
click at [938, 394] on div "Icon Voor 16:00 besteld, dan binnen 1-2 werkdagen in huis! Text Block Row 32" at bounding box center [1151, 378] width 512 height 31
click at [925, 382] on icon at bounding box center [915, 372] width 18 height 18
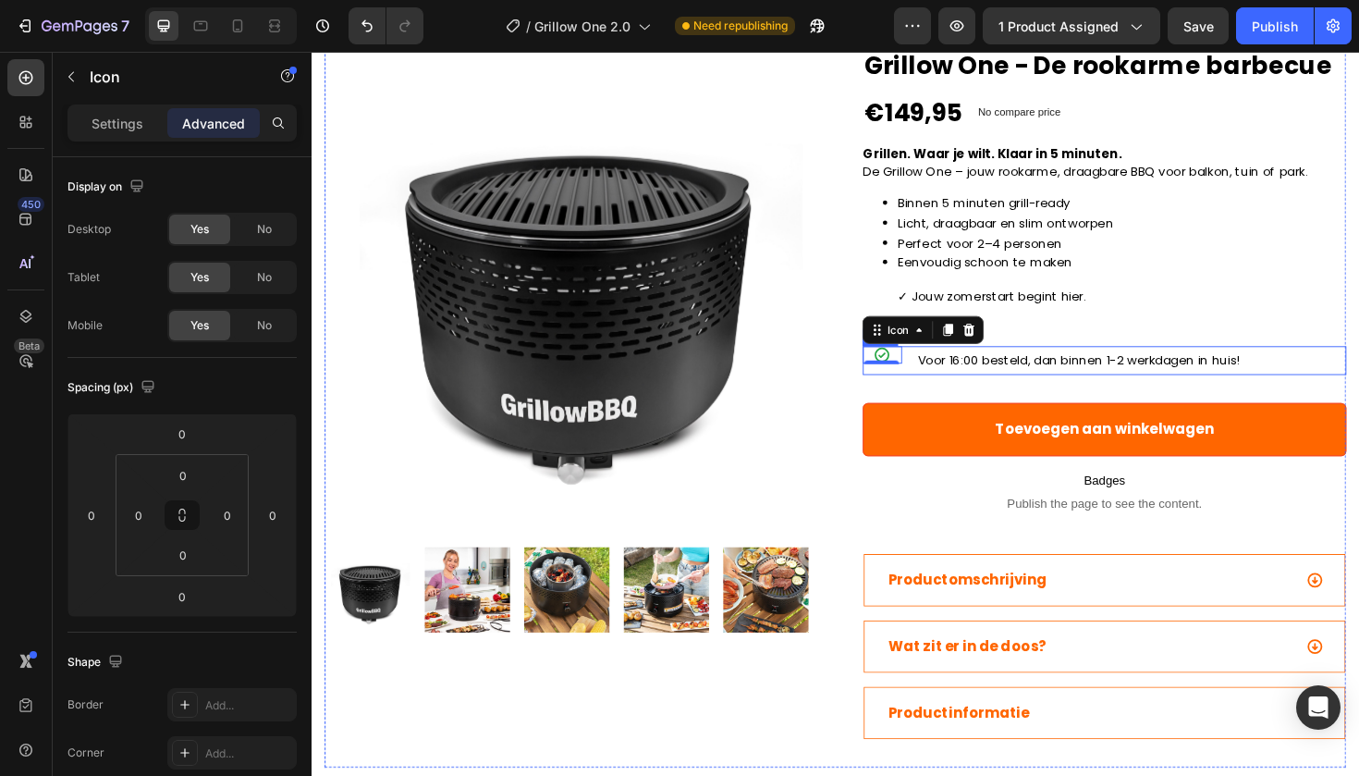
click at [948, 394] on div "Icon 0 Voor 16:00 besteld, dan binnen 1-2 werkdagen in huis! Text Block Row" at bounding box center [1151, 378] width 512 height 31
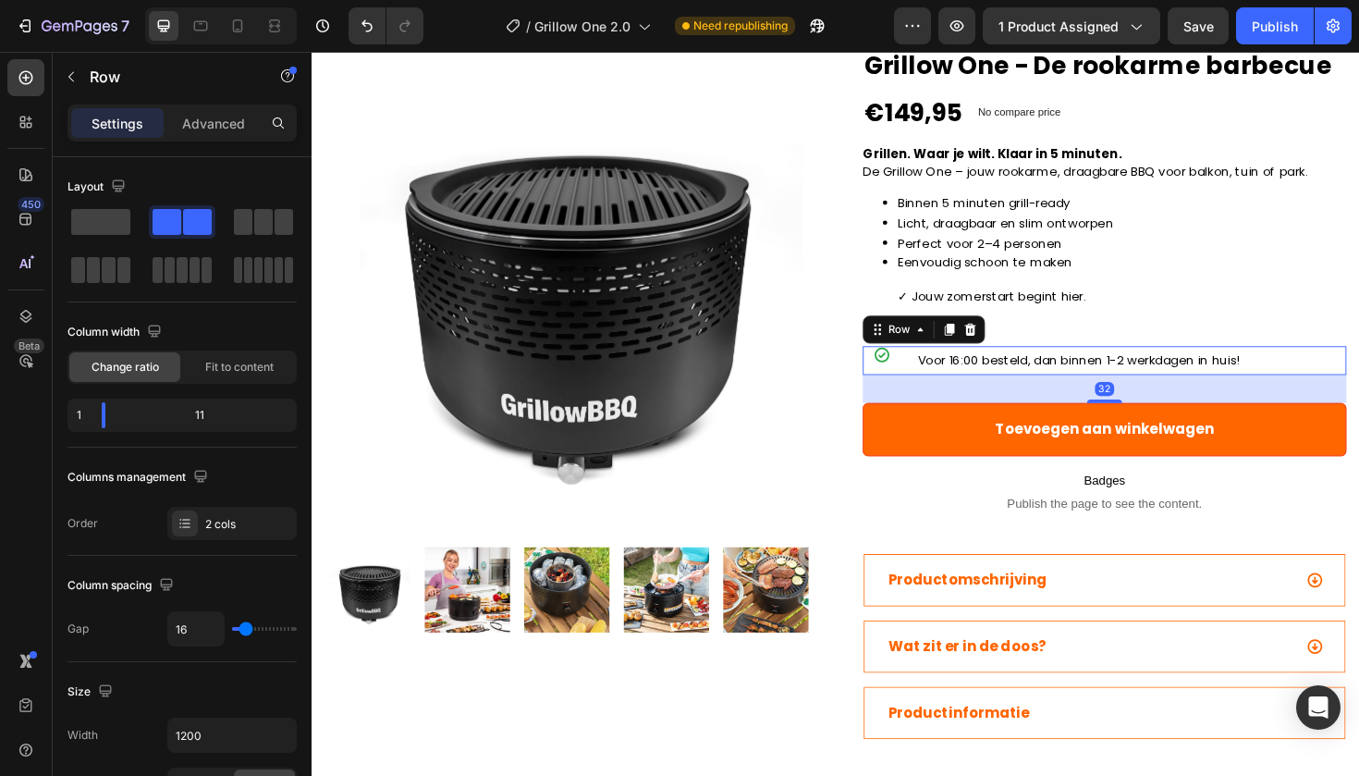
click at [942, 387] on div "Icon Voor 16:00 besteld, dan binnen 1-2 werkdagen in huis! Text Block Row 32" at bounding box center [1151, 378] width 512 height 31
click at [370, 20] on icon "Undo/Redo" at bounding box center [367, 26] width 18 height 18
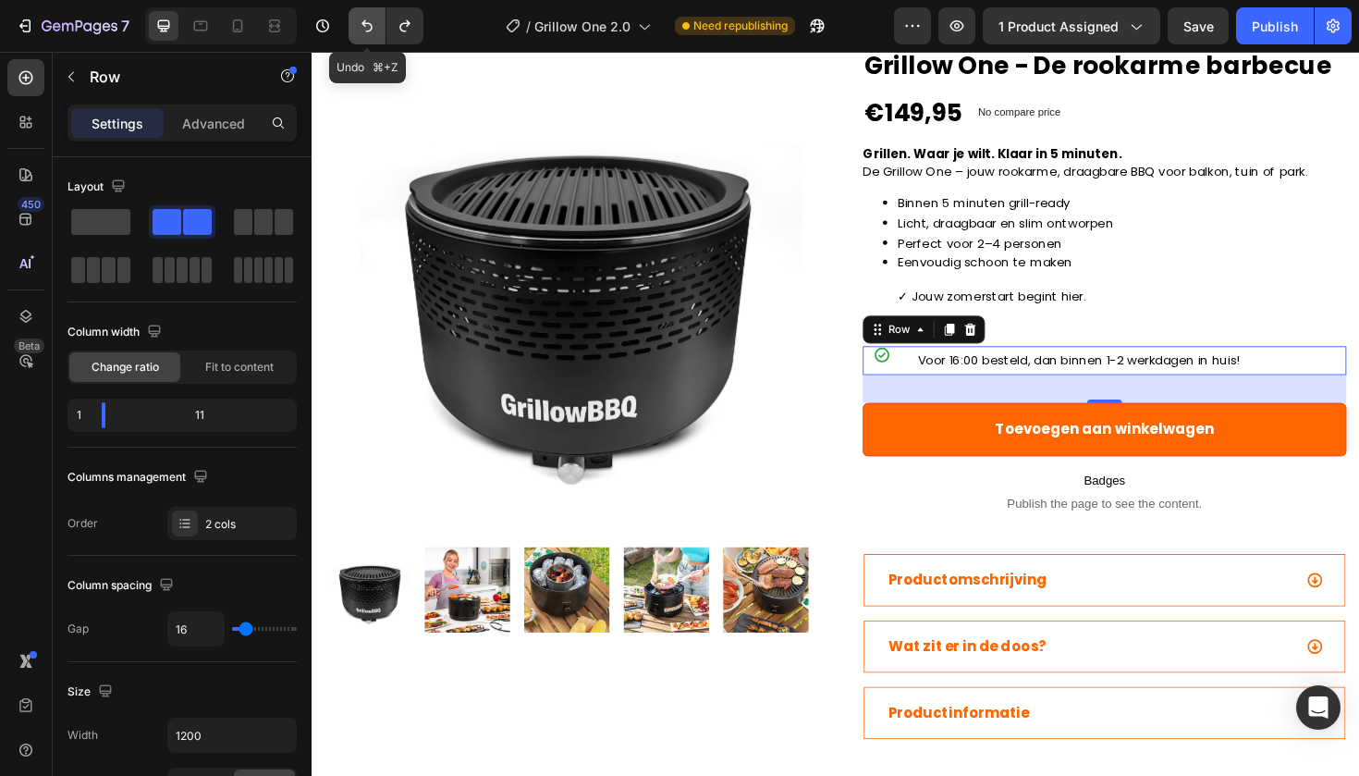
click at [370, 20] on icon "Undo/Redo" at bounding box center [367, 26] width 18 height 18
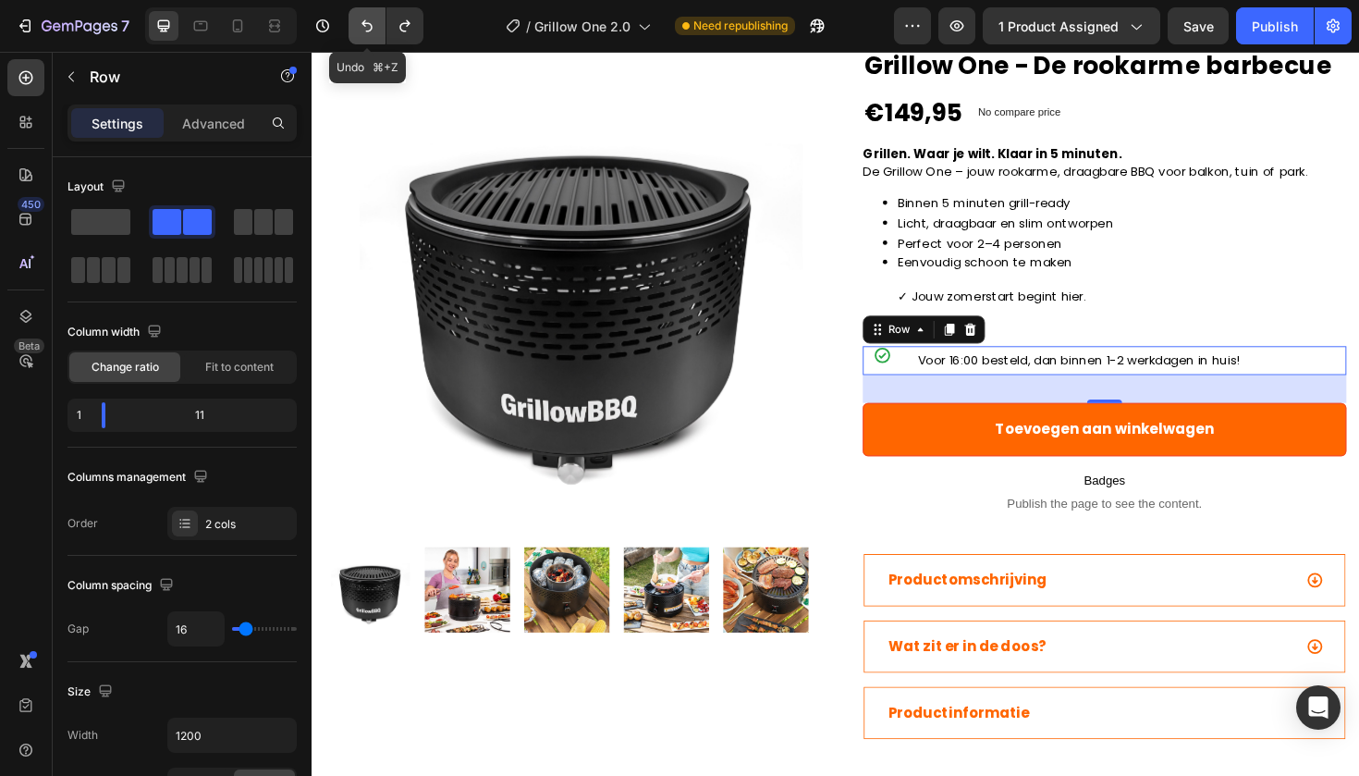
click at [370, 20] on icon "Undo/Redo" at bounding box center [367, 26] width 18 height 18
click at [1275, 29] on div "Publish" at bounding box center [1275, 26] width 46 height 19
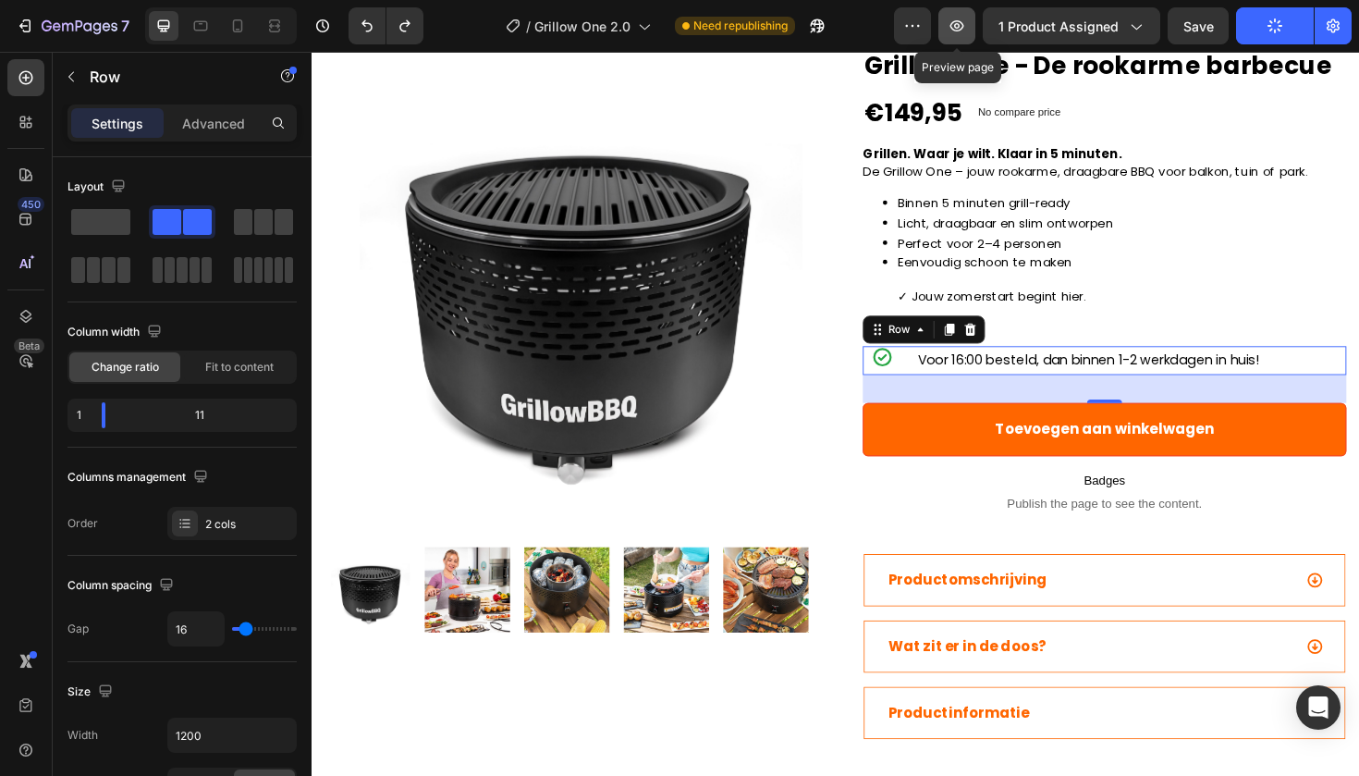
click at [963, 29] on icon "button" at bounding box center [957, 26] width 18 height 18
click at [952, 19] on icon "button" at bounding box center [957, 26] width 18 height 18
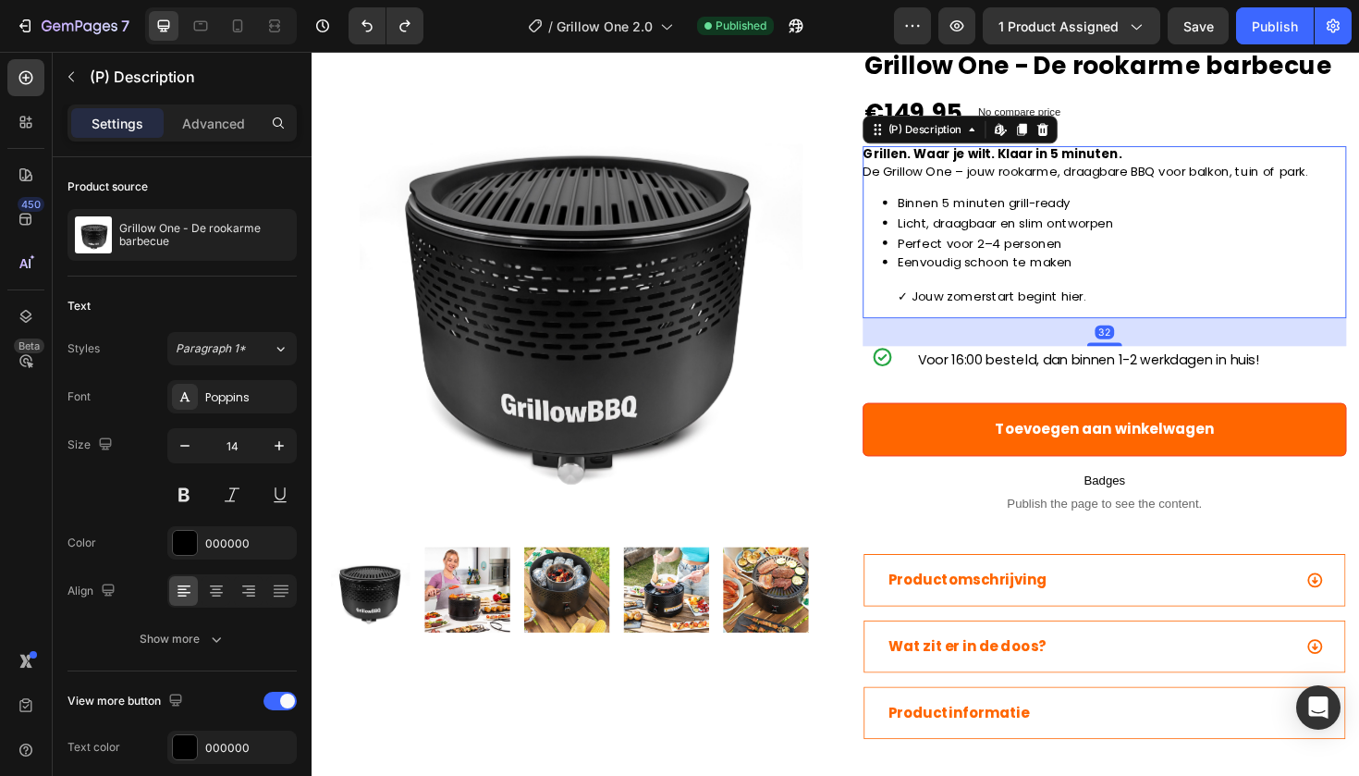
click at [953, 219] on p "Binnen 5 minuten grill-ready" at bounding box center [1169, 212] width 475 height 18
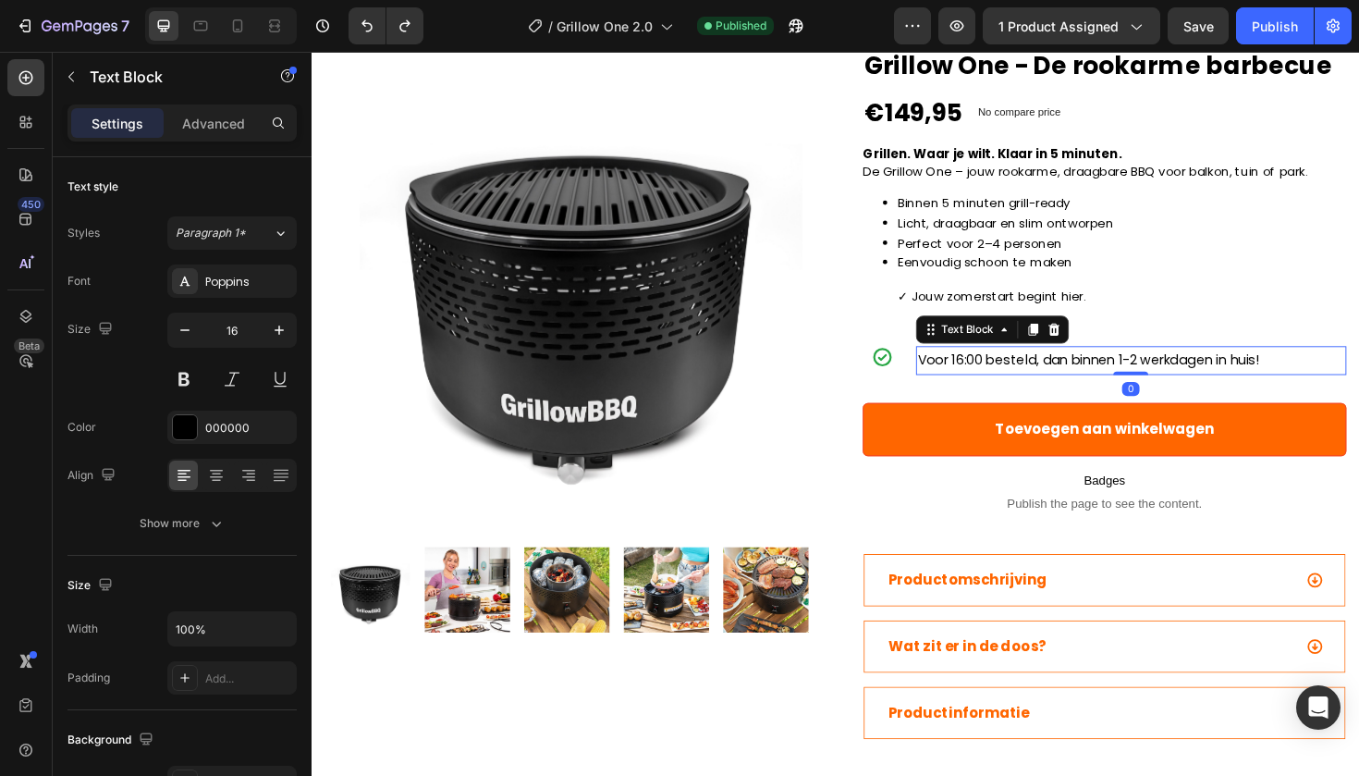
click at [1003, 387] on span "Voor 16:00 besteld, dan binnen 1-2 werkdagen in huis!" at bounding box center [1134, 377] width 362 height 19
click at [181, 326] on icon "button" at bounding box center [185, 330] width 18 height 18
type input "14"
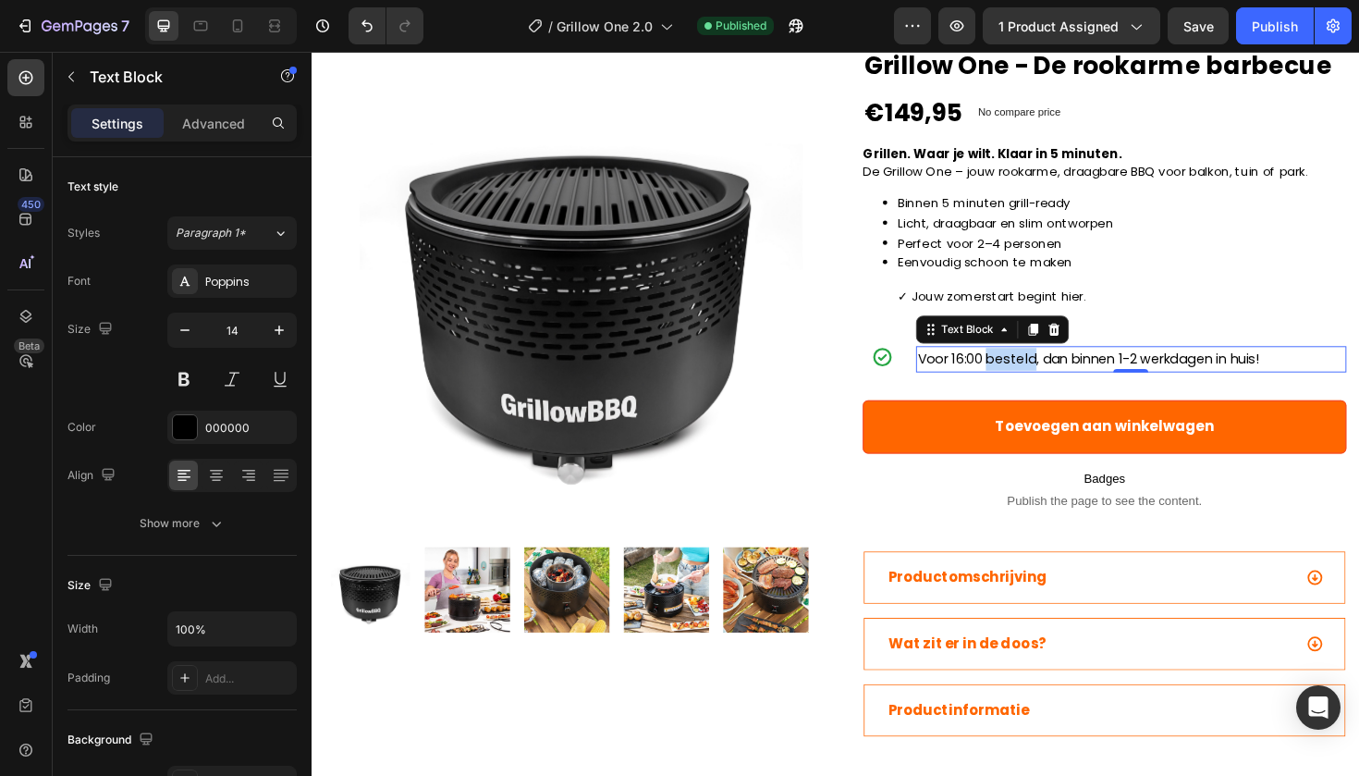
click at [1060, 387] on span "Voor 16:00 besteld, dan binnen 1-2 werkdagen in huis!" at bounding box center [1134, 376] width 362 height 19
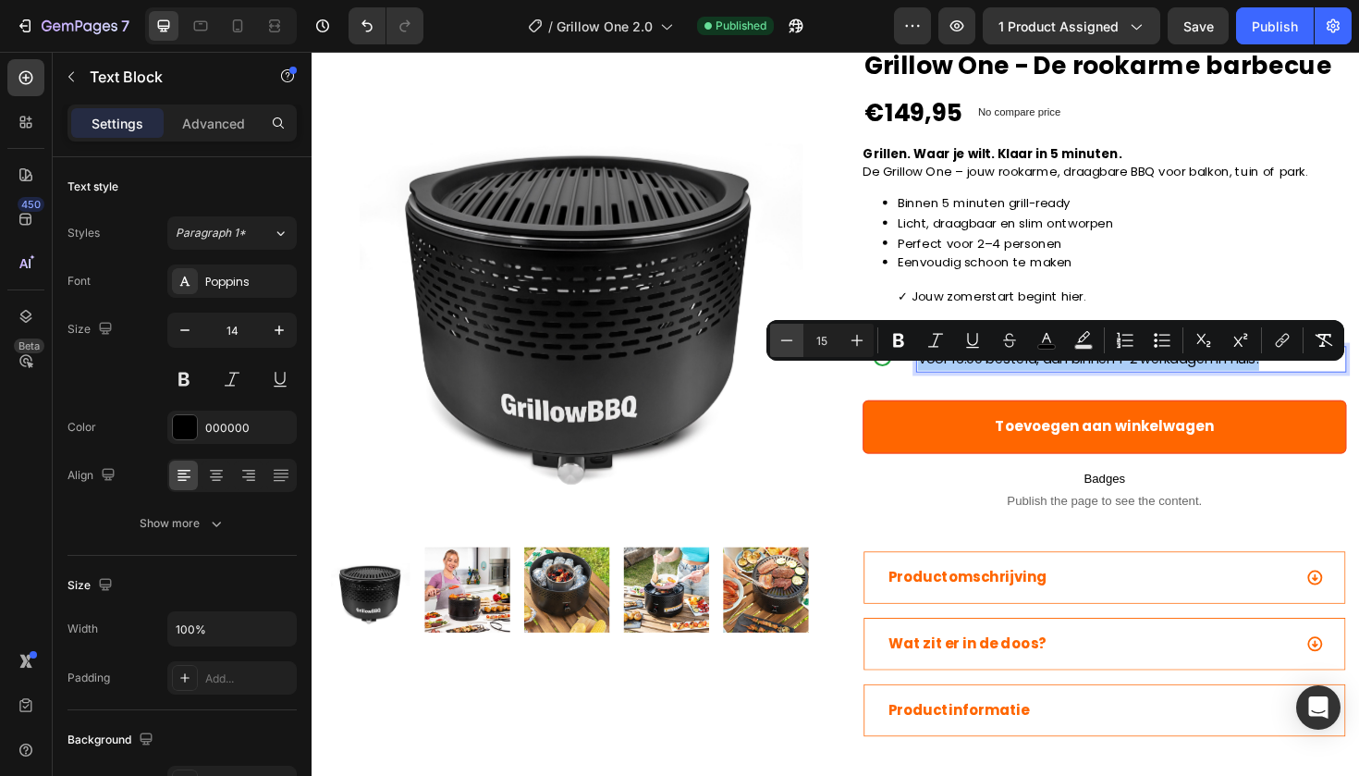
click at [786, 333] on icon "Editor contextual toolbar" at bounding box center [787, 340] width 18 height 18
type input "14"
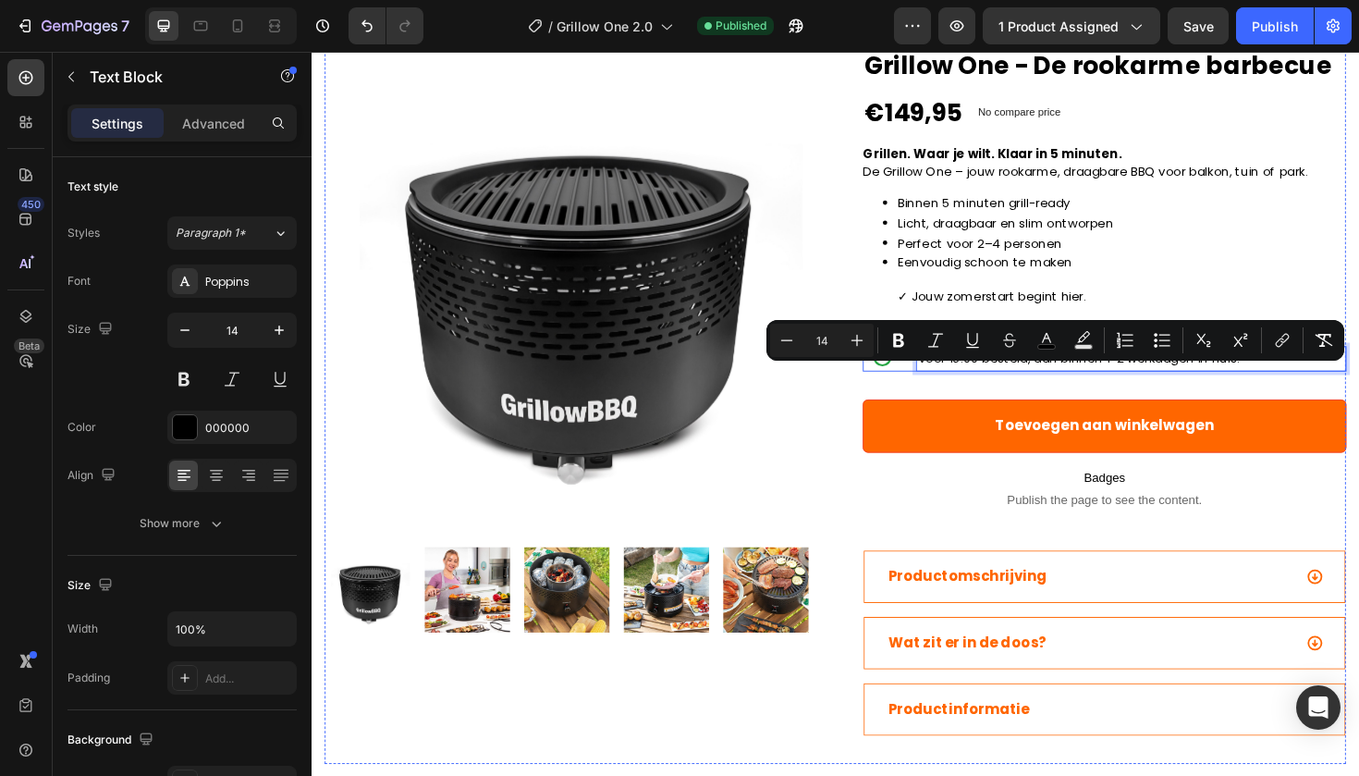
click at [948, 390] on div "Icon Voor 16:00 besteld, dan binnen 1-2 werkdagen in huis! Text Block 0 Row" at bounding box center [1151, 376] width 512 height 27
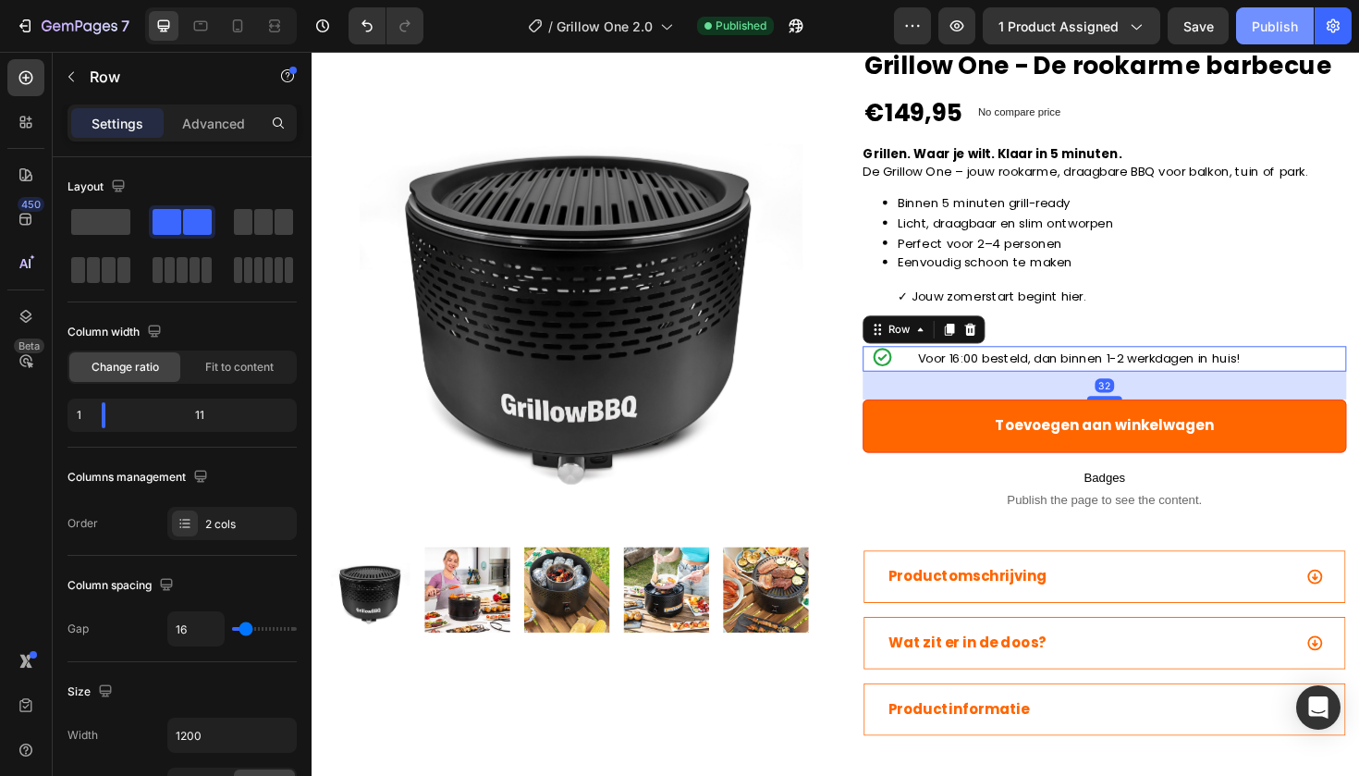
click at [1266, 21] on div "Publish" at bounding box center [1275, 26] width 46 height 19
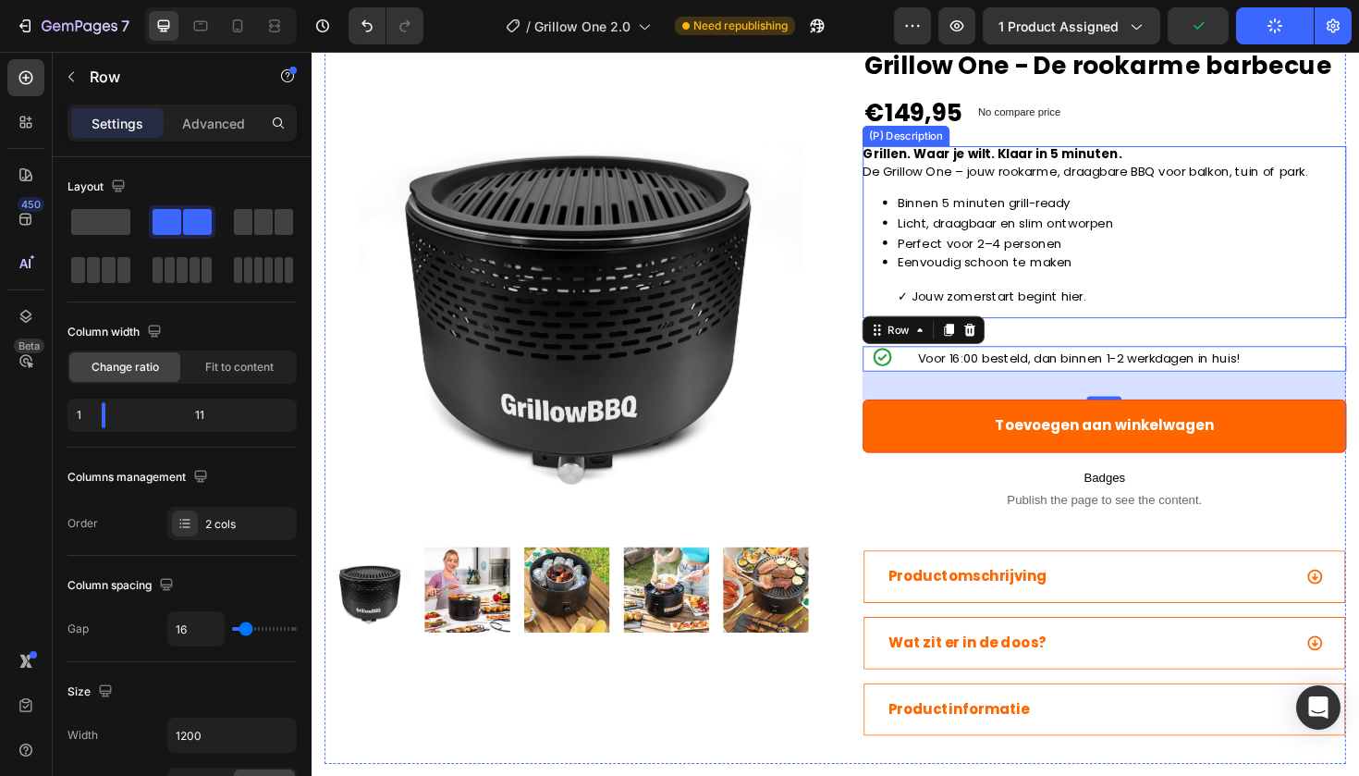
click at [1113, 243] on p "Licht, draagbaar en slim ontworpen" at bounding box center [1169, 234] width 475 height 18
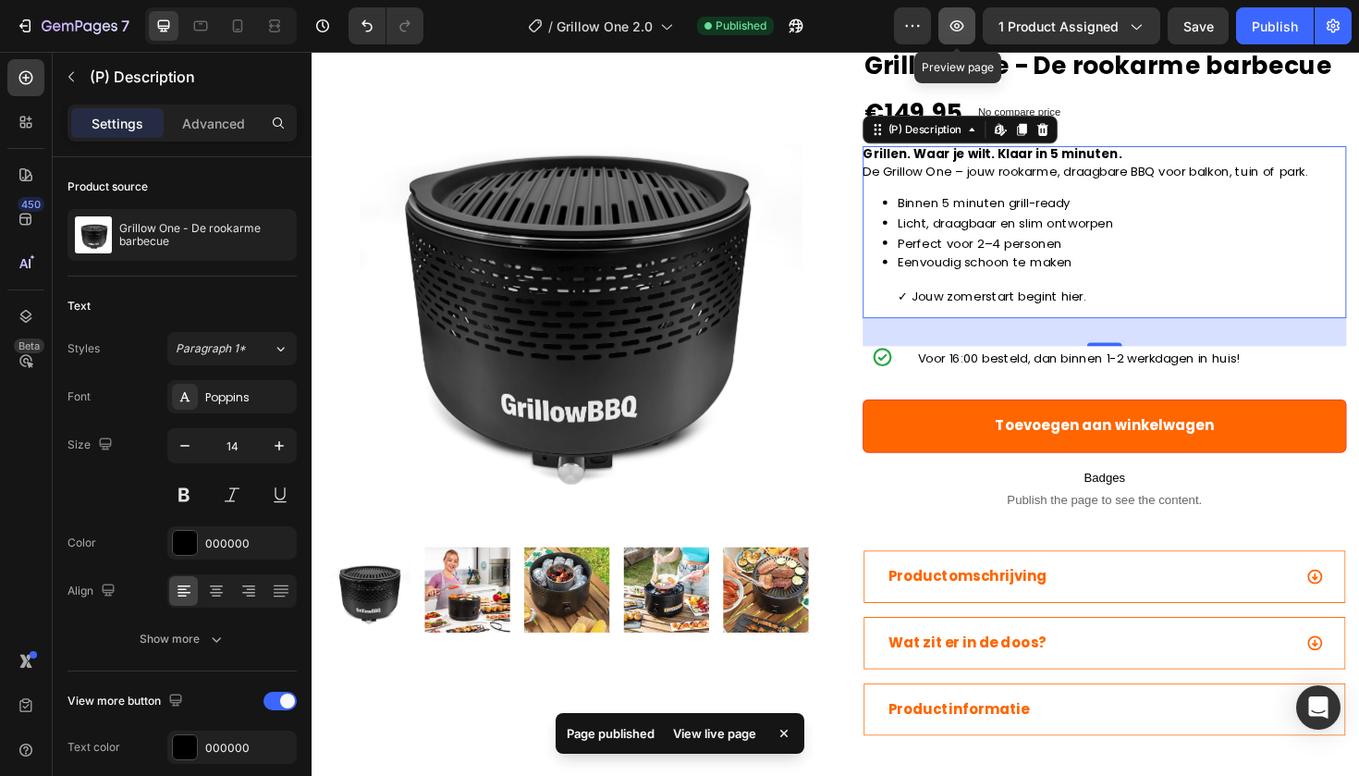
click at [963, 20] on icon "button" at bounding box center [957, 26] width 18 height 18
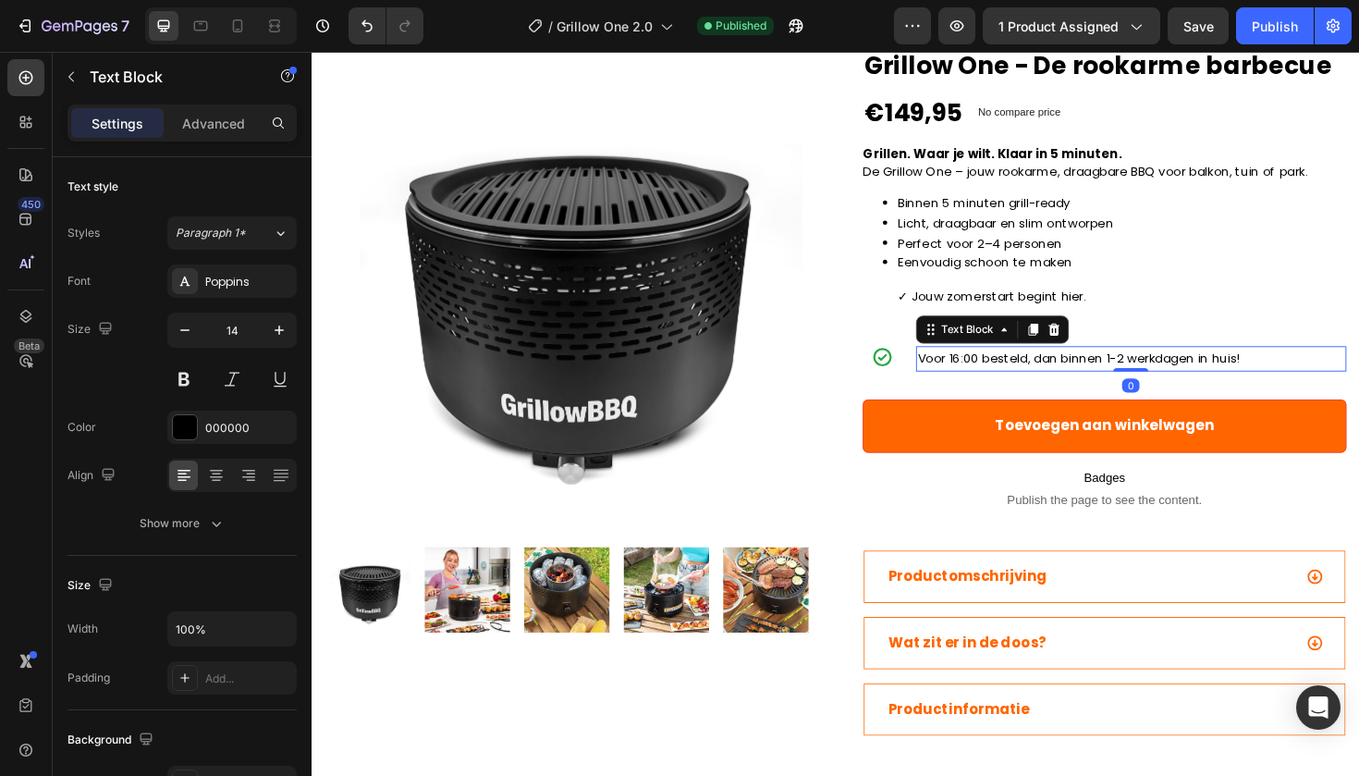
click at [1014, 386] on span "Voor 16:00 besteld, dan binnen 1-2 werkdagen in huis!" at bounding box center [1123, 376] width 341 height 18
click at [194, 376] on button at bounding box center [183, 378] width 33 height 33
click at [1294, 34] on div "Publish" at bounding box center [1275, 26] width 46 height 19
click at [952, 37] on button "button" at bounding box center [957, 25] width 37 height 37
